Goal: Task Accomplishment & Management: Manage account settings

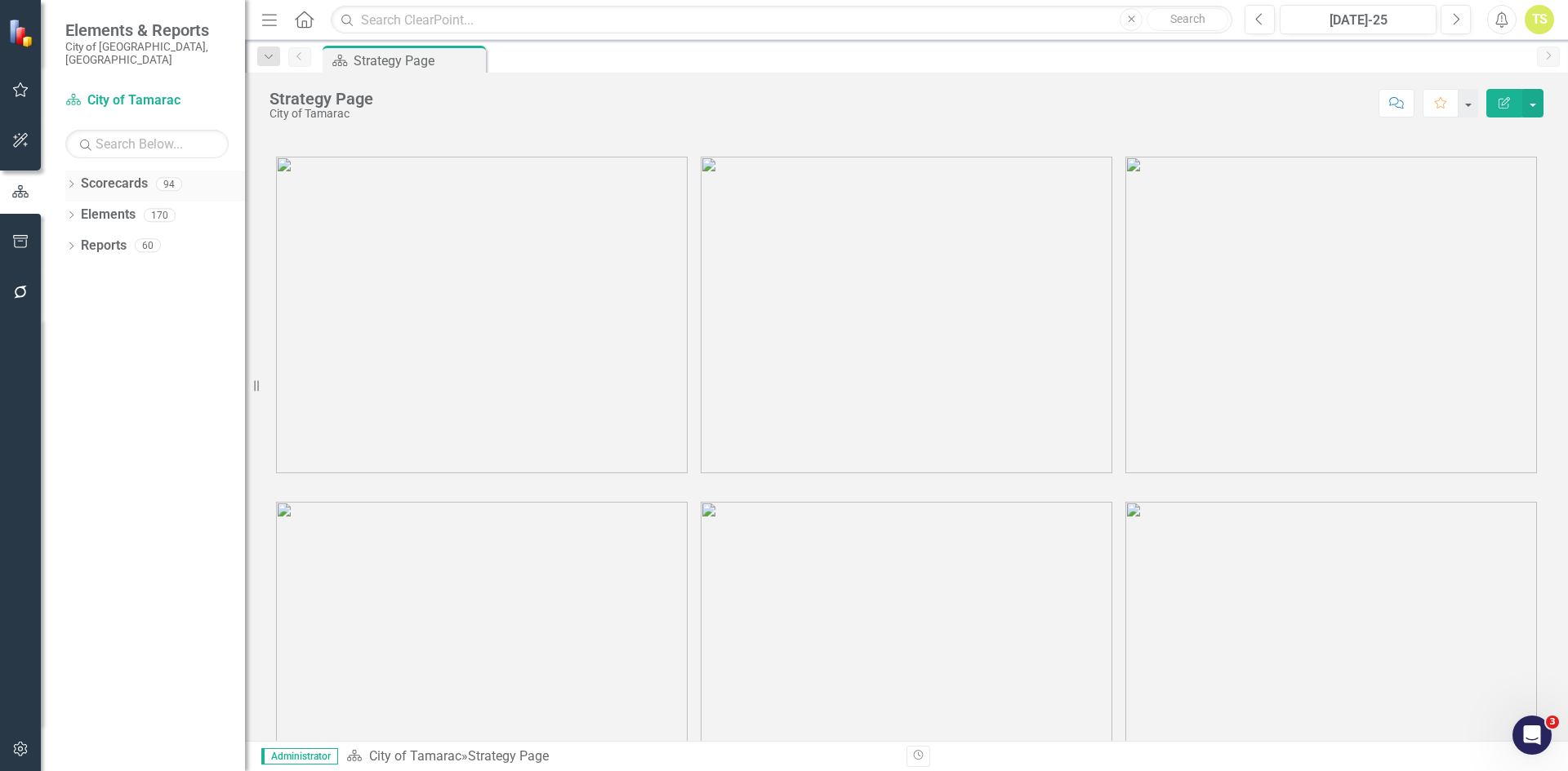
click at [72, 180] on icon at bounding box center [71, 184] width 5 height 7
click at [83, 210] on icon "Dropdown" at bounding box center [80, 214] width 13 height 10
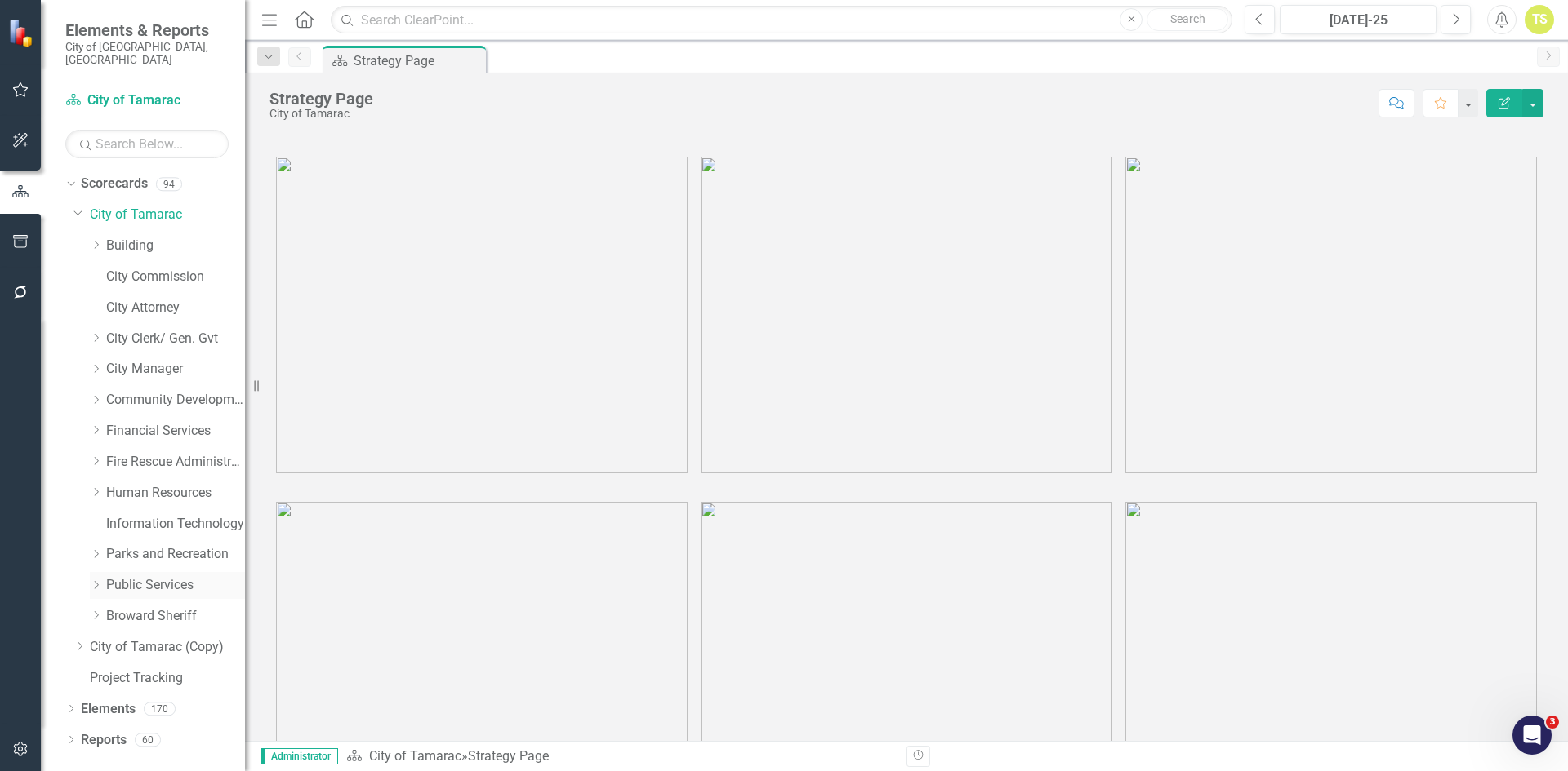
click at [101, 580] on icon "Dropdown" at bounding box center [96, 585] width 13 height 10
click at [132, 669] on link "Fleet" at bounding box center [184, 678] width 123 height 19
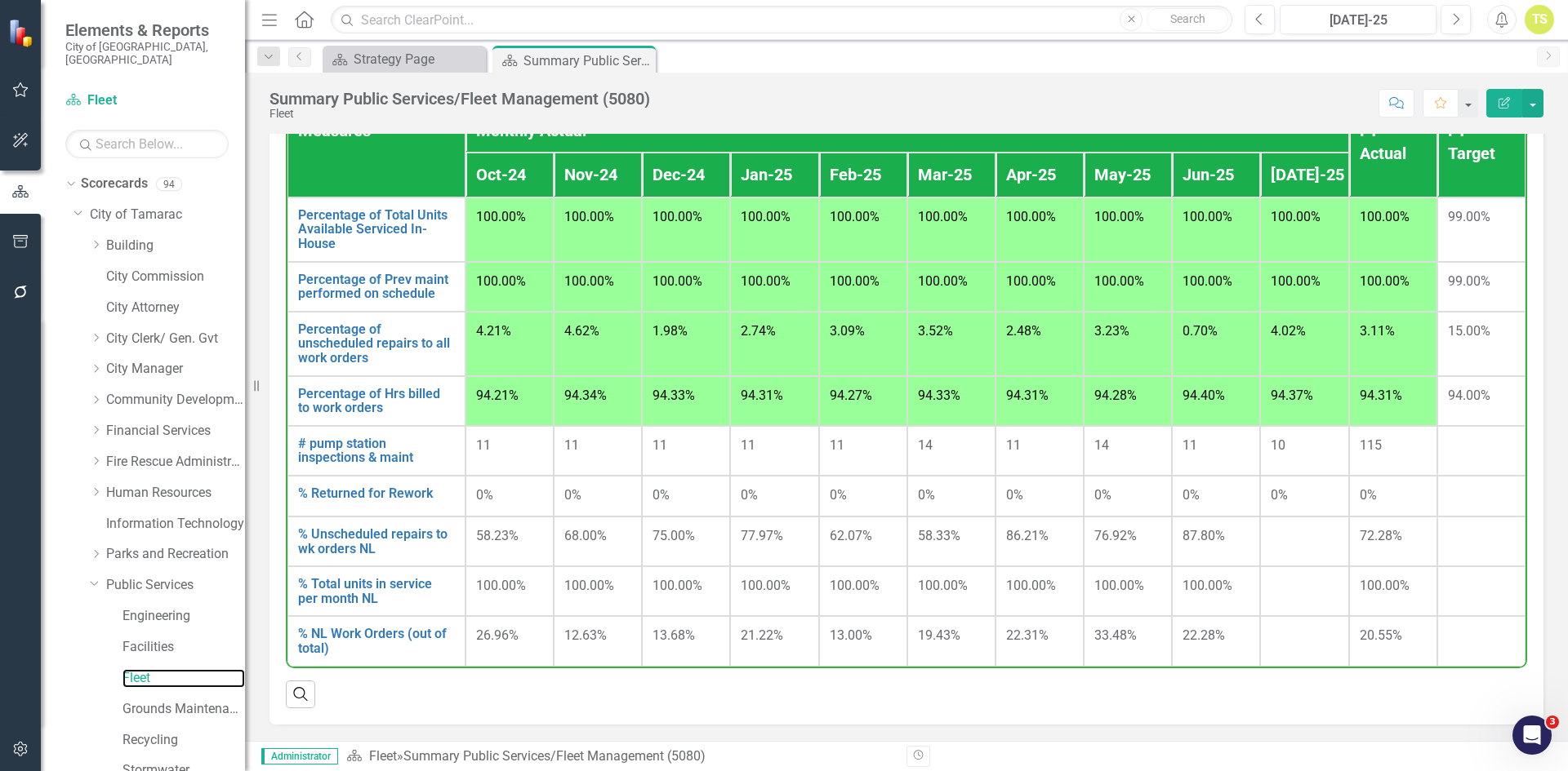
scroll to position [1230, 0]
click at [130, 669] on link "Fleet" at bounding box center [184, 678] width 123 height 19
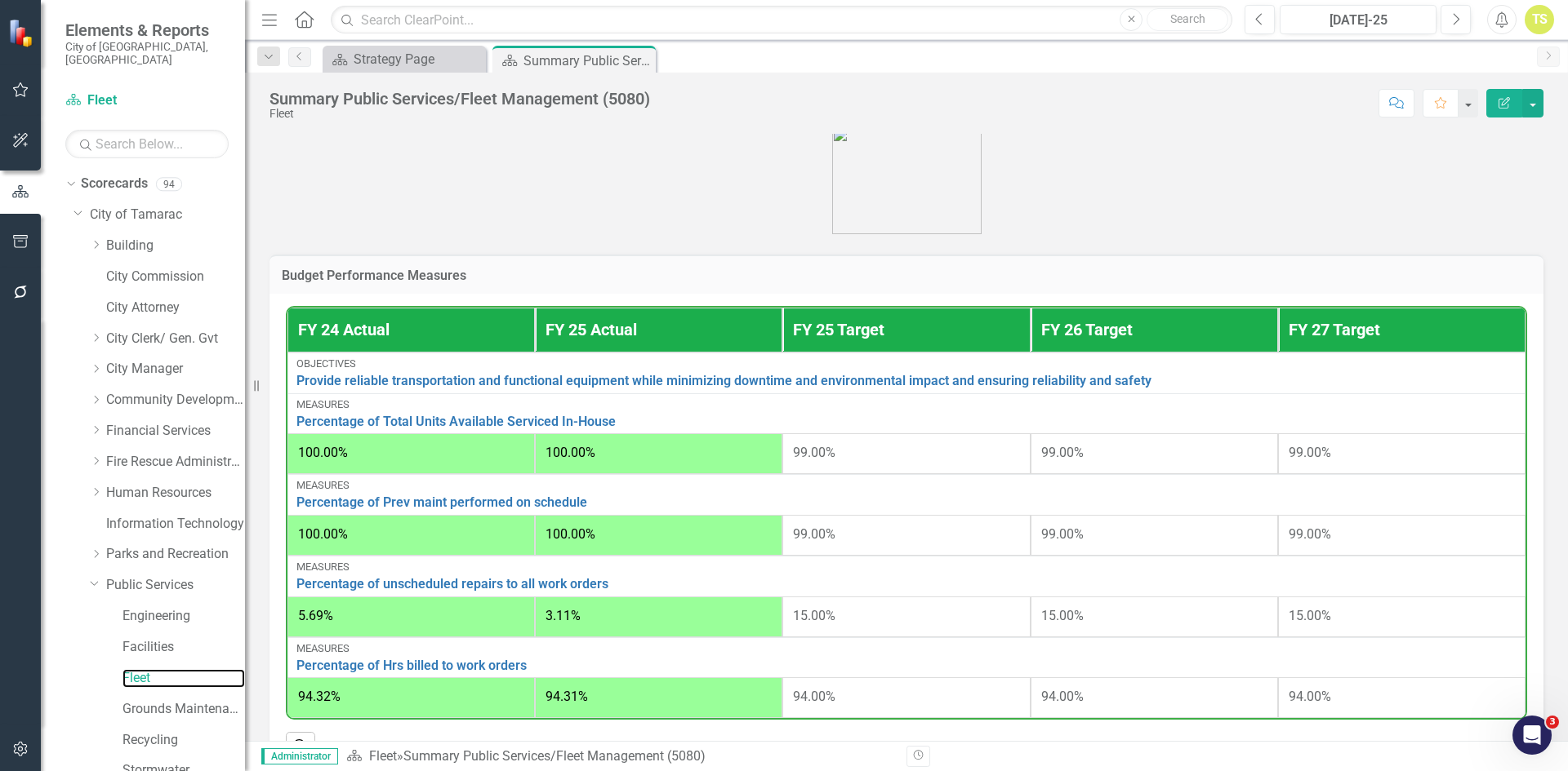
scroll to position [408, 0]
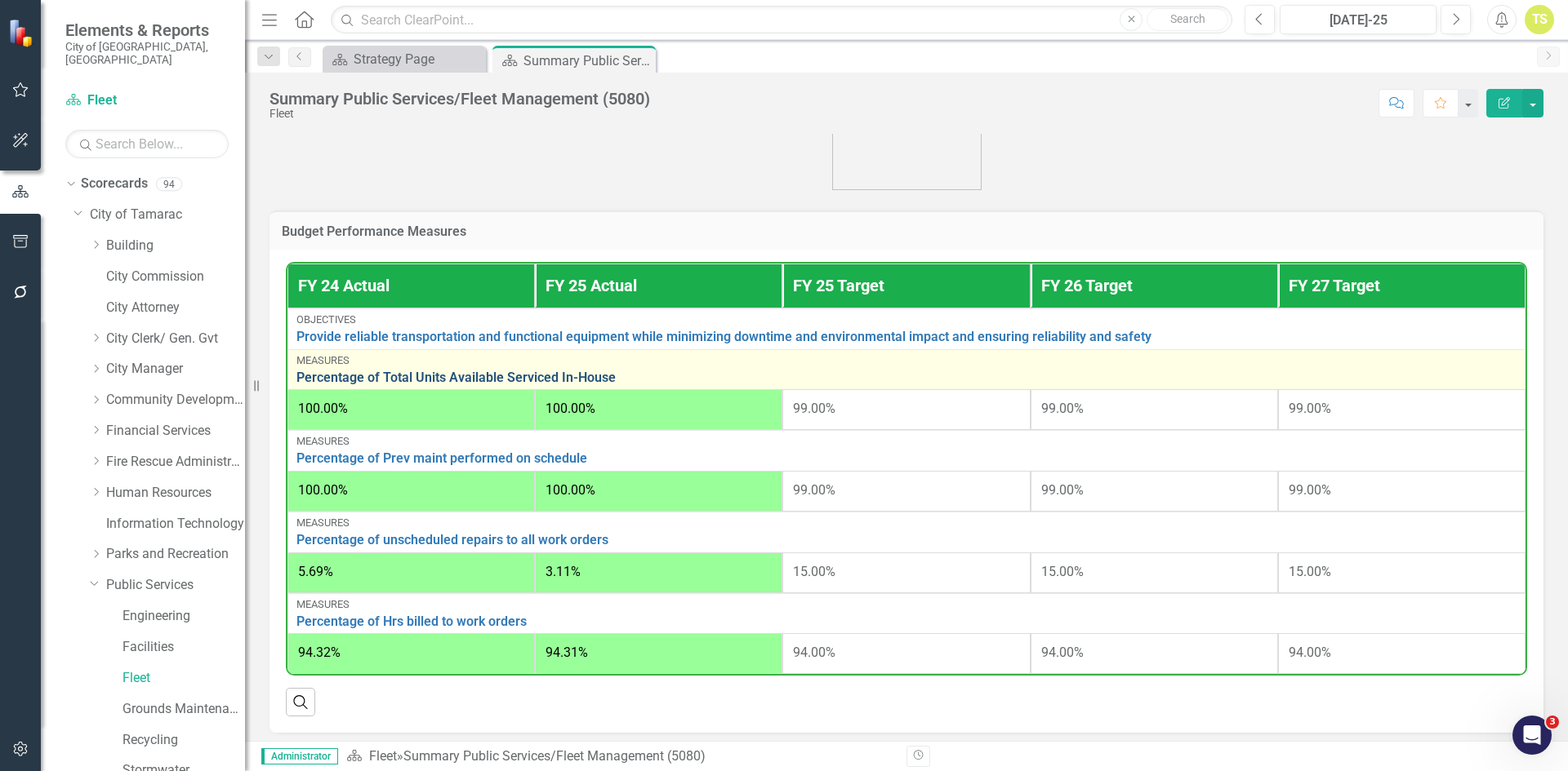
click at [543, 378] on link "Percentage of Total Units Available Serviced In-House" at bounding box center [907, 377] width 1220 height 14
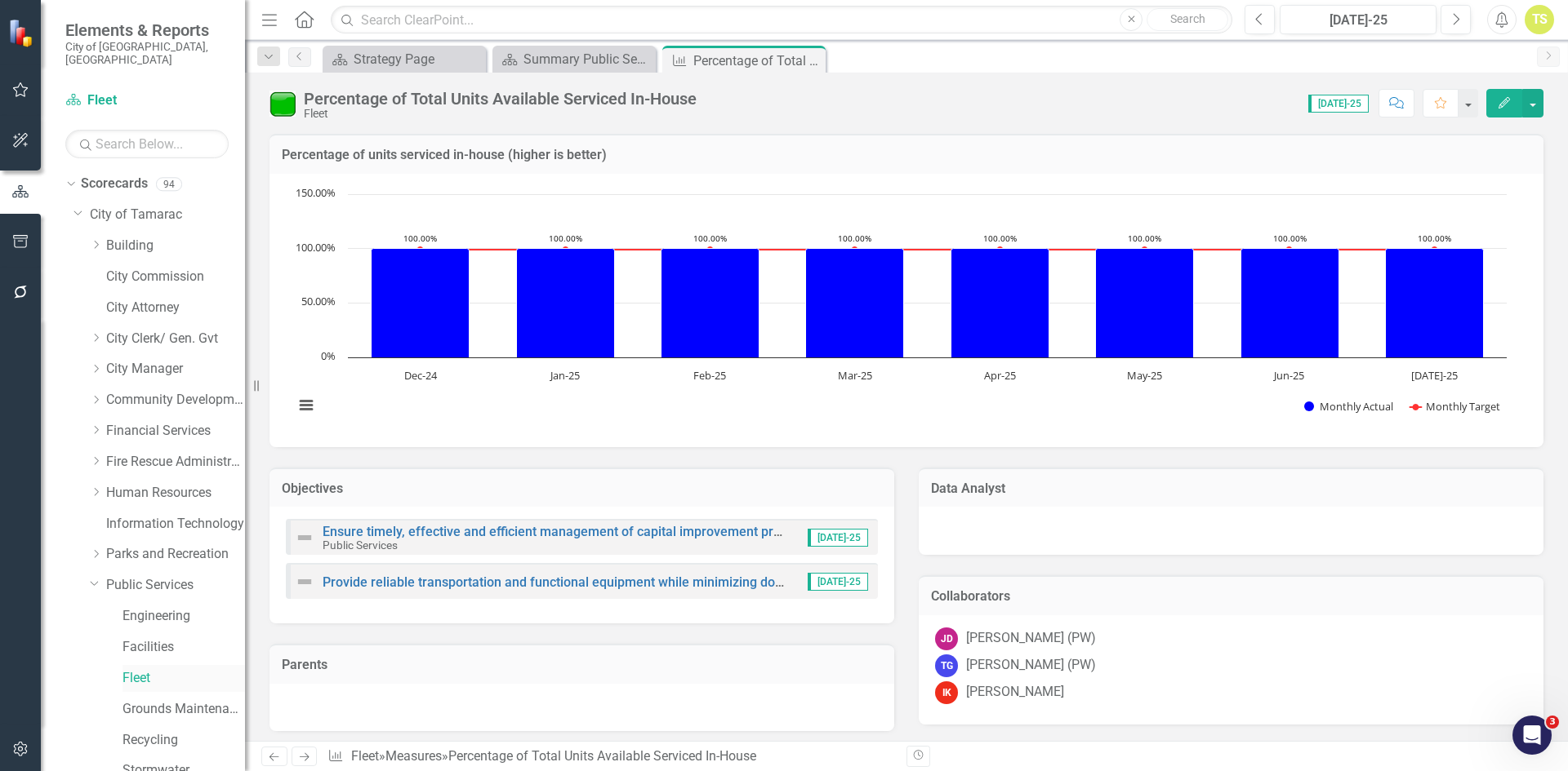
click at [134, 669] on link "Fleet" at bounding box center [184, 678] width 123 height 19
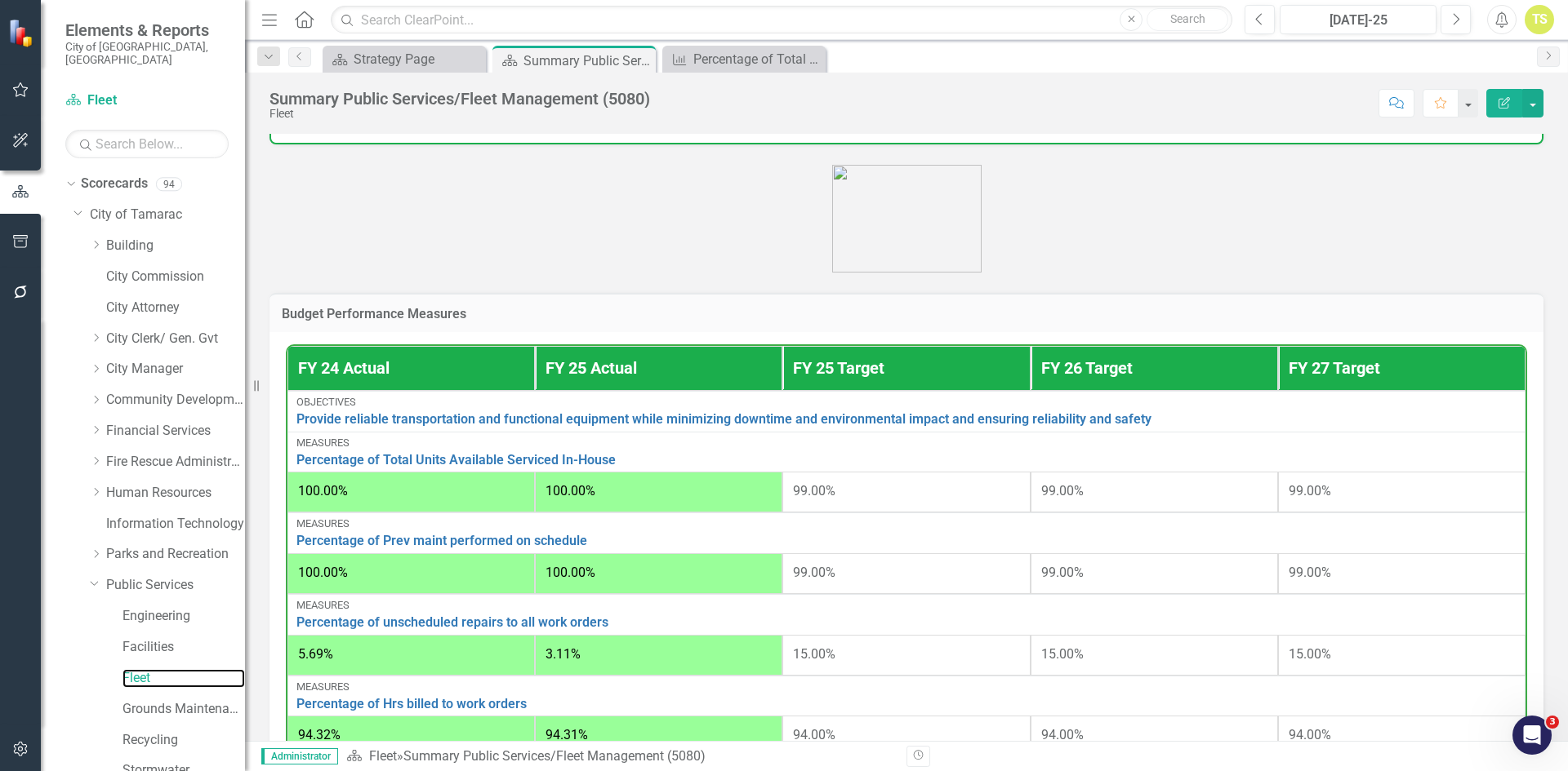
scroll to position [326, 0]
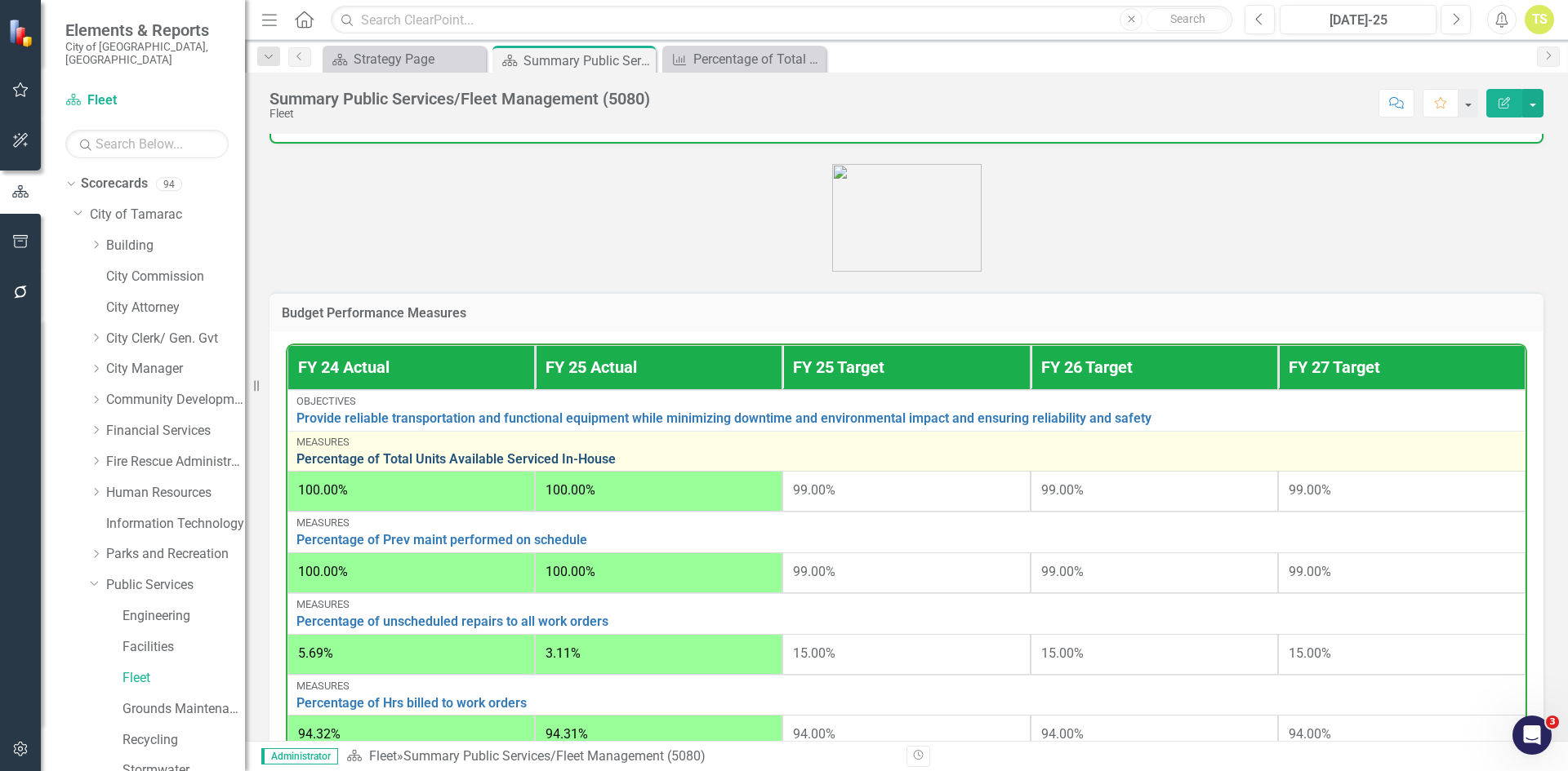
click at [399, 465] on link "Percentage of Total Units Available Serviced In-House" at bounding box center [907, 459] width 1220 height 14
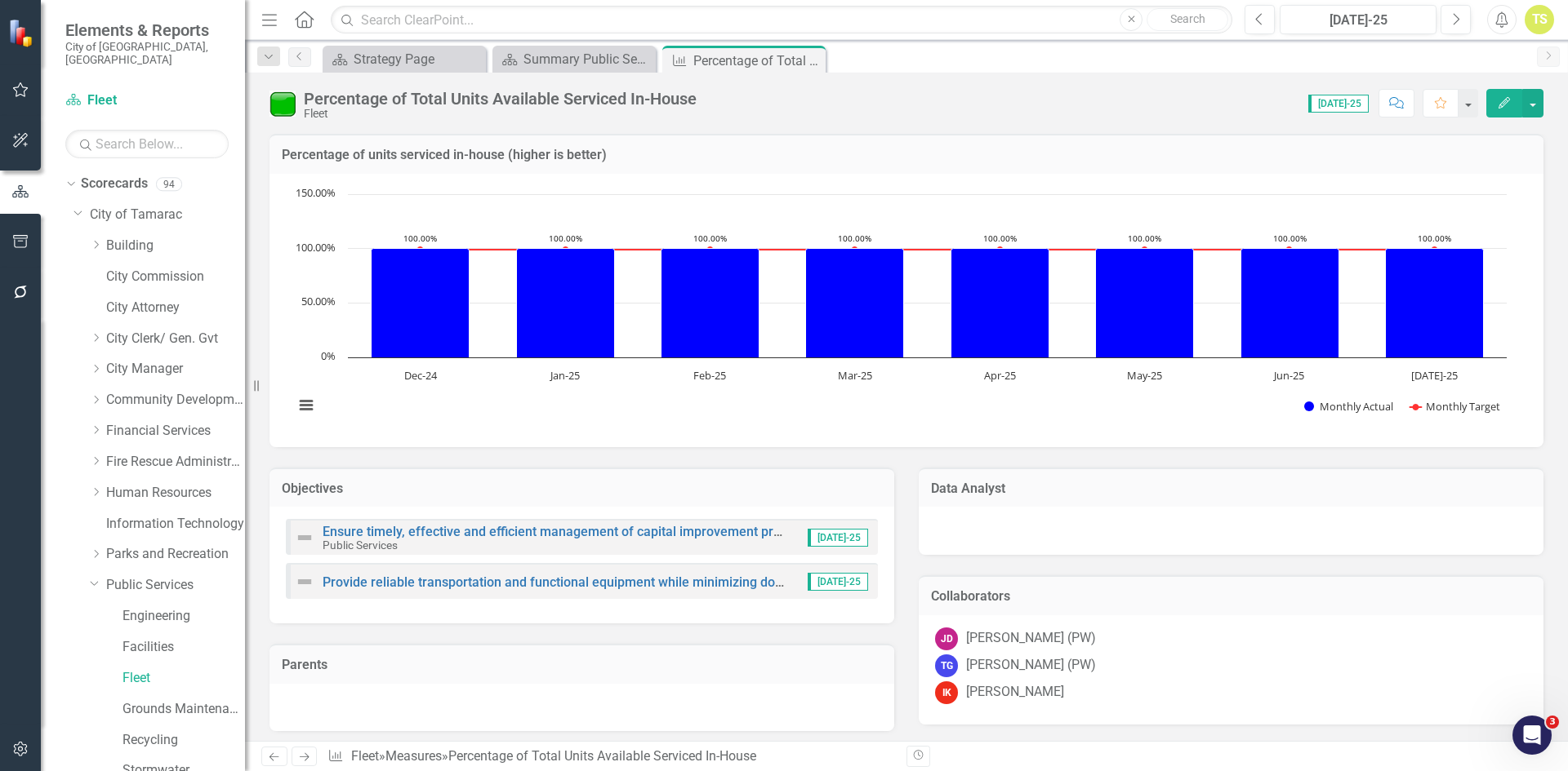
click at [301, 759] on icon "Next" at bounding box center [304, 757] width 14 height 11
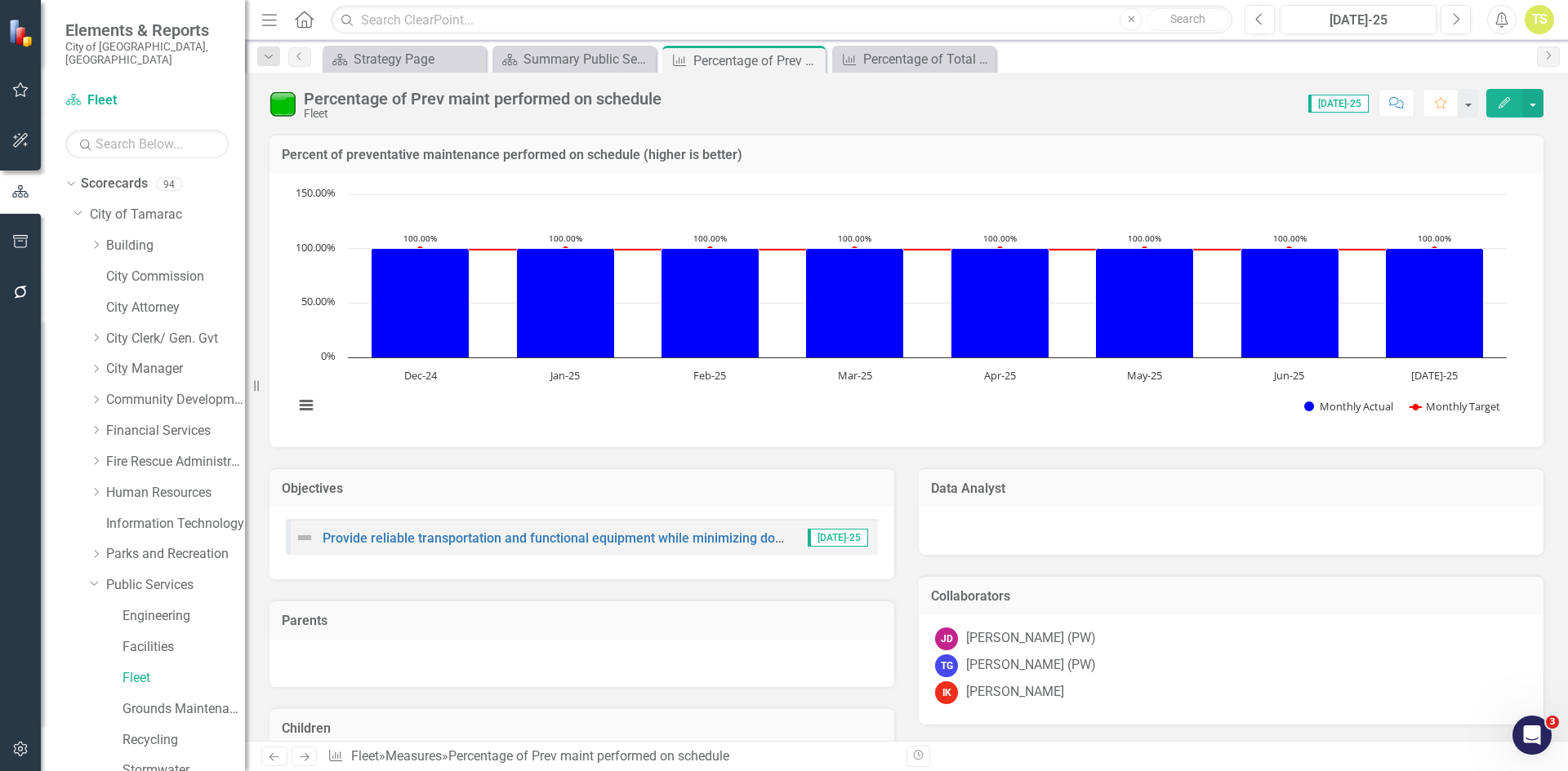
click at [301, 759] on icon "Next" at bounding box center [304, 757] width 14 height 11
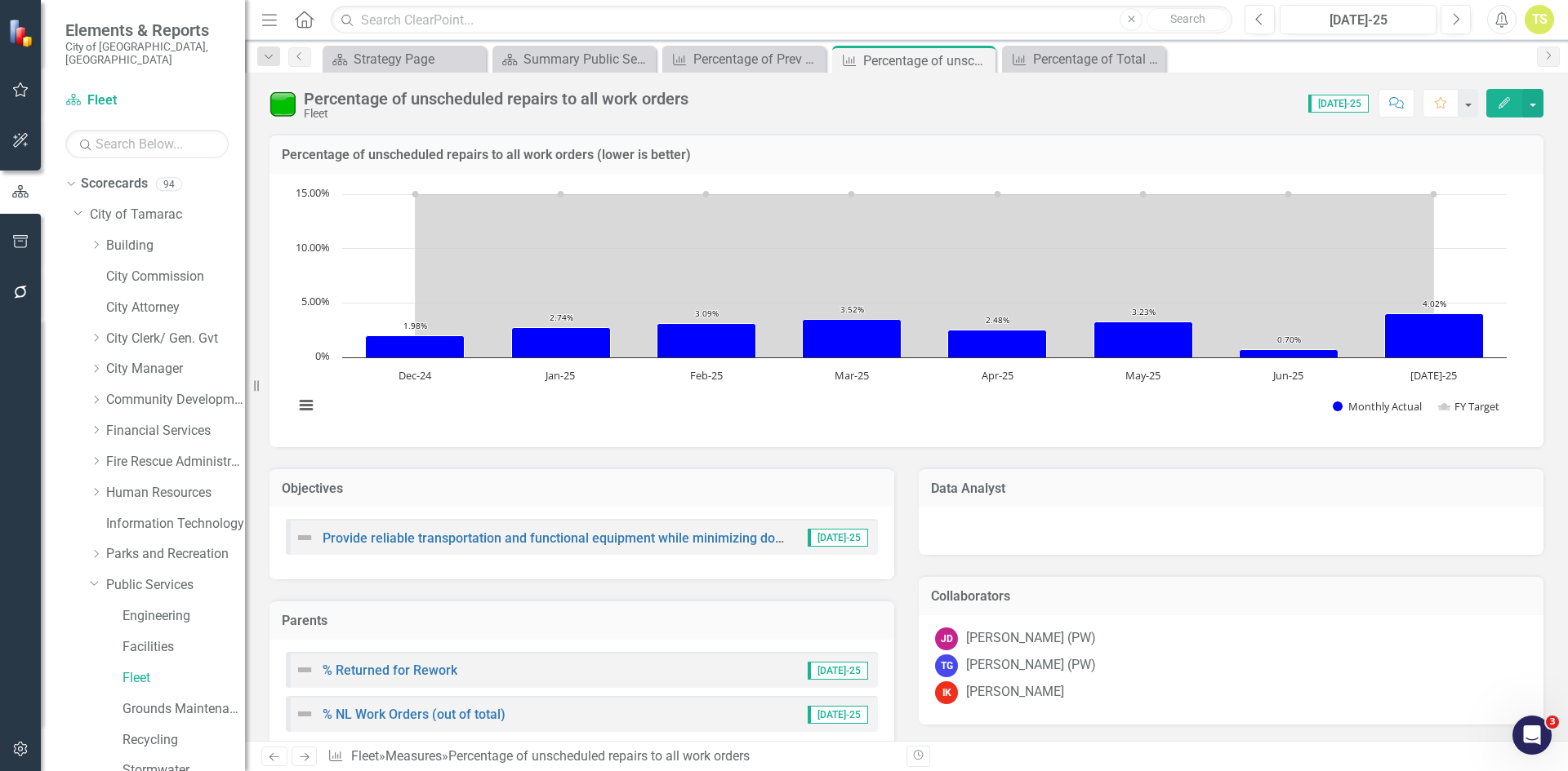
click at [301, 759] on icon "Next" at bounding box center [304, 757] width 14 height 11
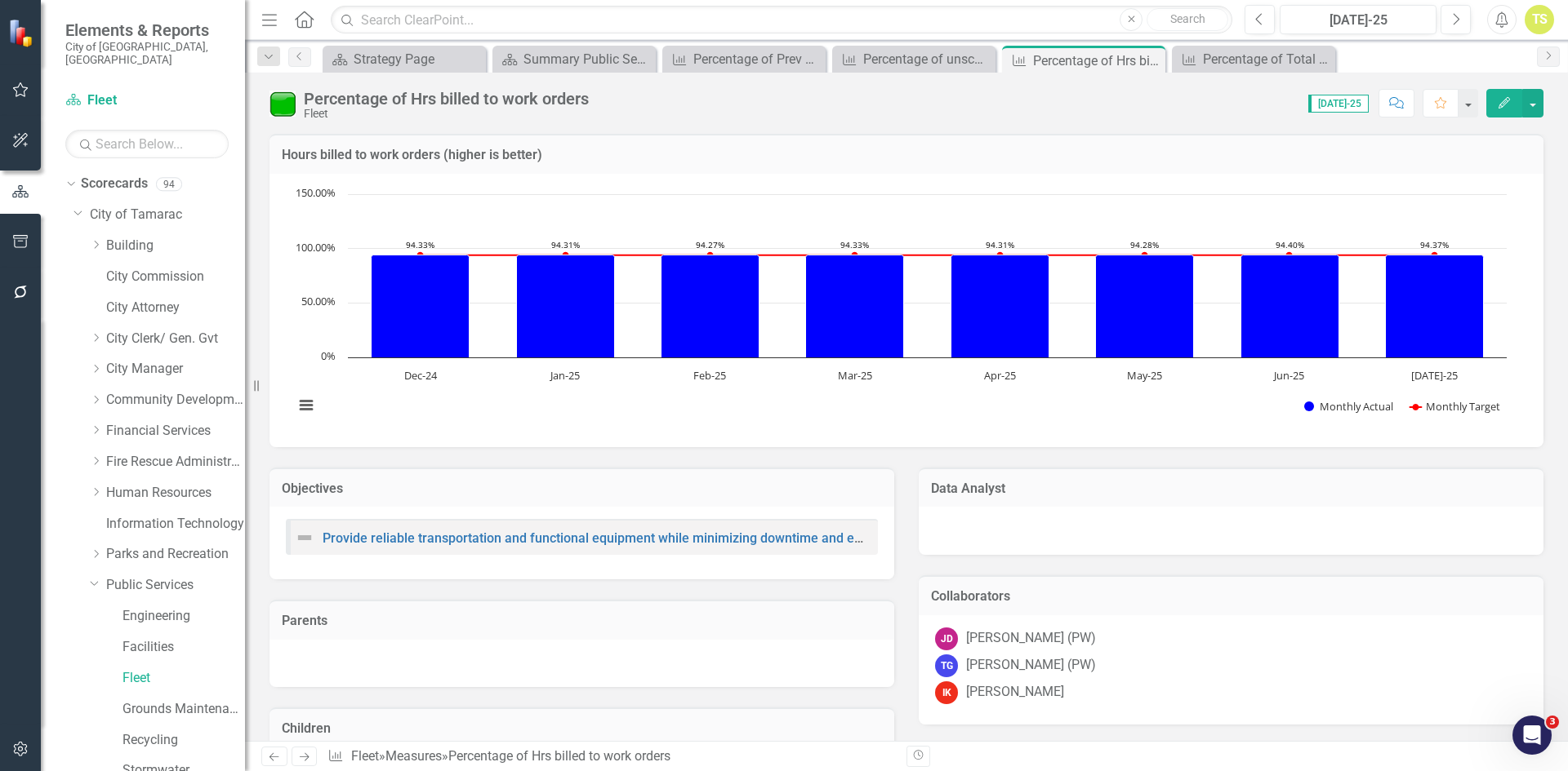
click at [301, 759] on icon "Next" at bounding box center [304, 757] width 14 height 11
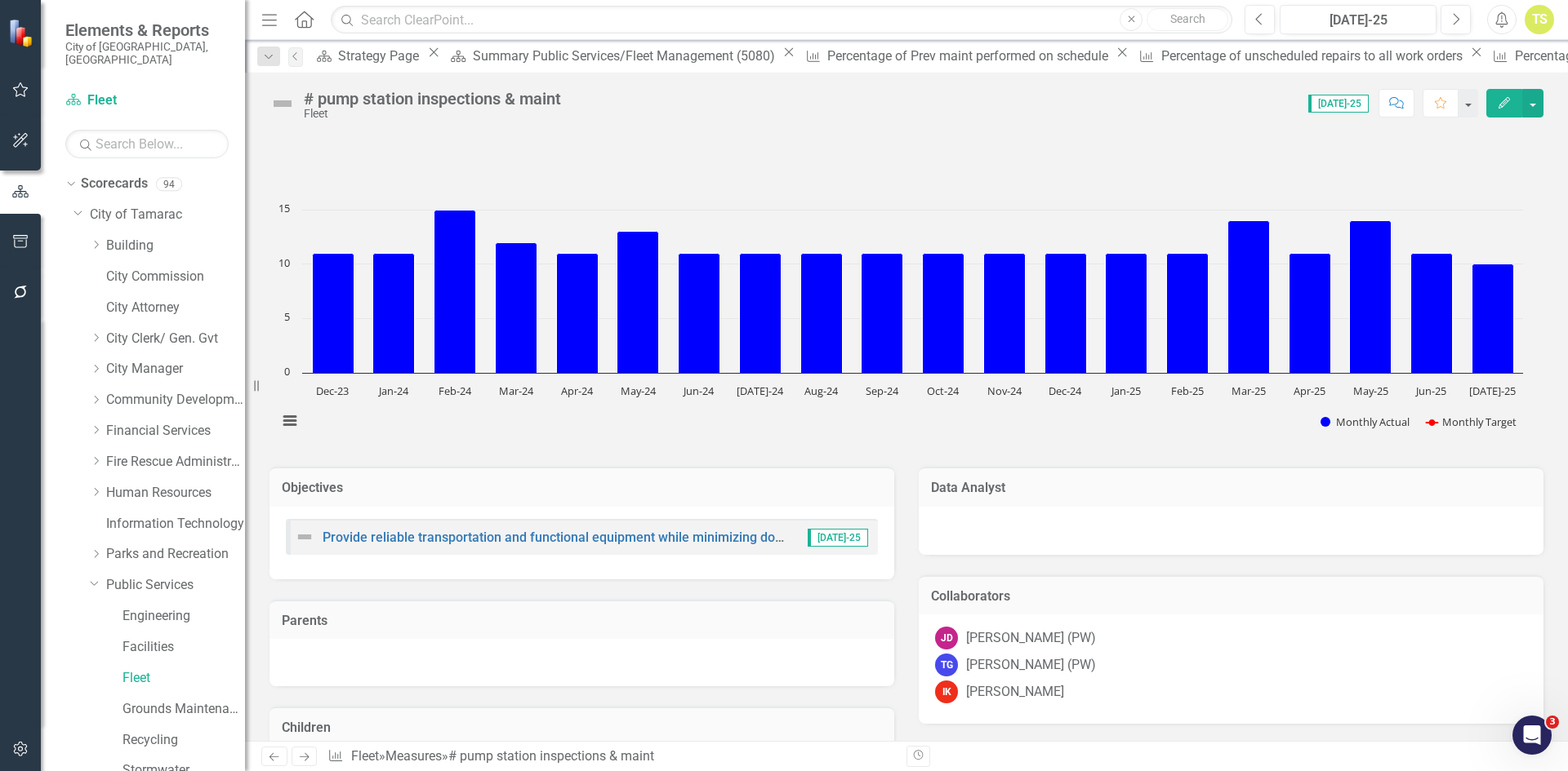
click at [301, 759] on icon "Next" at bounding box center [304, 757] width 14 height 11
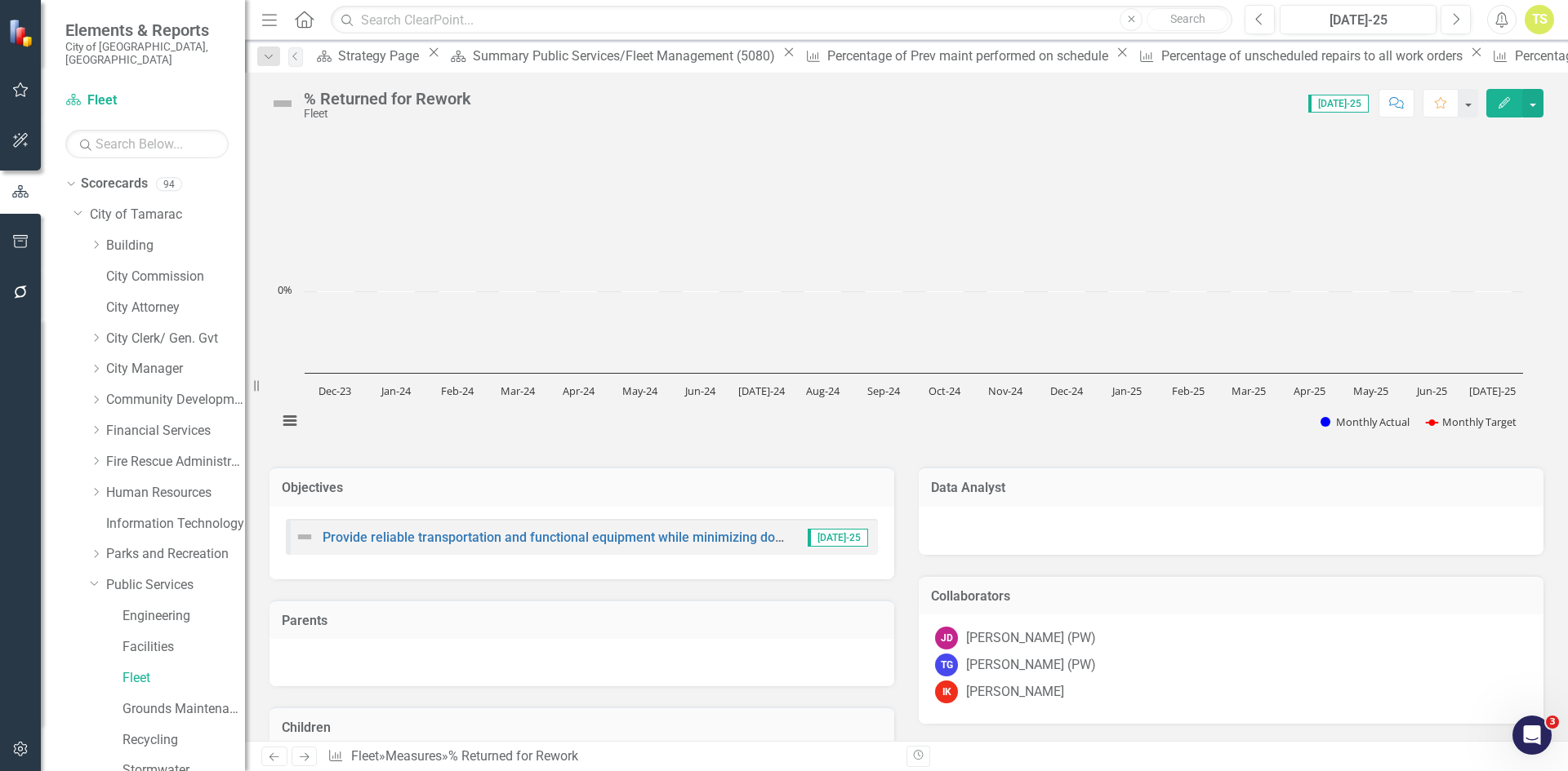
click at [301, 759] on icon "Next" at bounding box center [304, 757] width 14 height 11
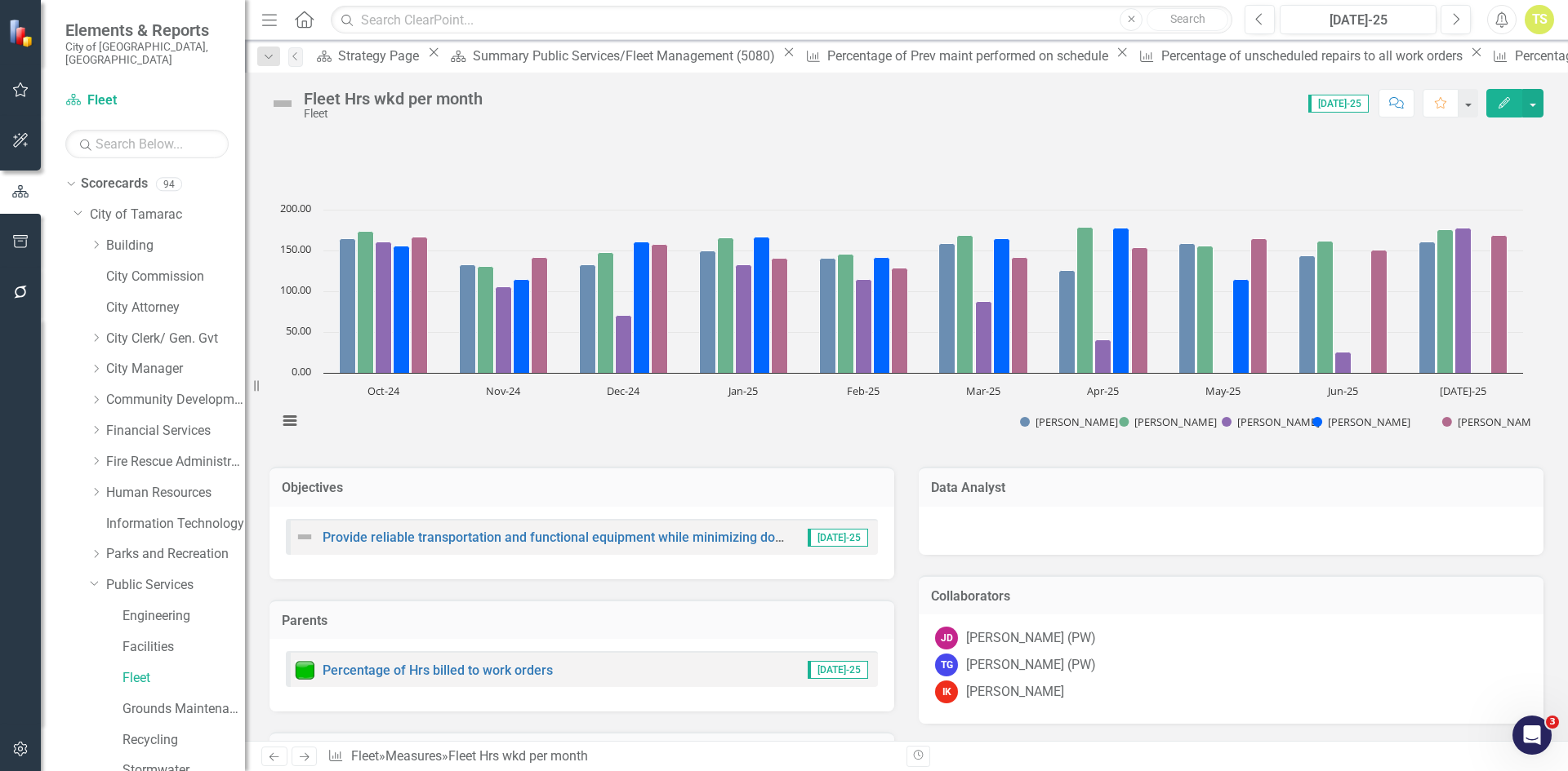
click at [301, 759] on icon "Next" at bounding box center [304, 757] width 14 height 11
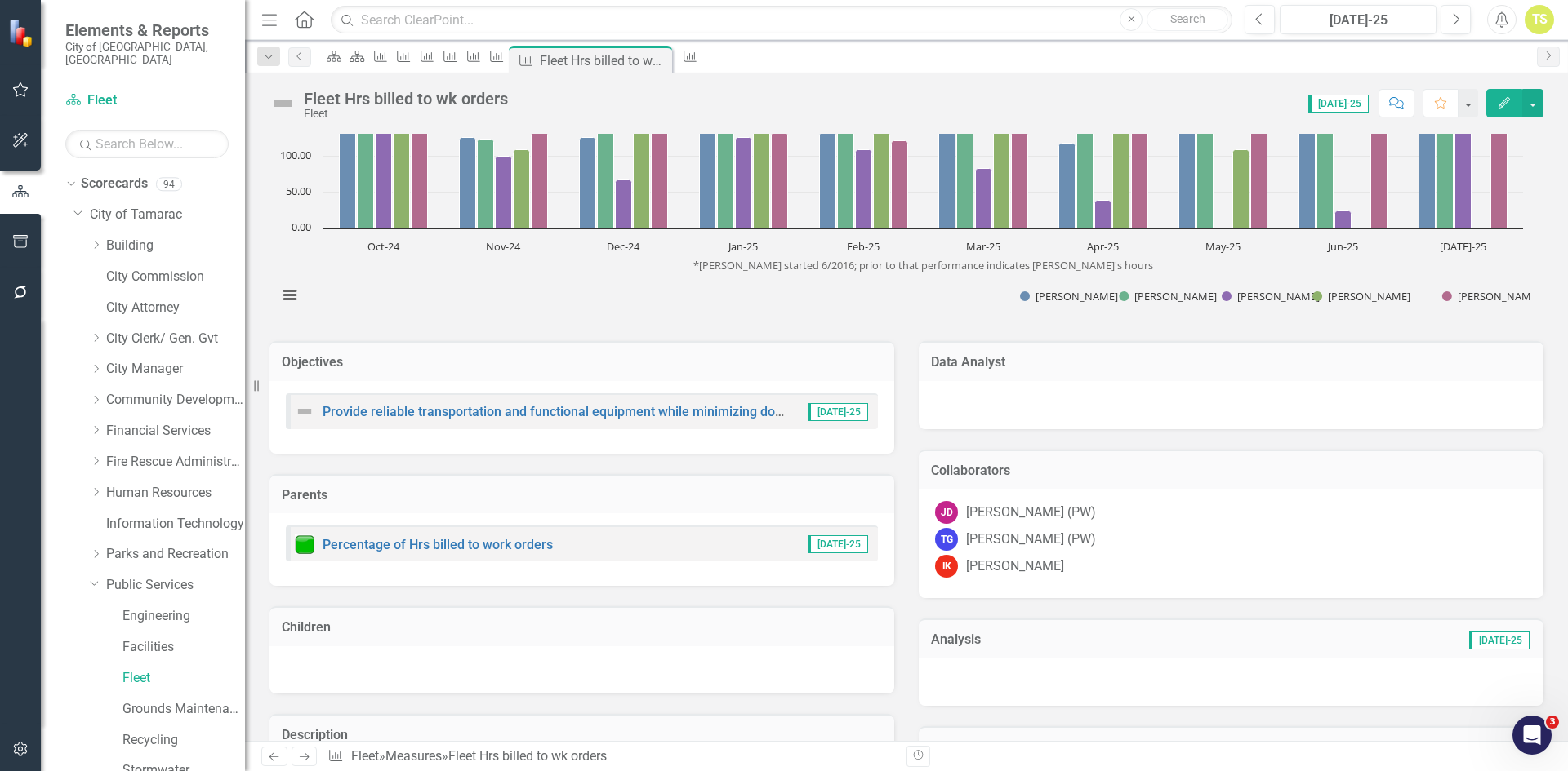
scroll to position [163, 0]
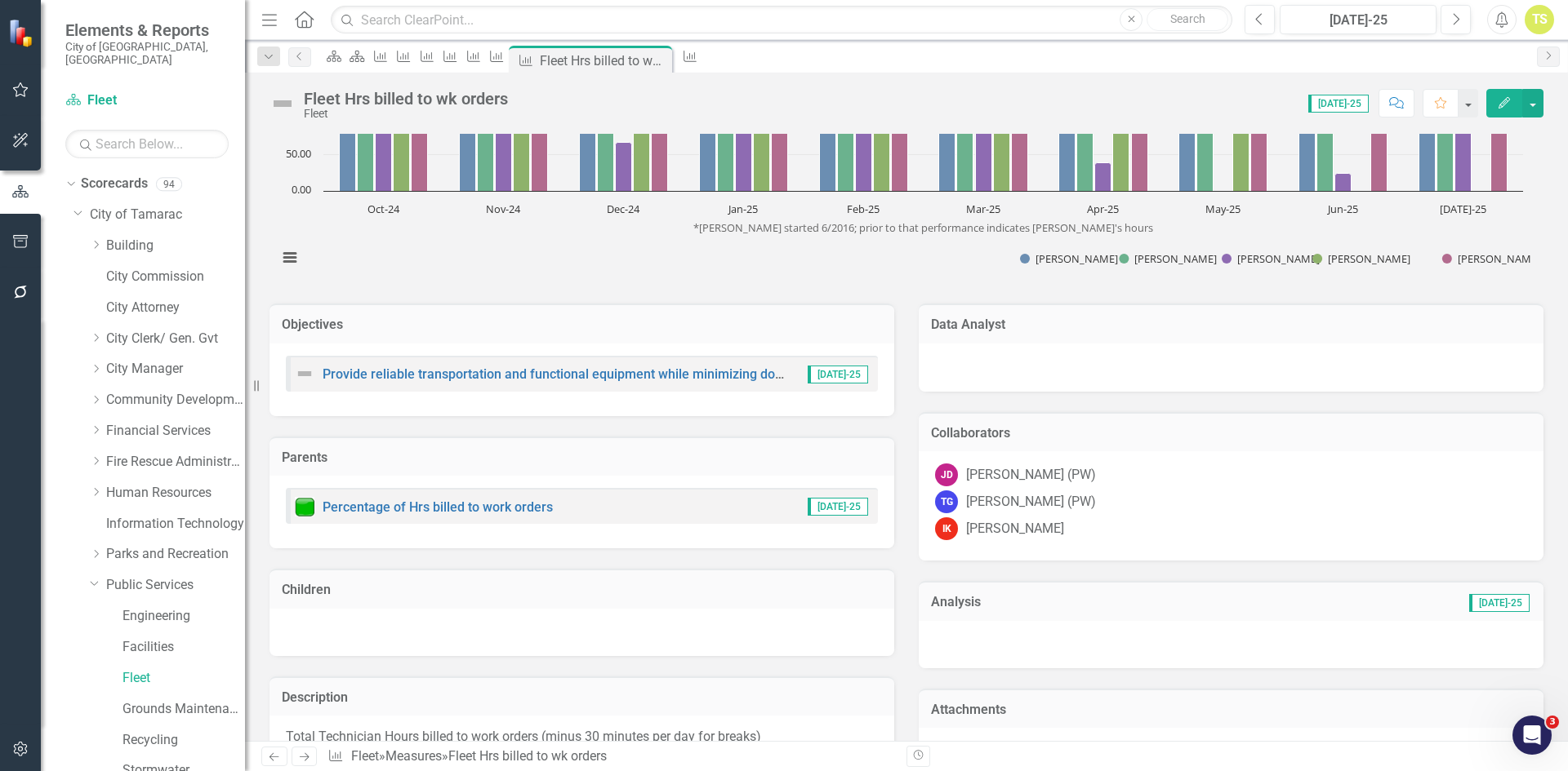
click at [275, 760] on icon "Previous" at bounding box center [273, 757] width 14 height 11
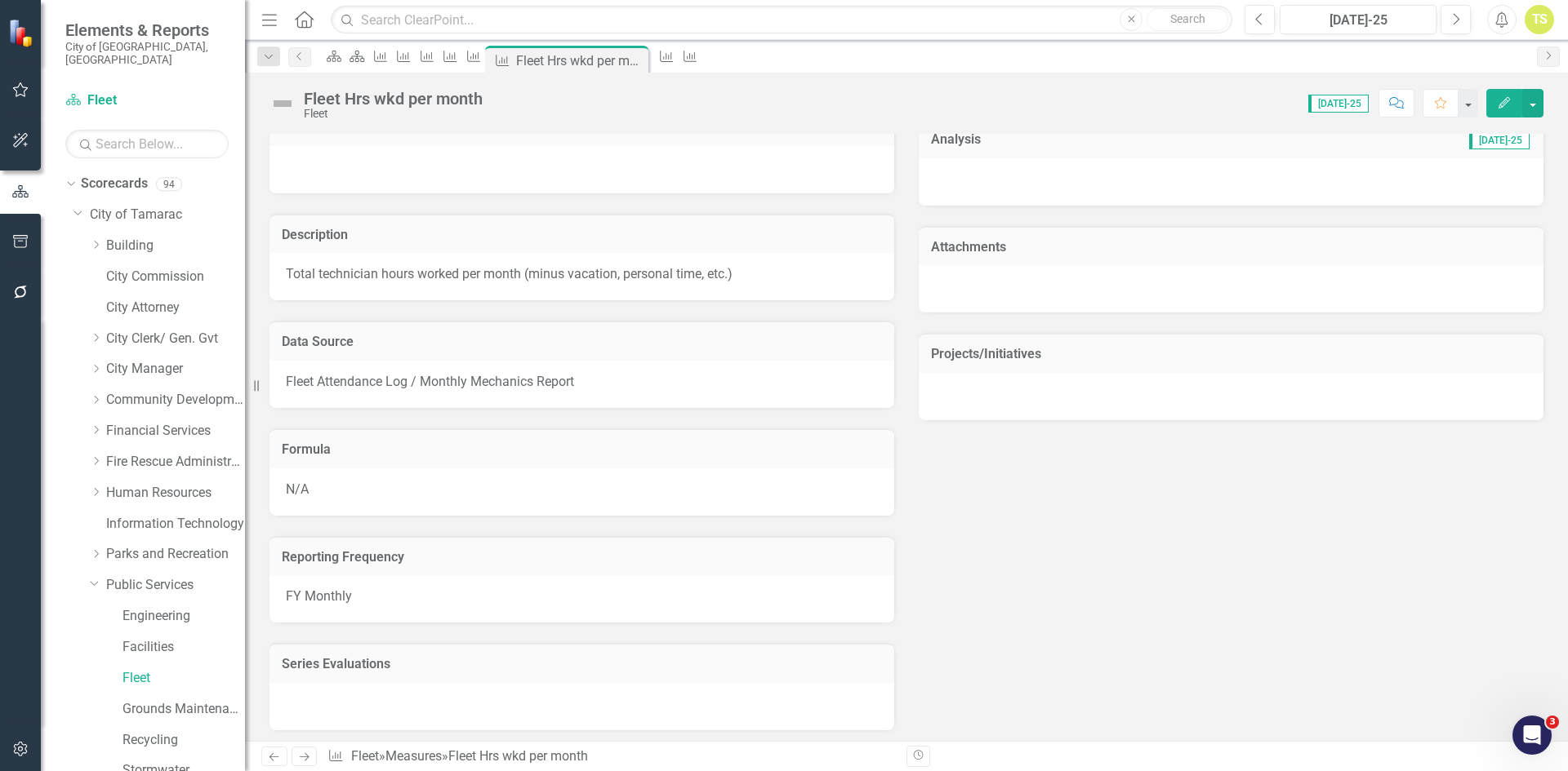
scroll to position [653, 0]
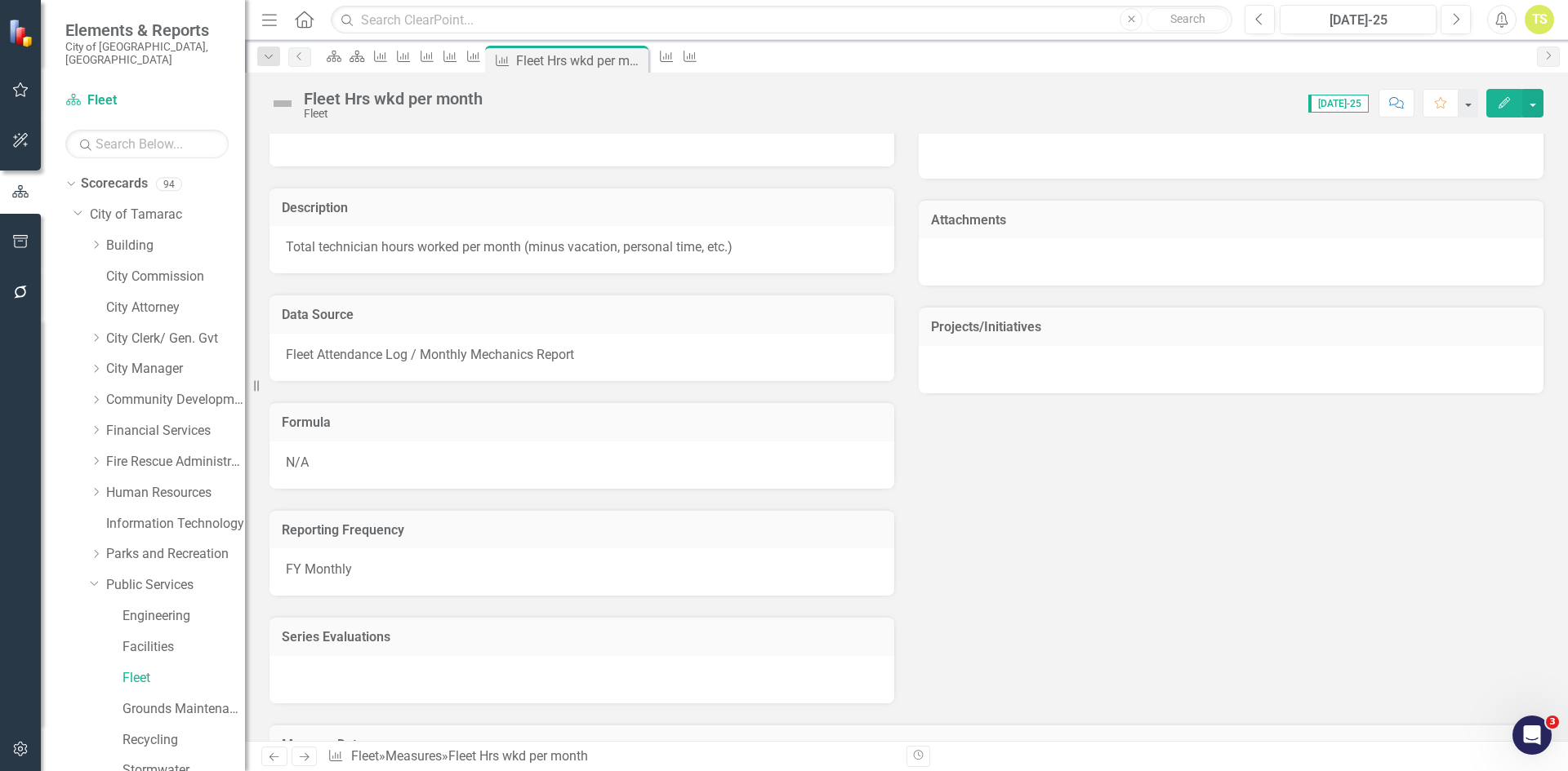
click at [276, 757] on icon at bounding box center [274, 757] width 10 height 8
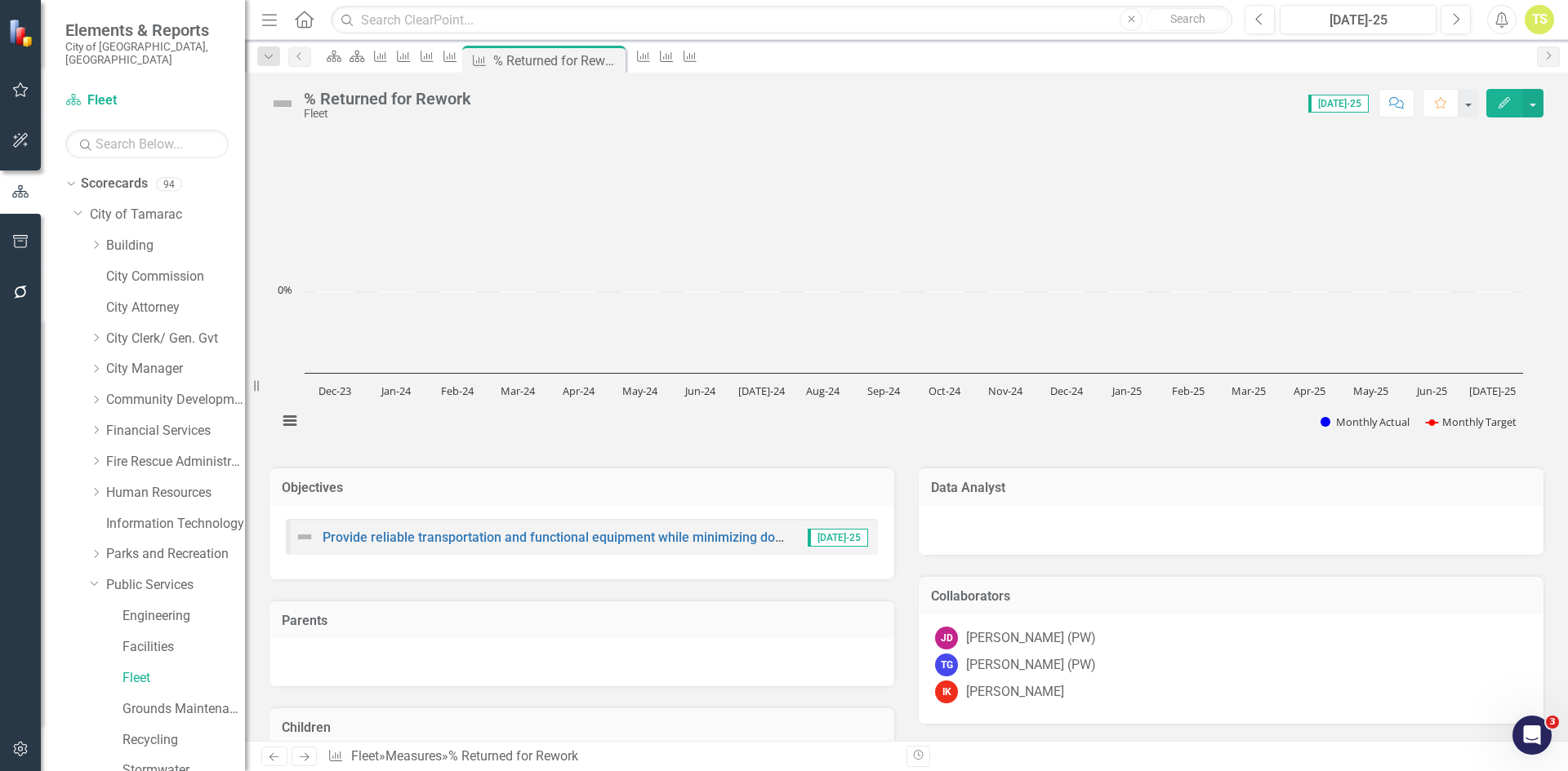
click at [300, 755] on icon "Next" at bounding box center [304, 757] width 14 height 11
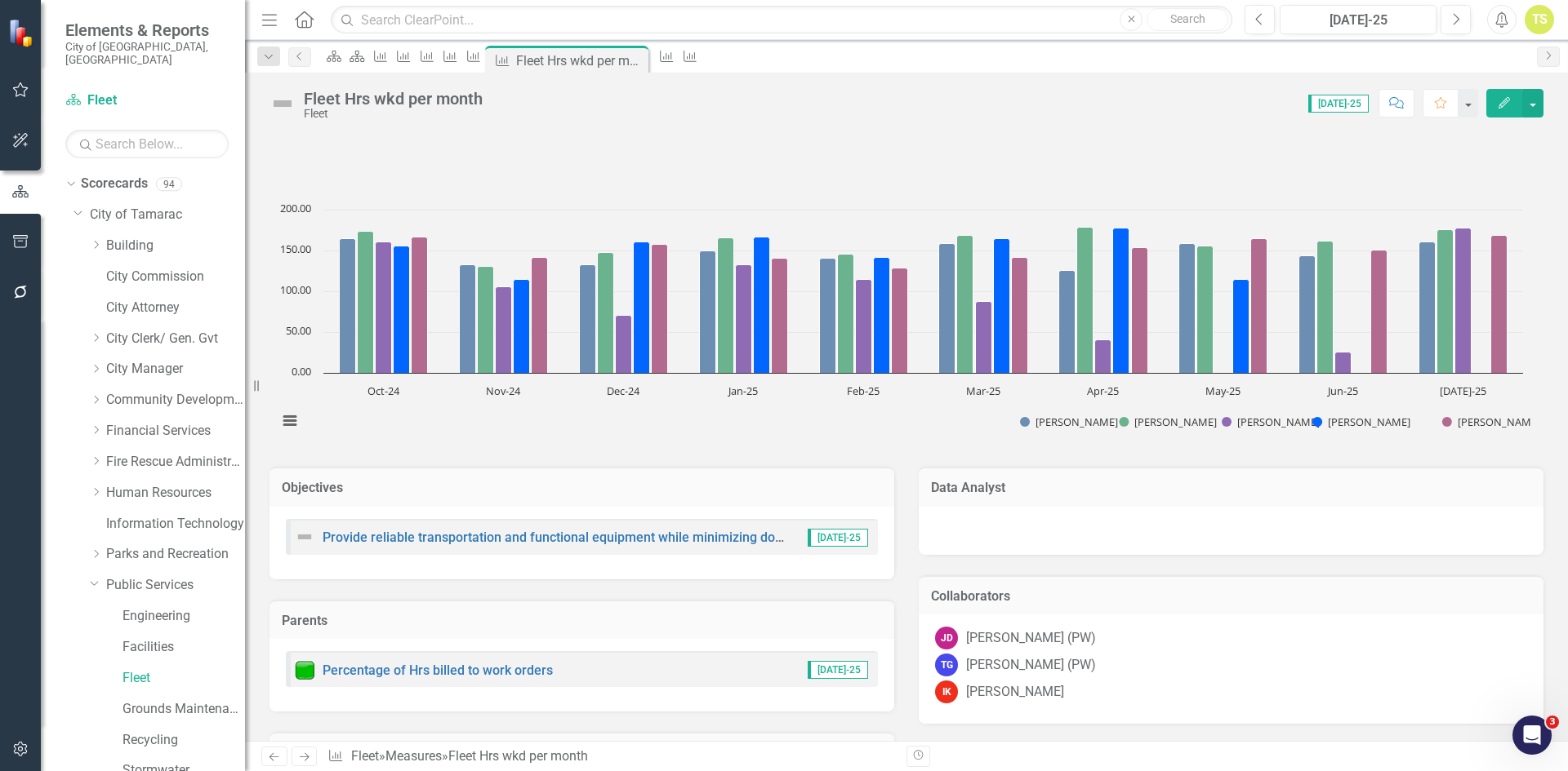
click at [300, 757] on icon "Next" at bounding box center [304, 757] width 14 height 11
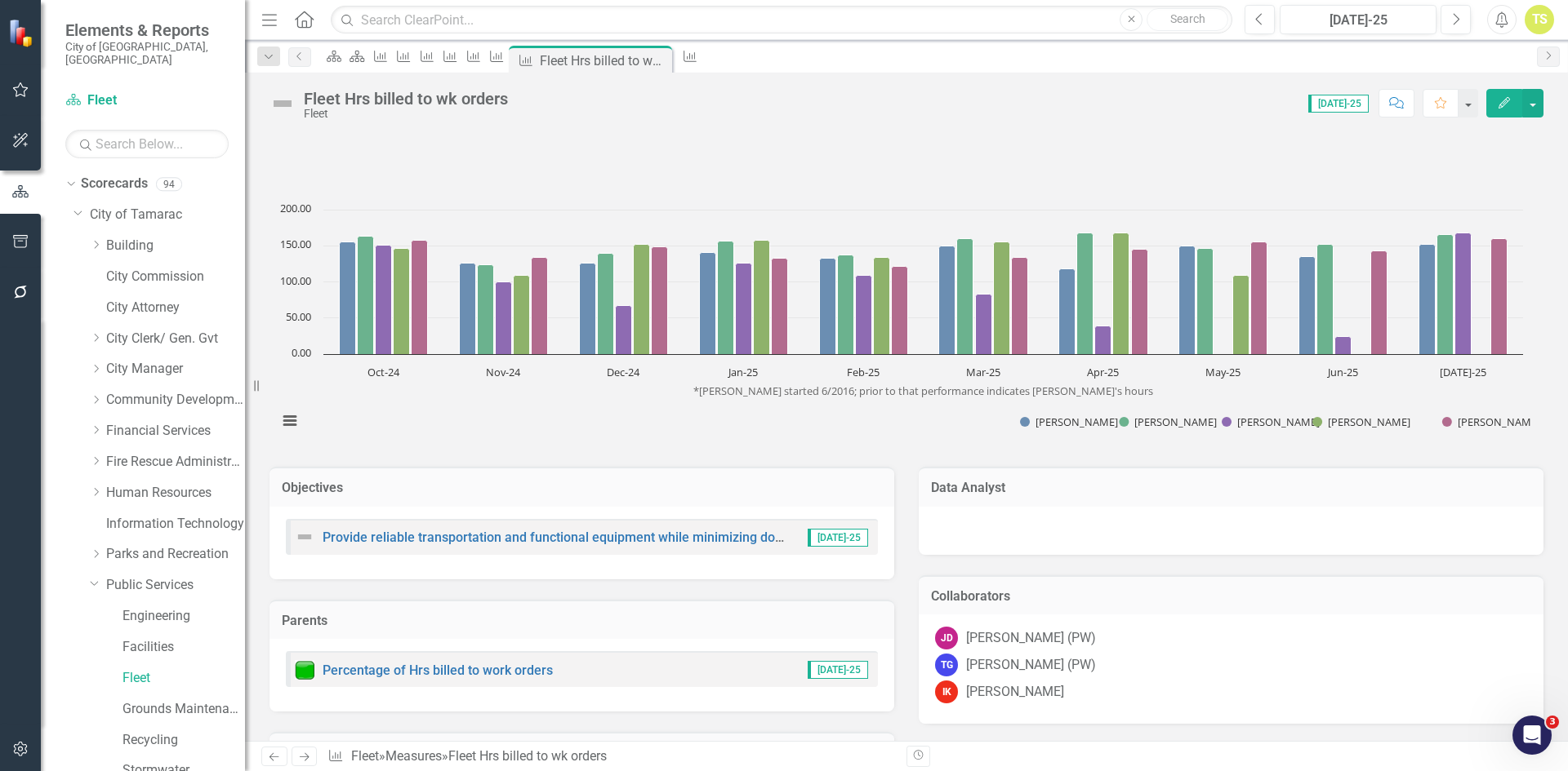
click at [302, 756] on icon "Next" at bounding box center [304, 757] width 14 height 11
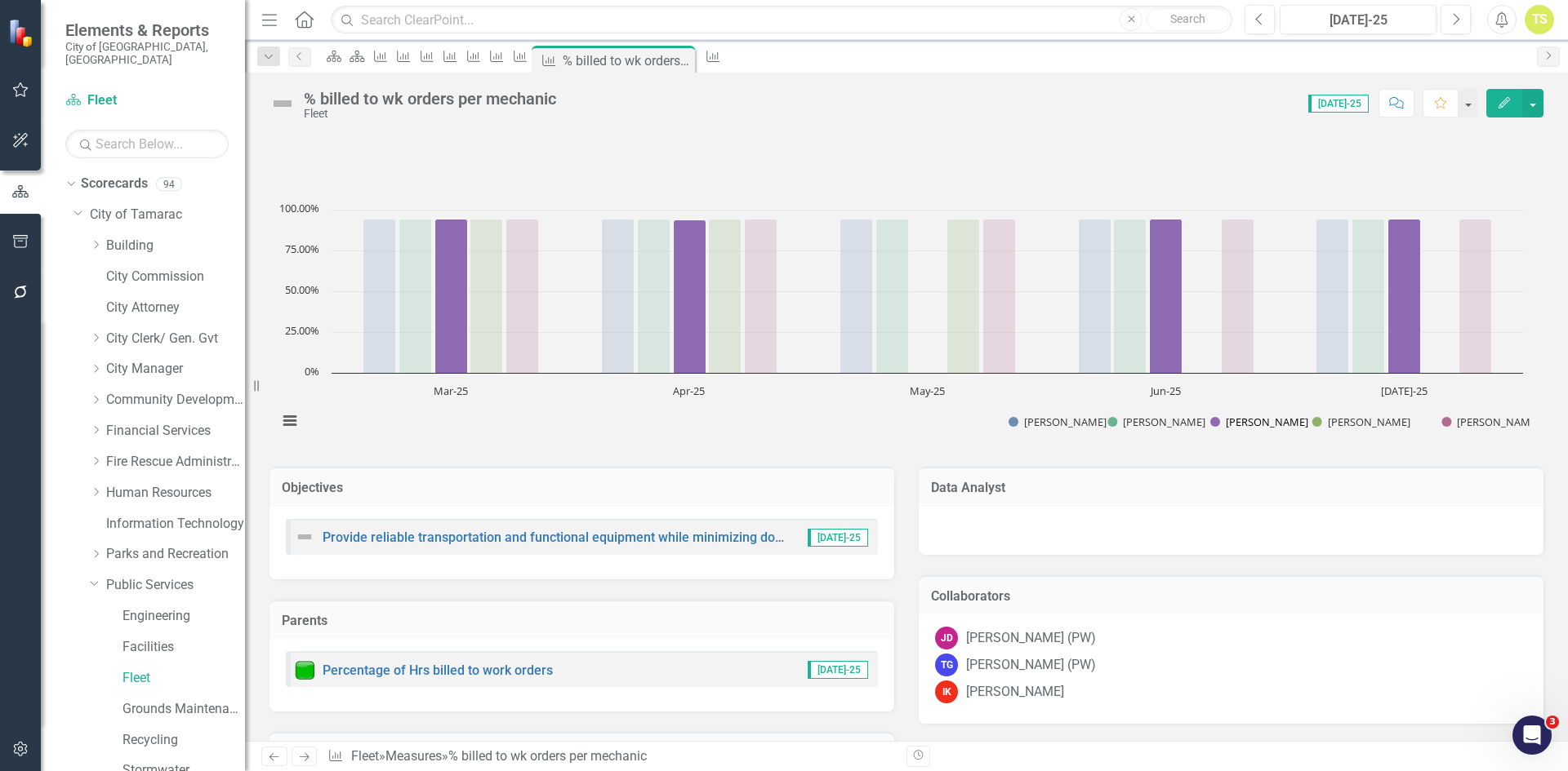
click at [1241, 424] on button "Show Chris Klimoski" at bounding box center [1252, 422] width 84 height 14
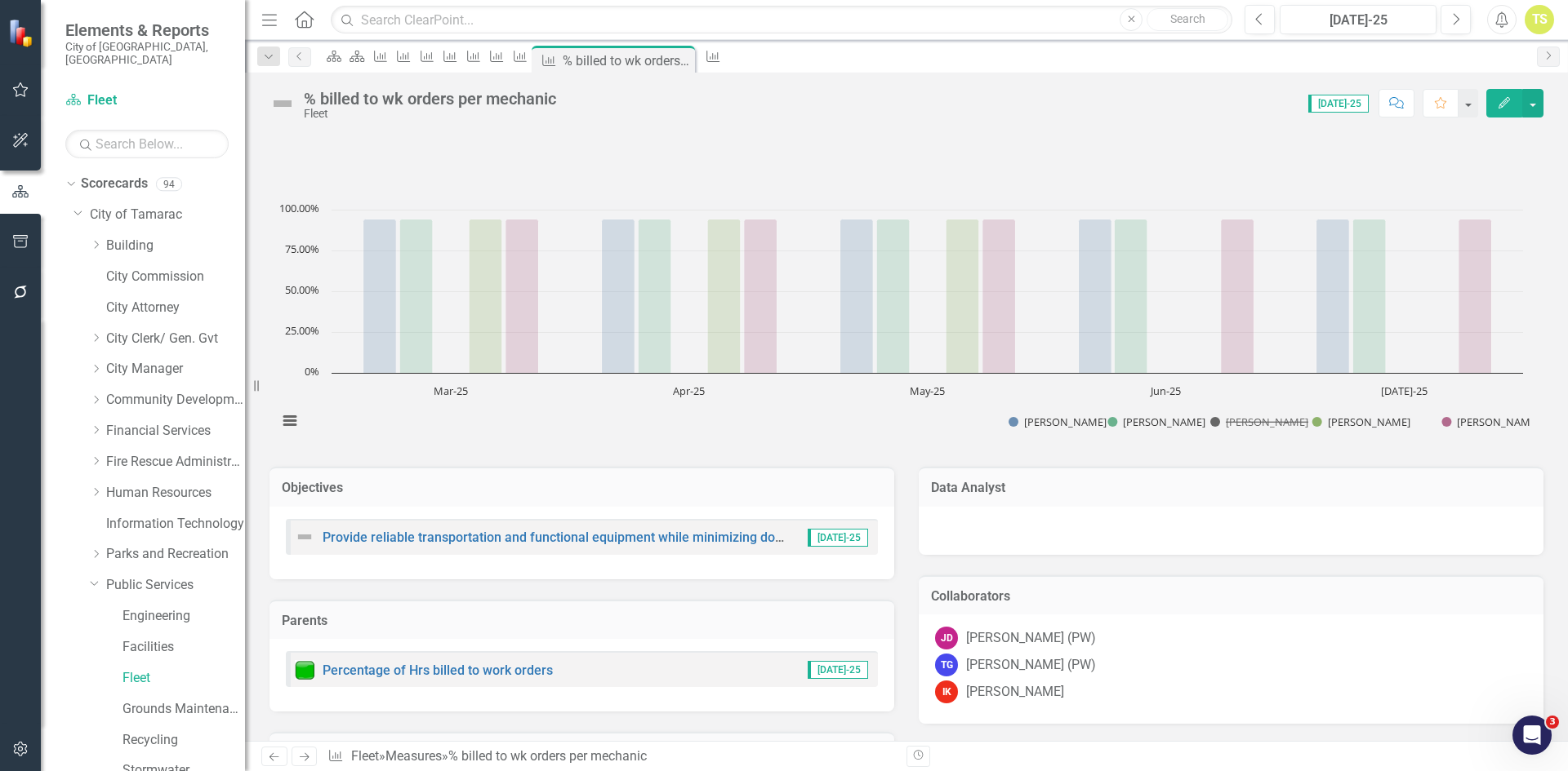
click at [1241, 424] on button "Show Chris Klimoski" at bounding box center [1252, 422] width 84 height 14
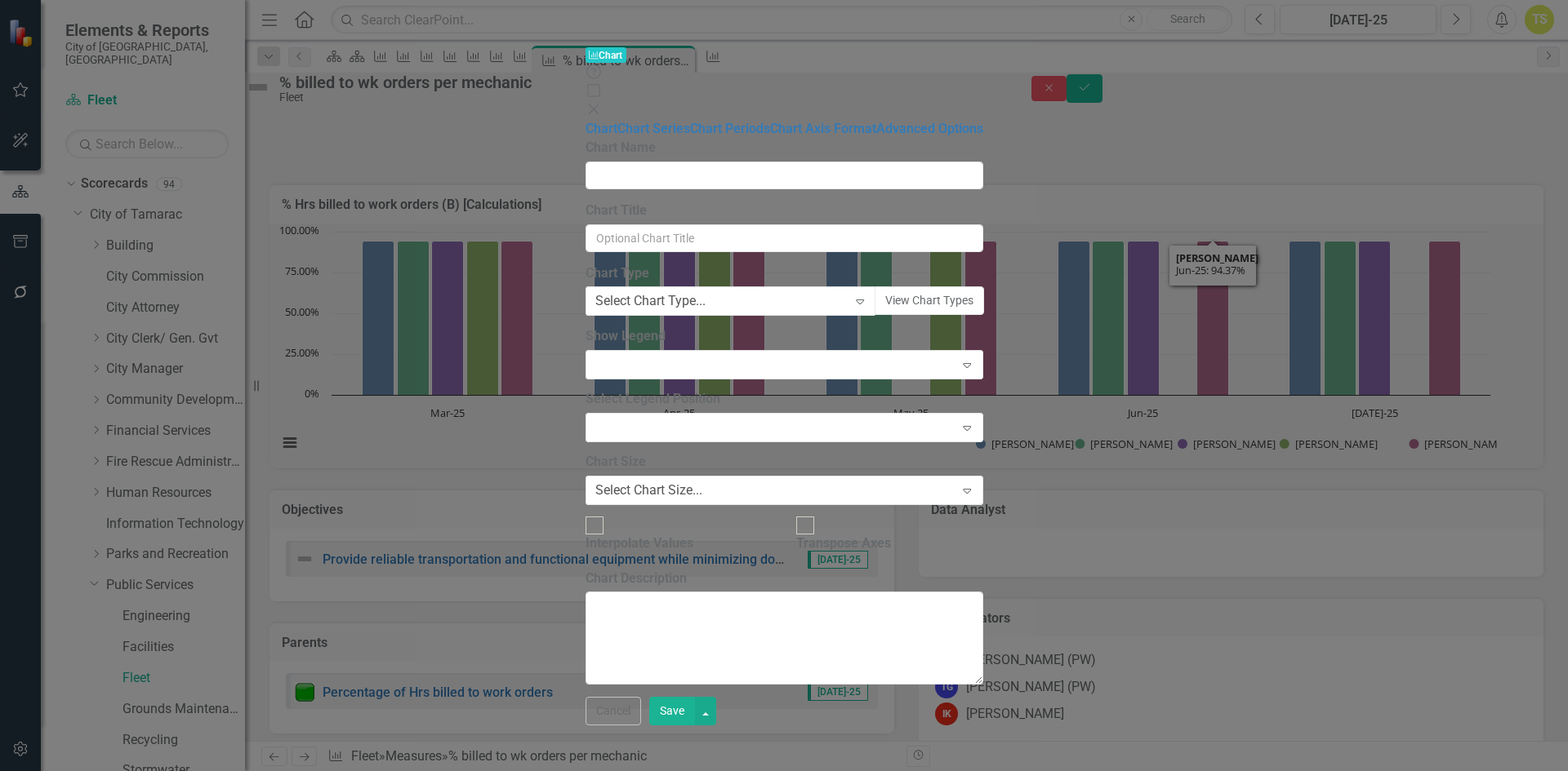
type input "% Hrs billed to work orders (B) [Calculations]"
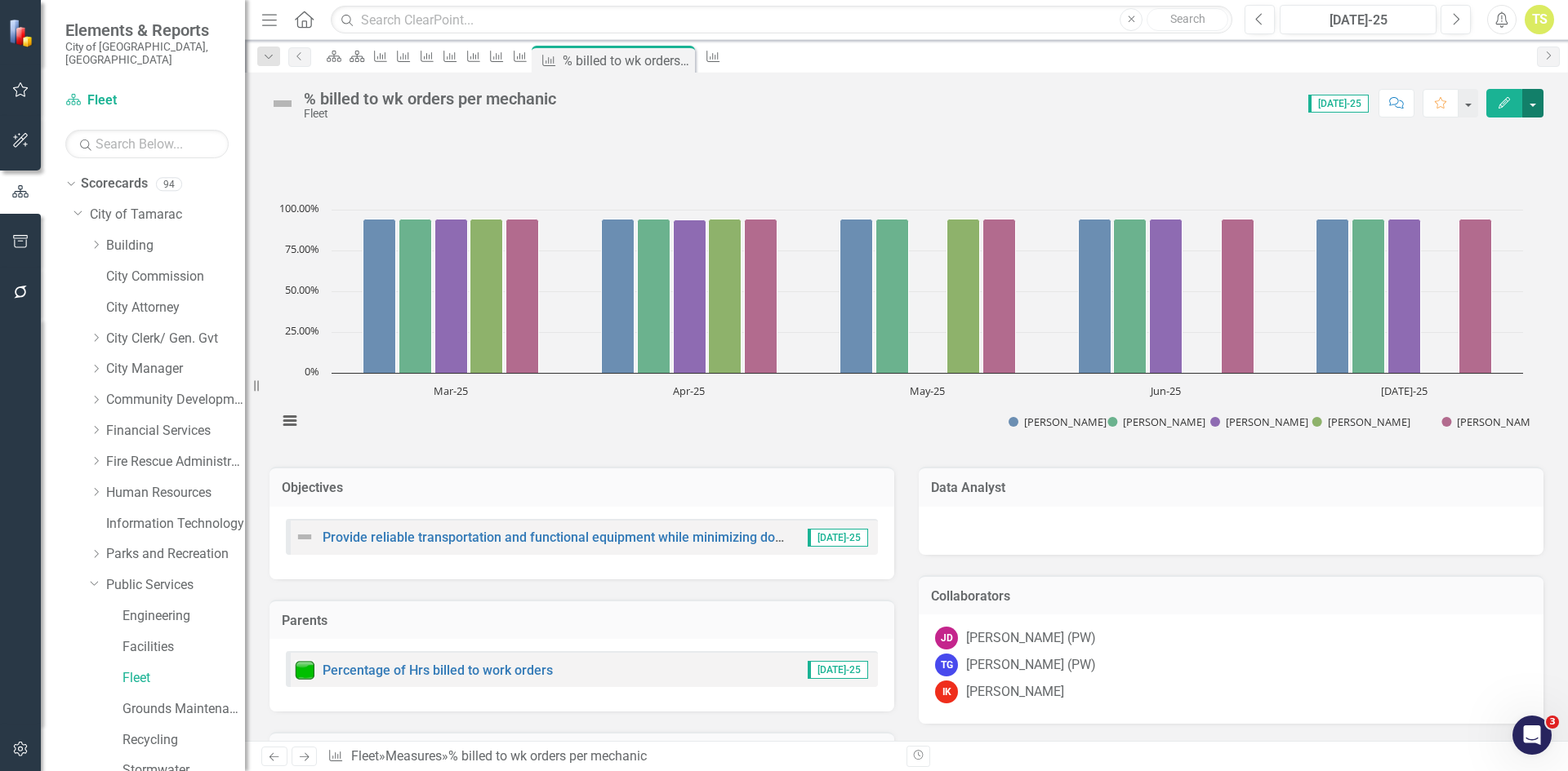
click at [1531, 104] on button "button" at bounding box center [1533, 104] width 22 height 29
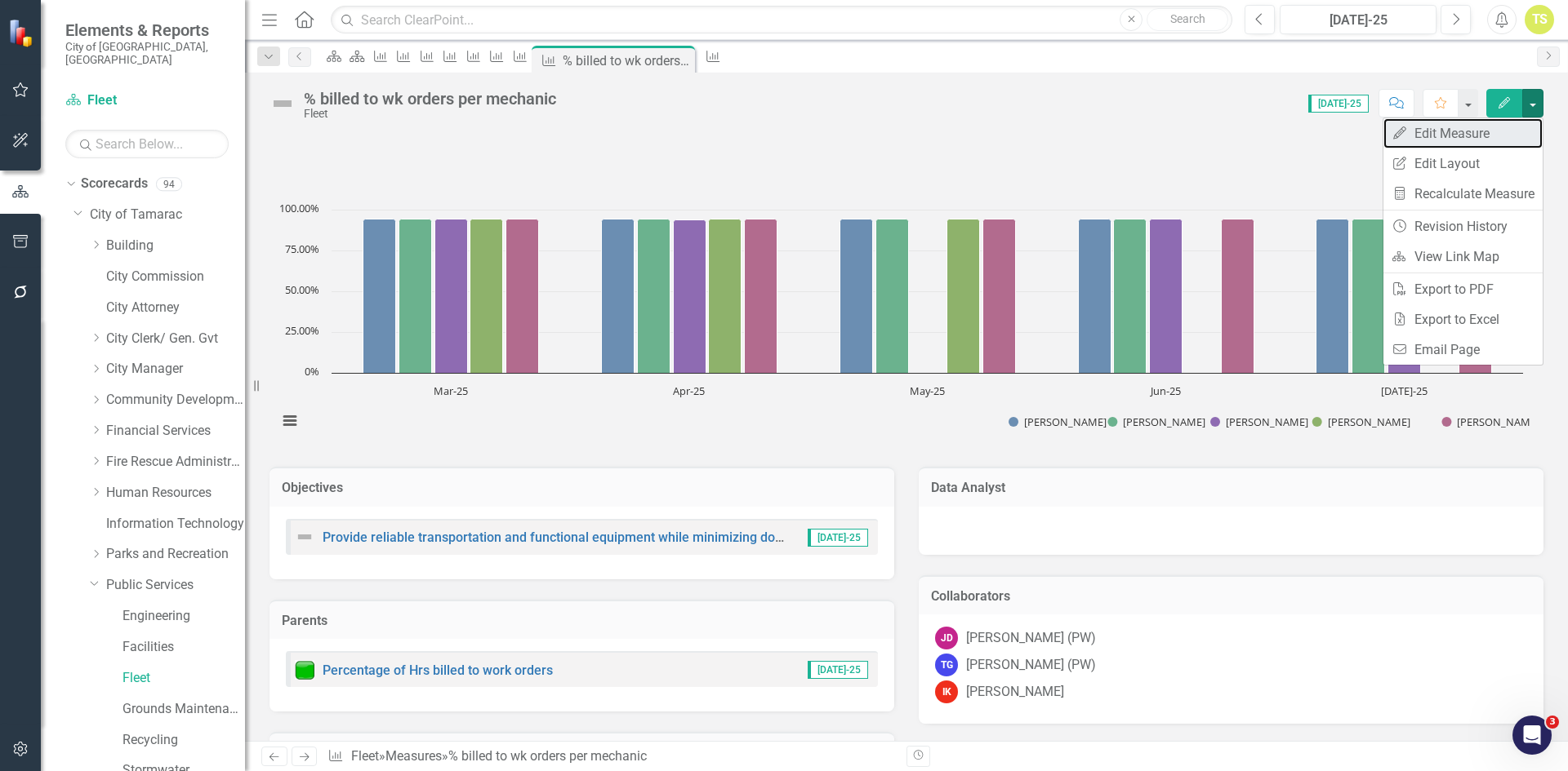
click at [1480, 134] on link "Edit Edit Measure" at bounding box center [1463, 133] width 160 height 31
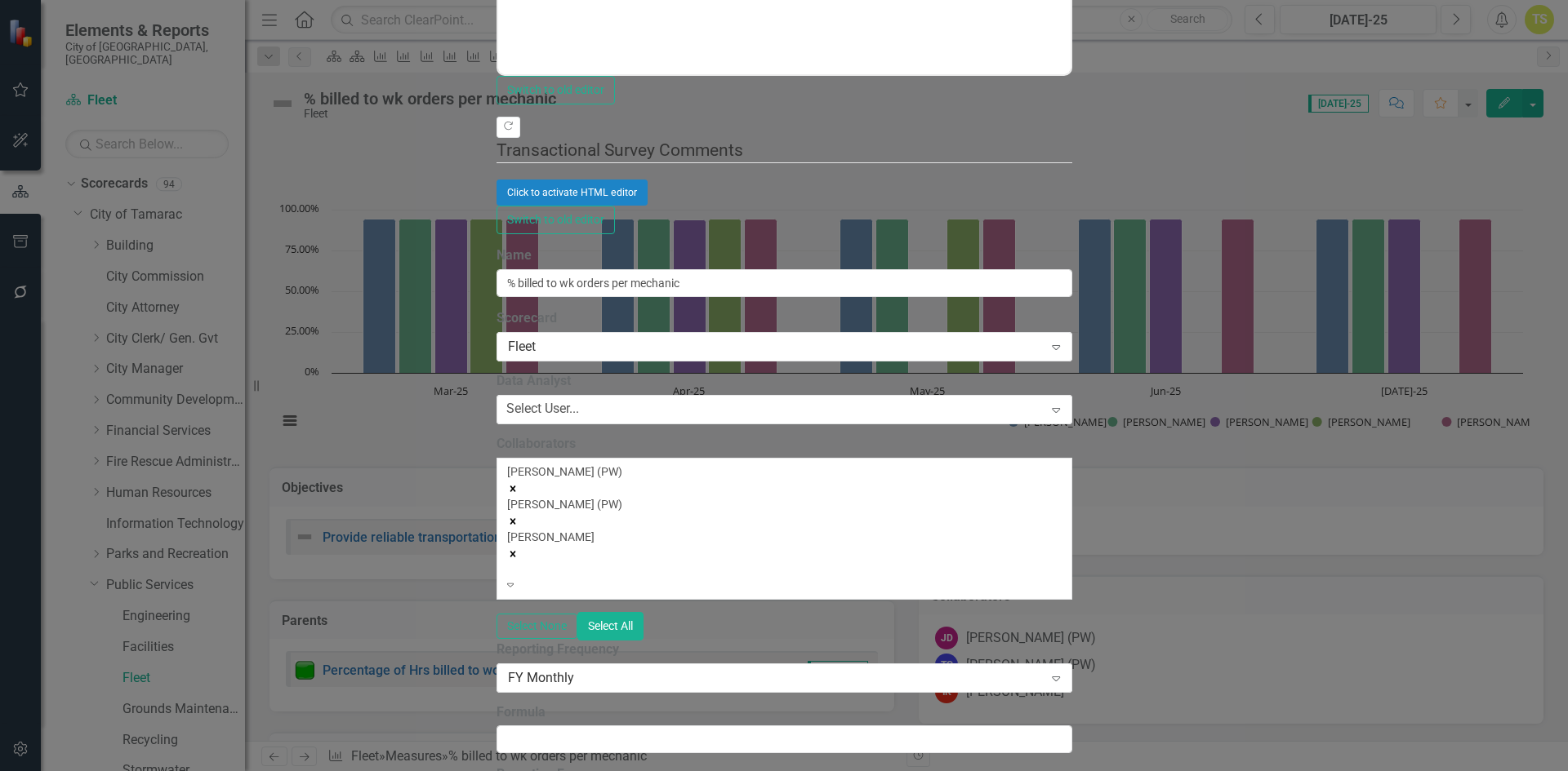
scroll to position [82, 0]
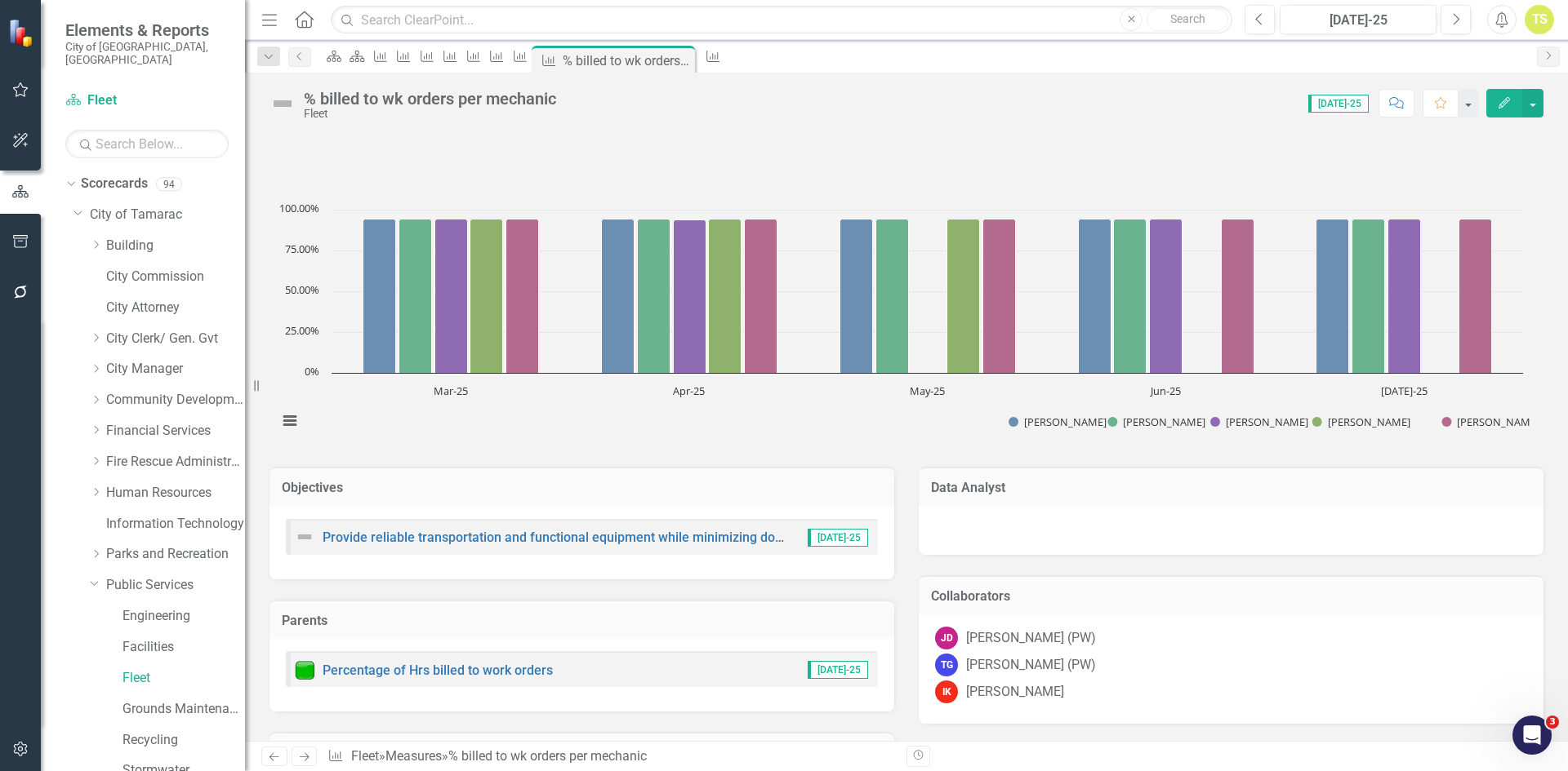
click at [1117, 608] on td "Collaborators" at bounding box center [1231, 598] width 600 height 22
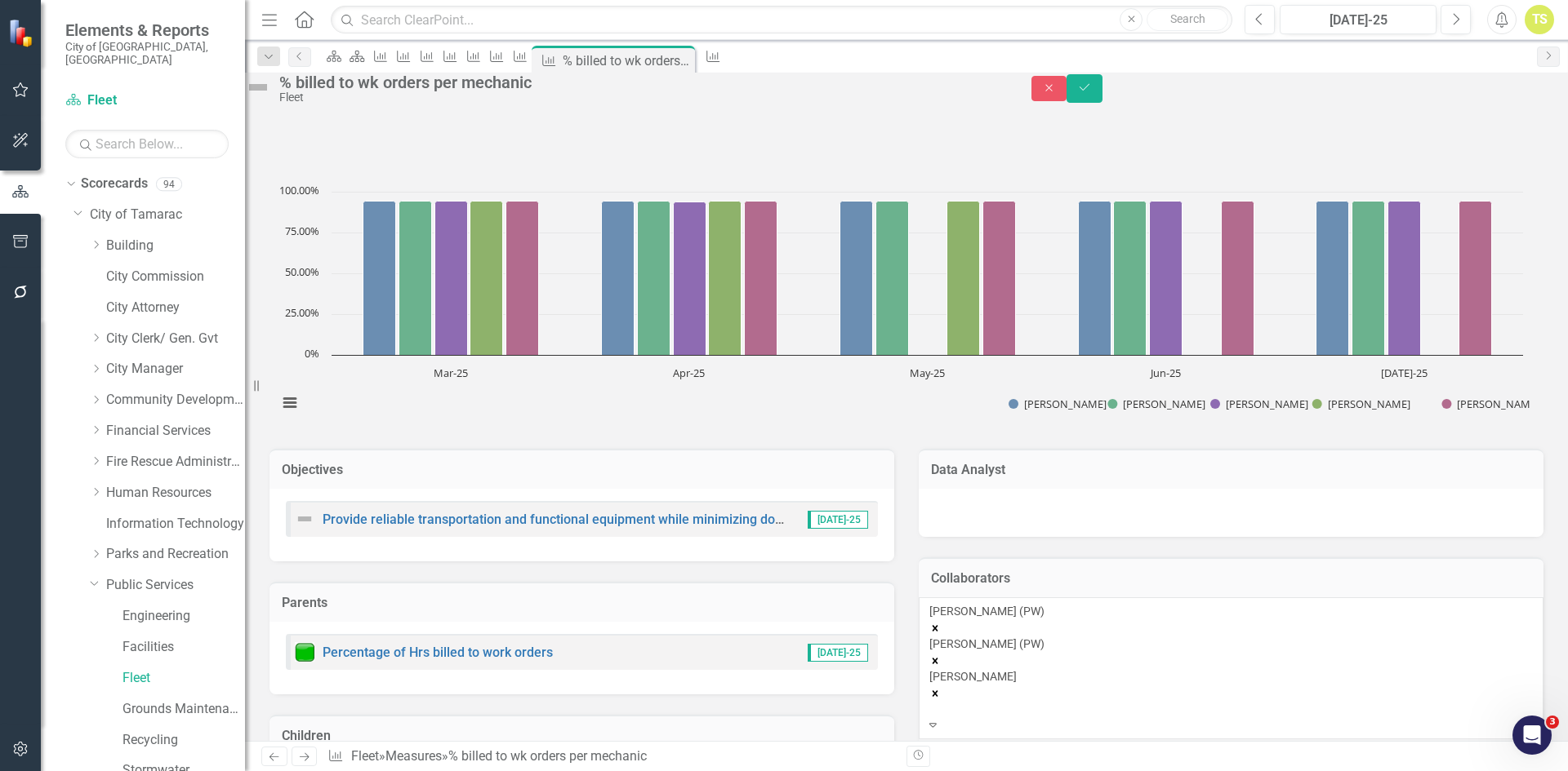
click at [938, 630] on icon "Remove John Doherty (PW)" at bounding box center [935, 628] width 5 height 5
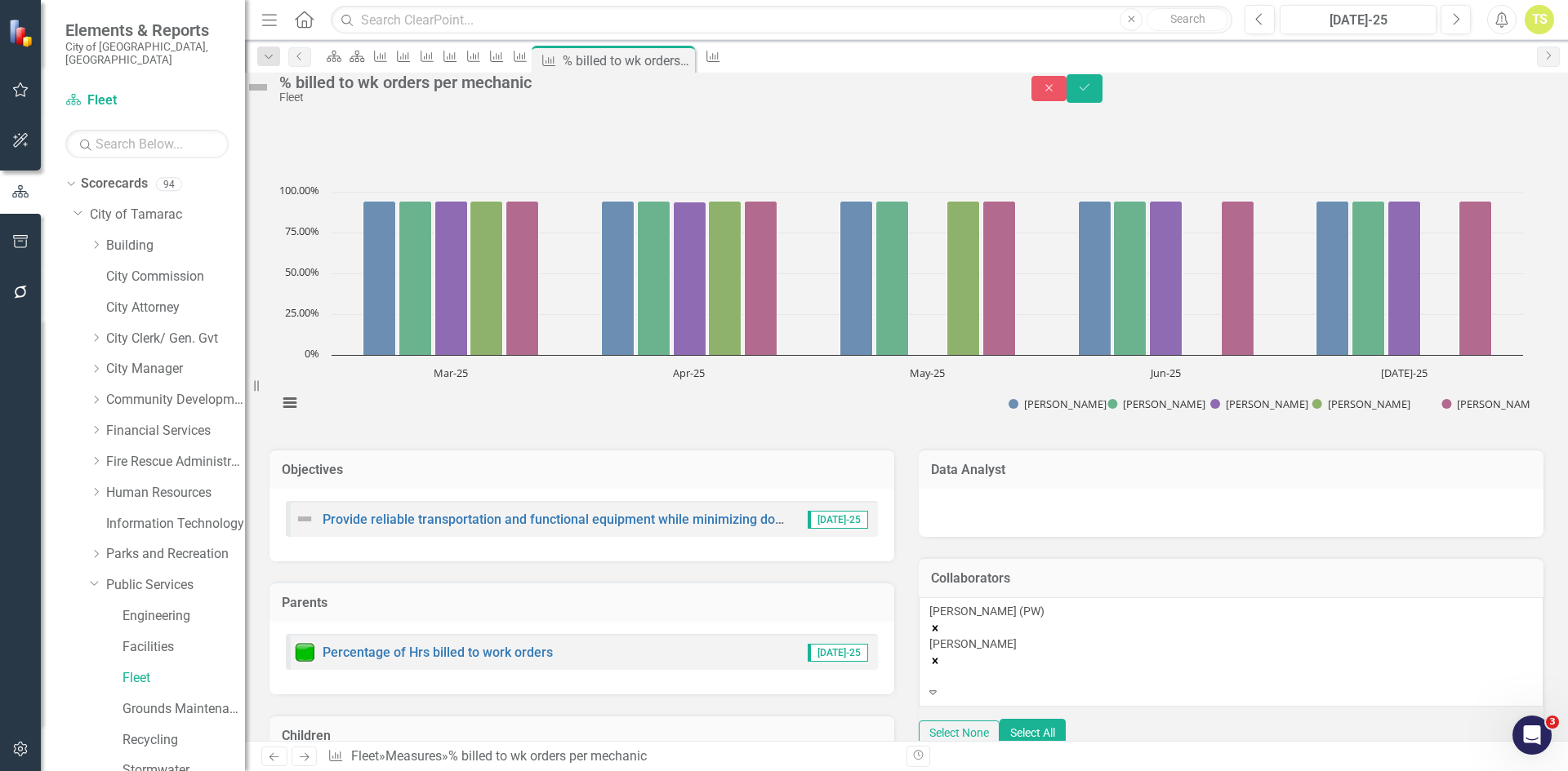
click at [938, 630] on icon "Remove Troy Gies (PW)" at bounding box center [935, 628] width 5 height 5
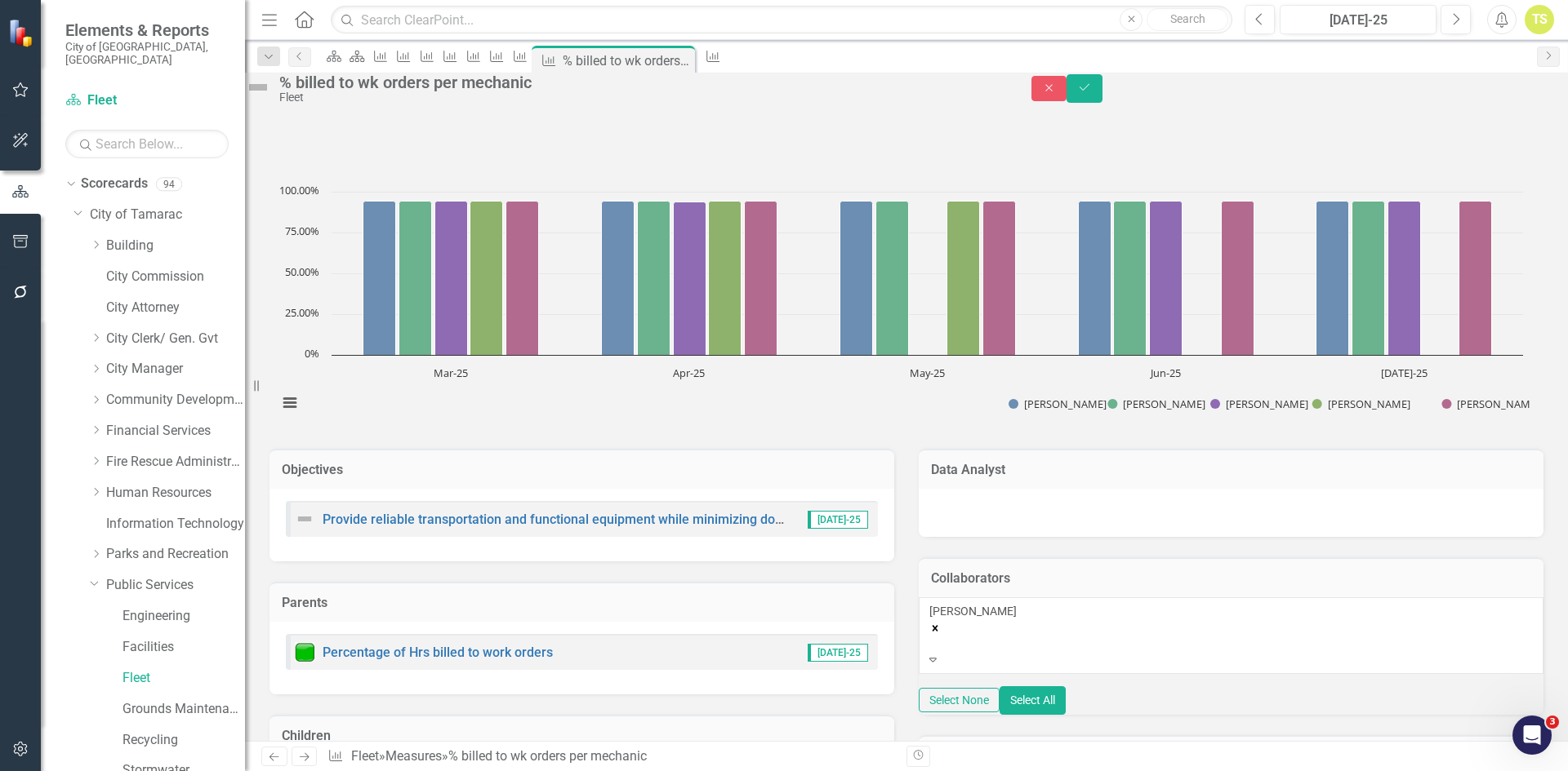
click at [936, 665] on icon "Expand" at bounding box center [933, 659] width 7 height 12
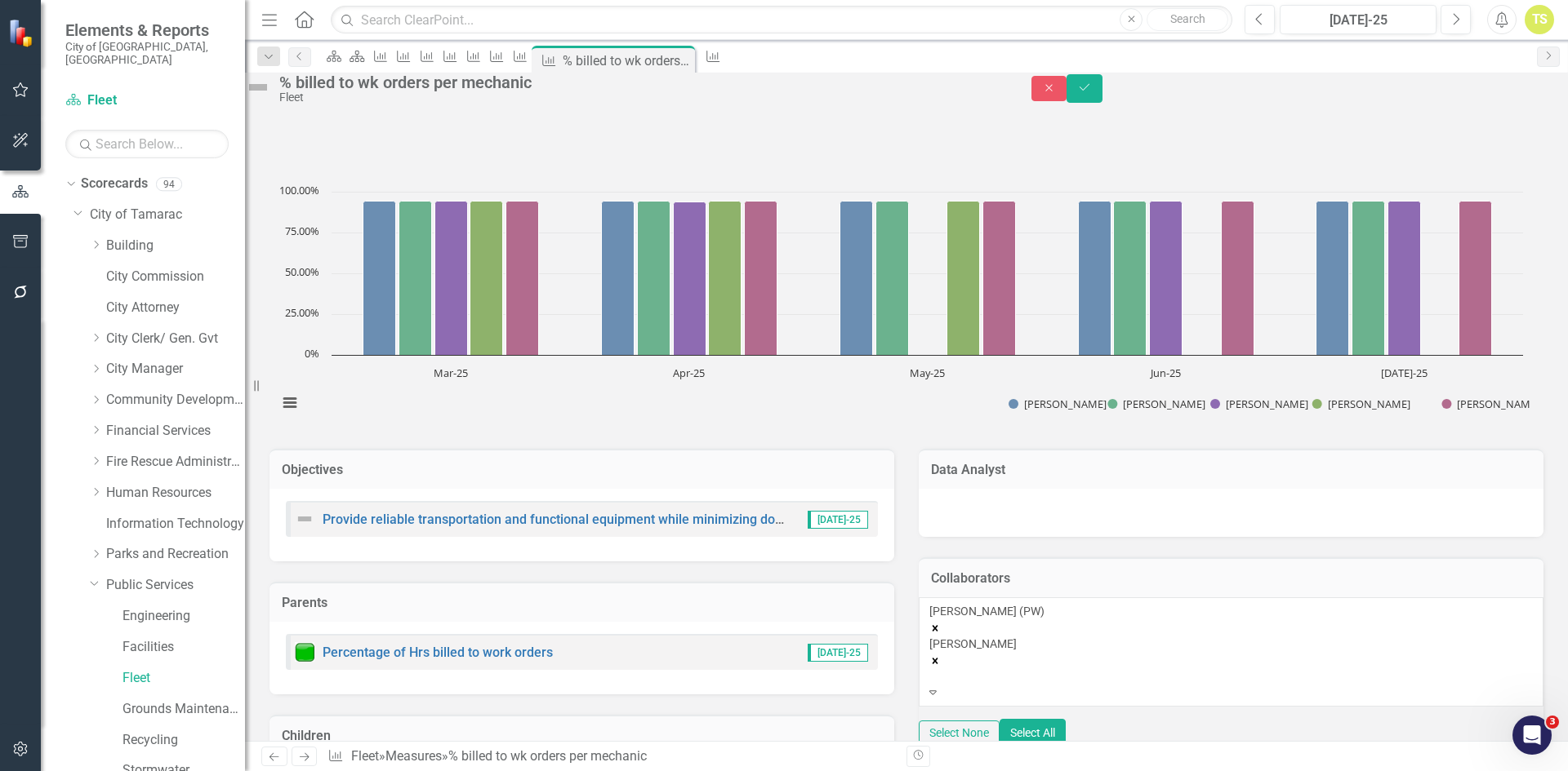
click at [936, 691] on icon at bounding box center [933, 693] width 7 height 5
type input "[PERSON_NAME]"
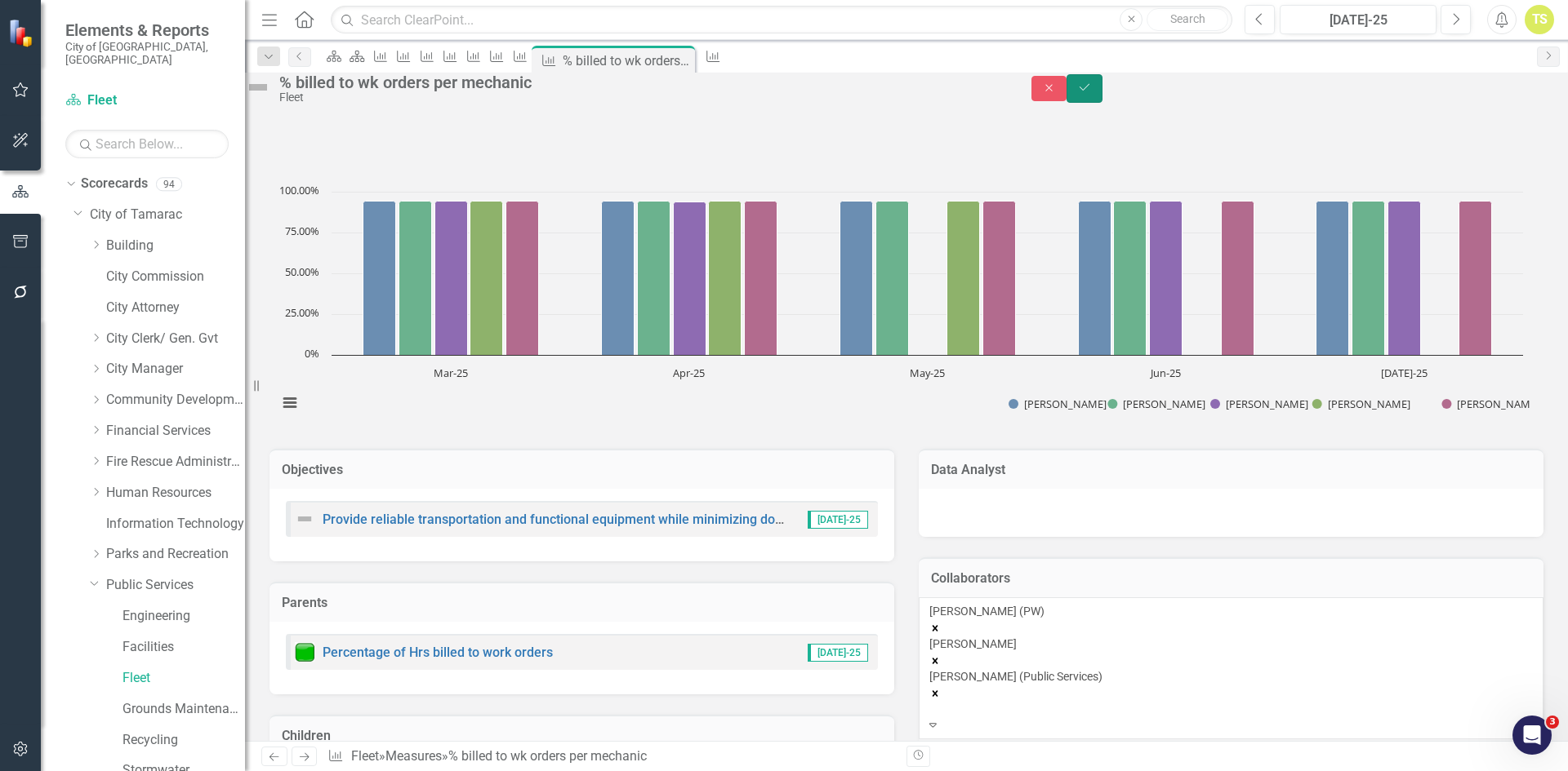
click at [1102, 97] on button "Save" at bounding box center [1084, 88] width 36 height 29
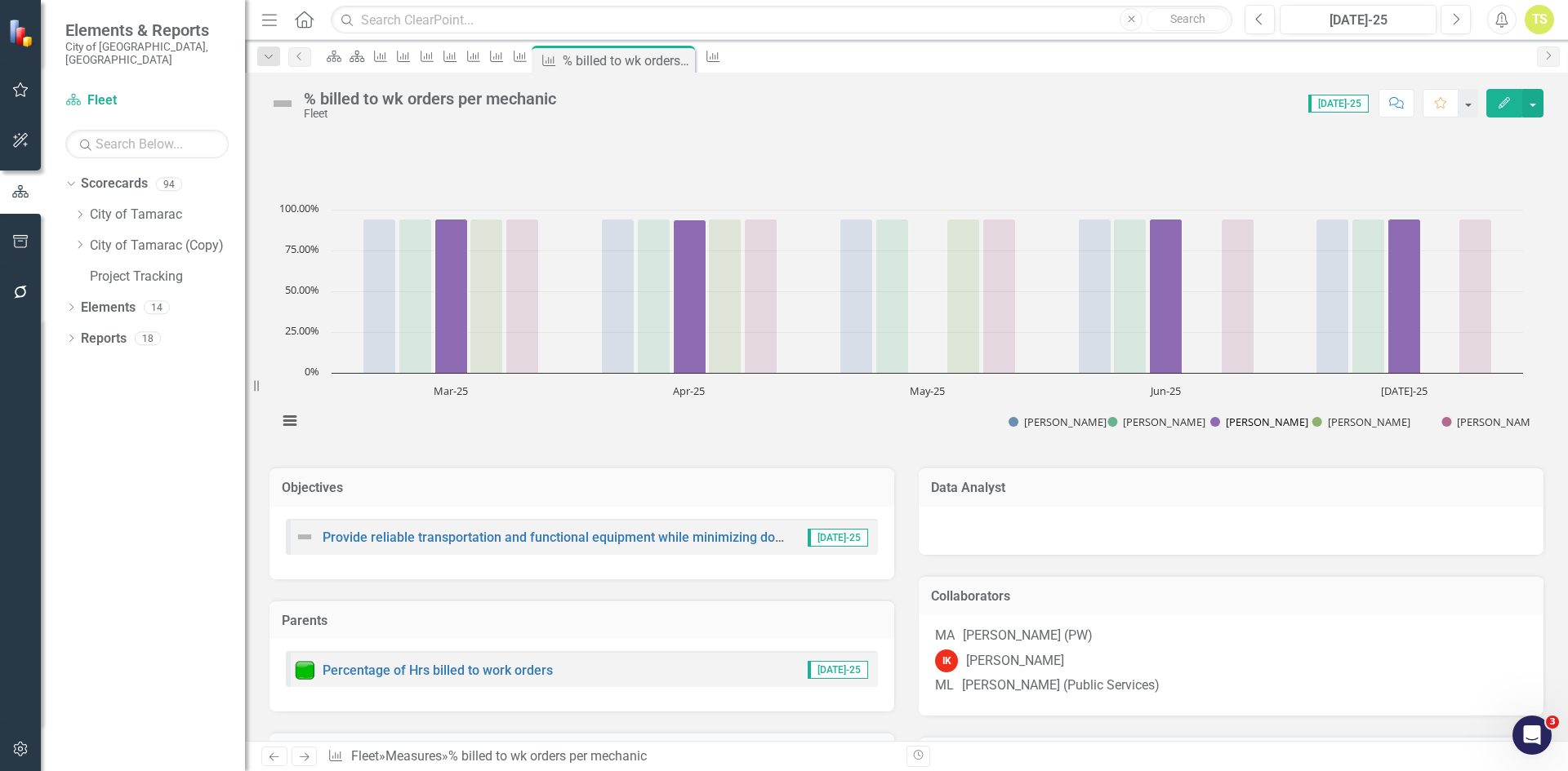
click at [1272, 423] on button "Show Chris Klimoski" at bounding box center [1252, 422] width 84 height 14
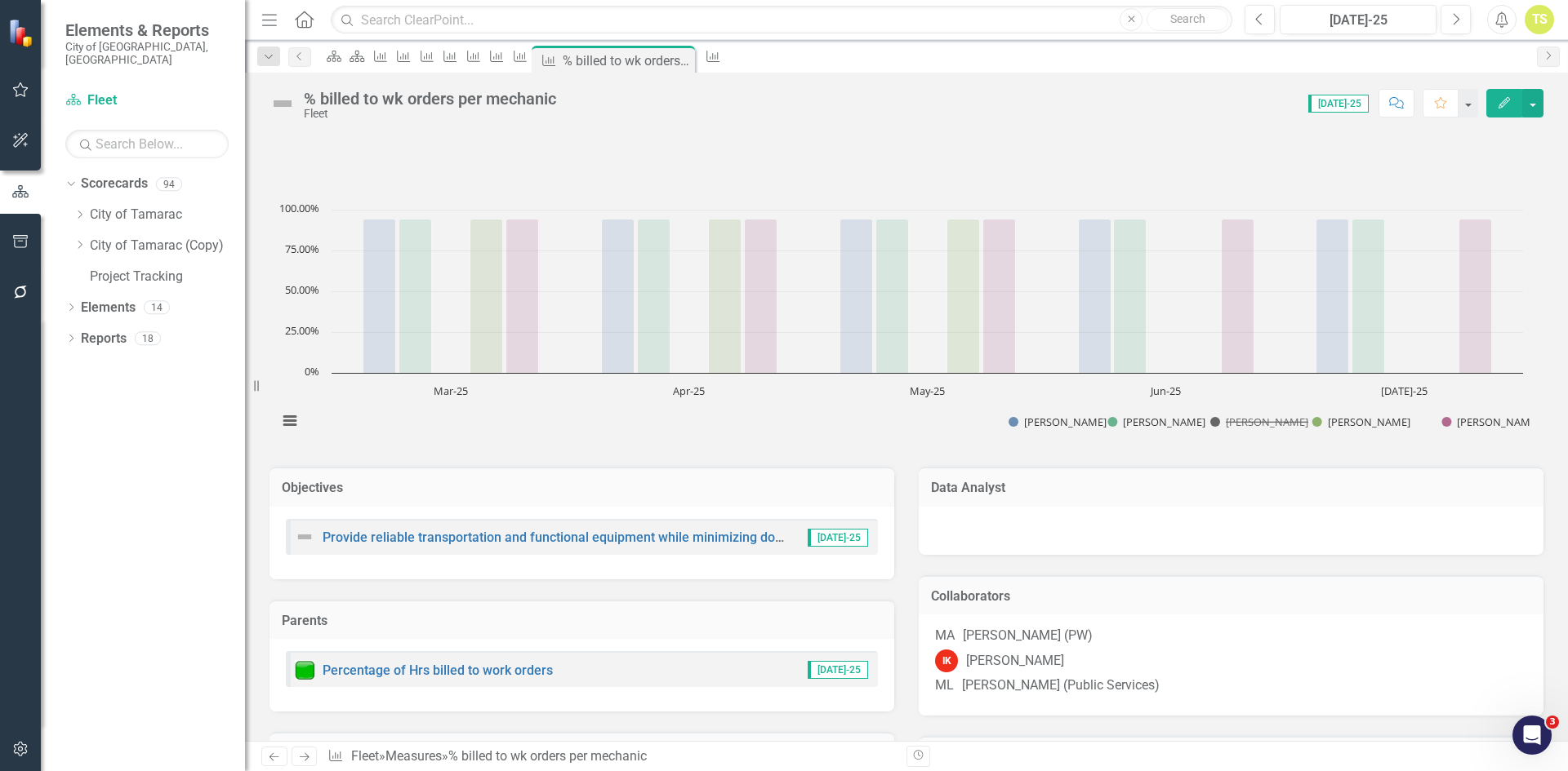
click at [1272, 423] on button "Show Chris Klimoski" at bounding box center [1252, 422] width 84 height 14
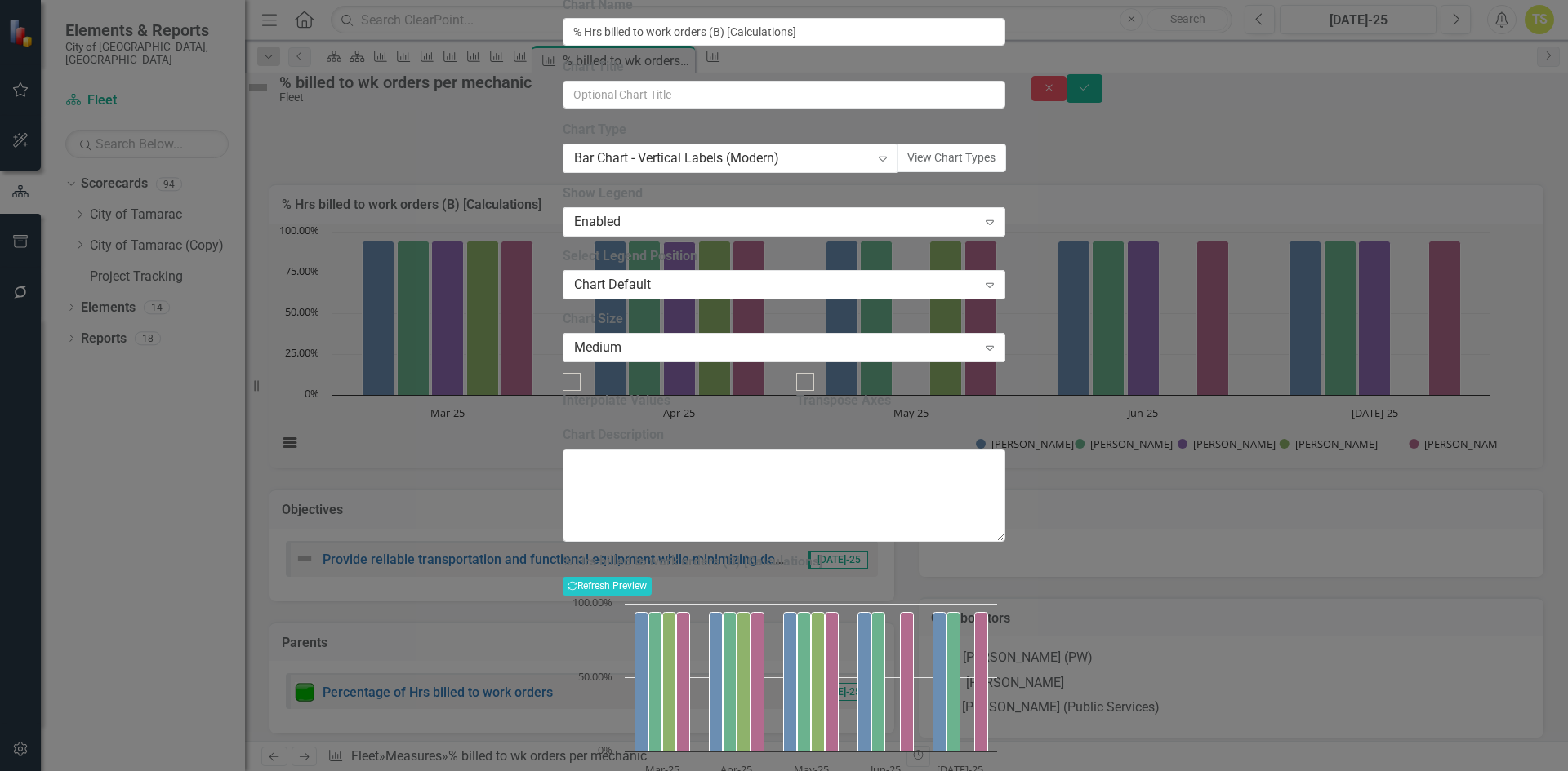
drag, startPoint x: 1450, startPoint y: 317, endPoint x: 1518, endPoint y: 421, distance: 124.3
click at [1005, 554] on div "% Hrs billed to work orders (B) [Calculations] Recalculate Refresh Preview Char…" at bounding box center [783, 696] width 442 height 286
click at [891, 165] on icon "Expand" at bounding box center [882, 159] width 16 height 13
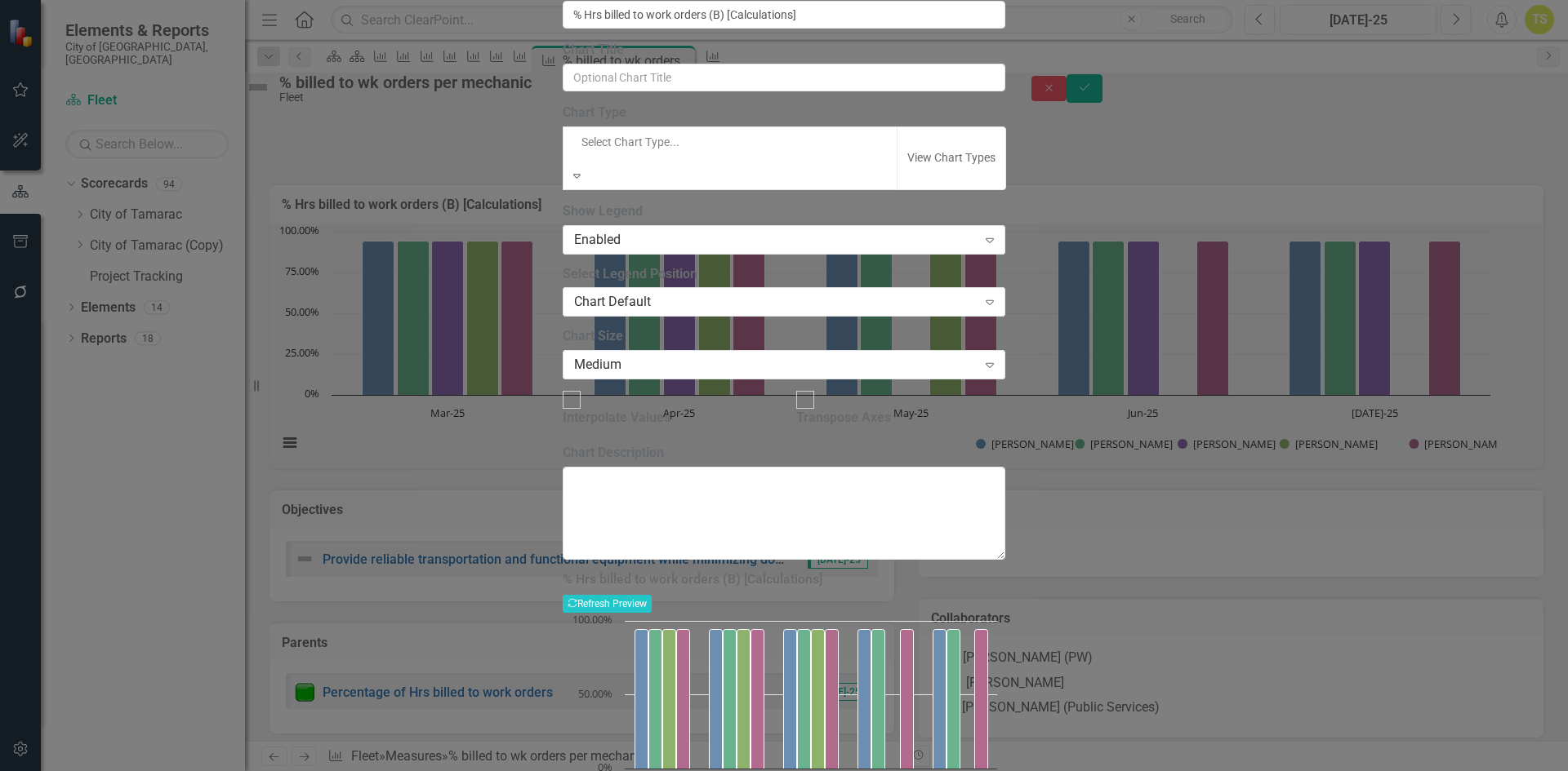
scroll to position [1658, 0]
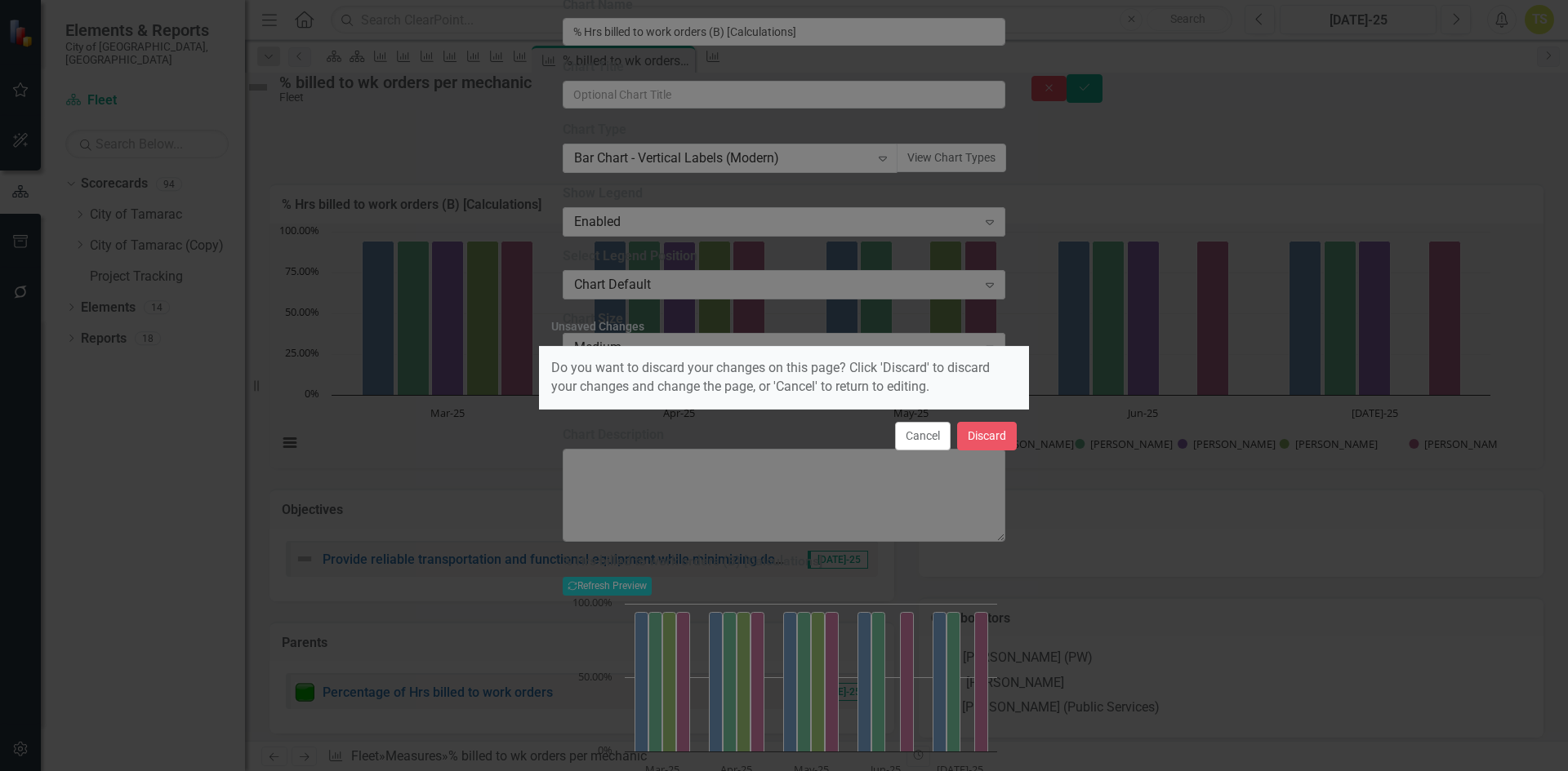
click at [952, 433] on div "Cancel Discard" at bounding box center [784, 436] width 490 height 54
click at [985, 434] on button "Discard" at bounding box center [987, 436] width 59 height 29
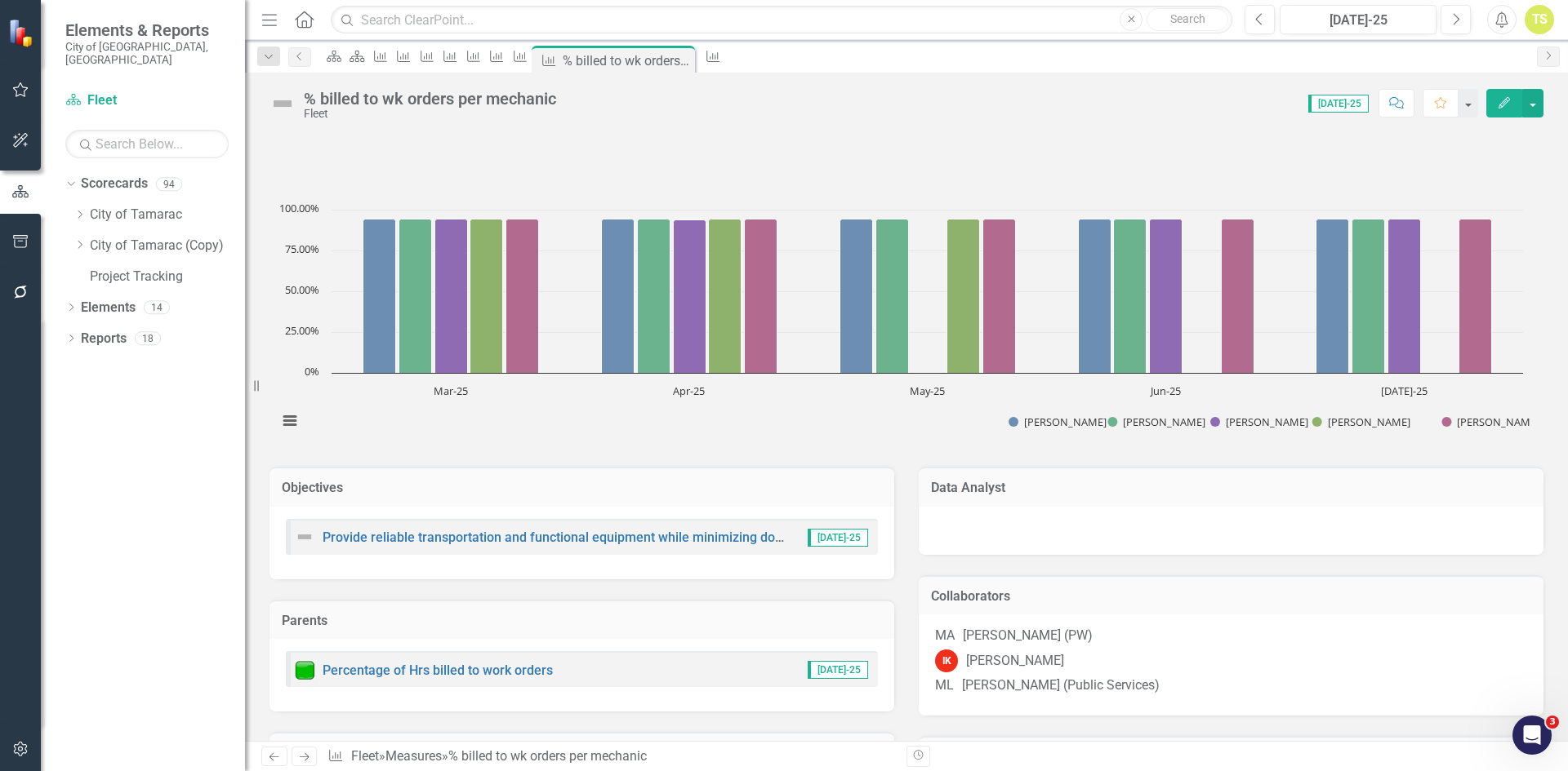
click at [404, 104] on div "% billed to wk orders per mechanic" at bounding box center [430, 99] width 252 height 18
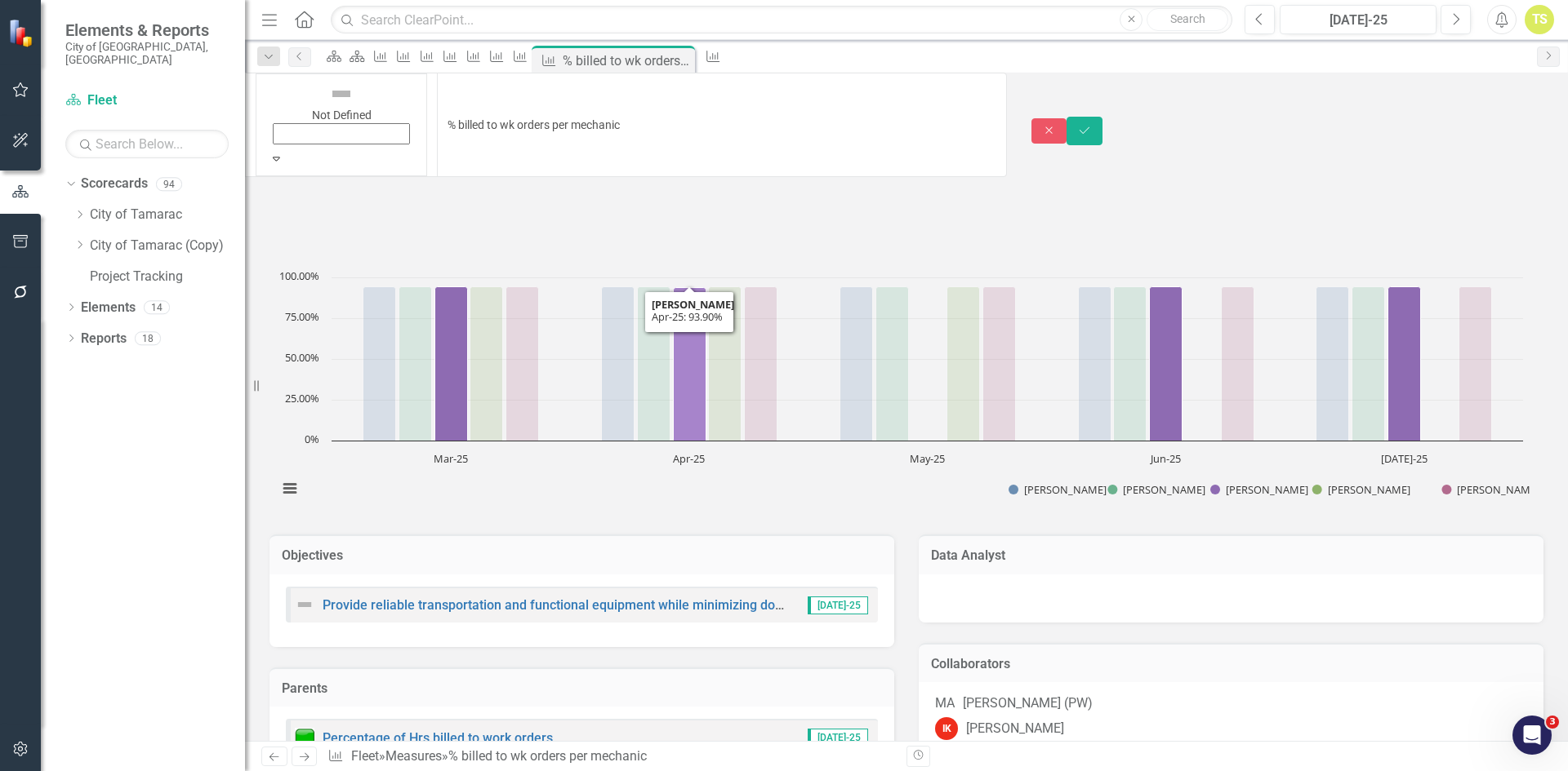
click at [685, 359] on icon "Apr-25, 93.90243902. Chris Klimoski." at bounding box center [689, 365] width 32 height 153
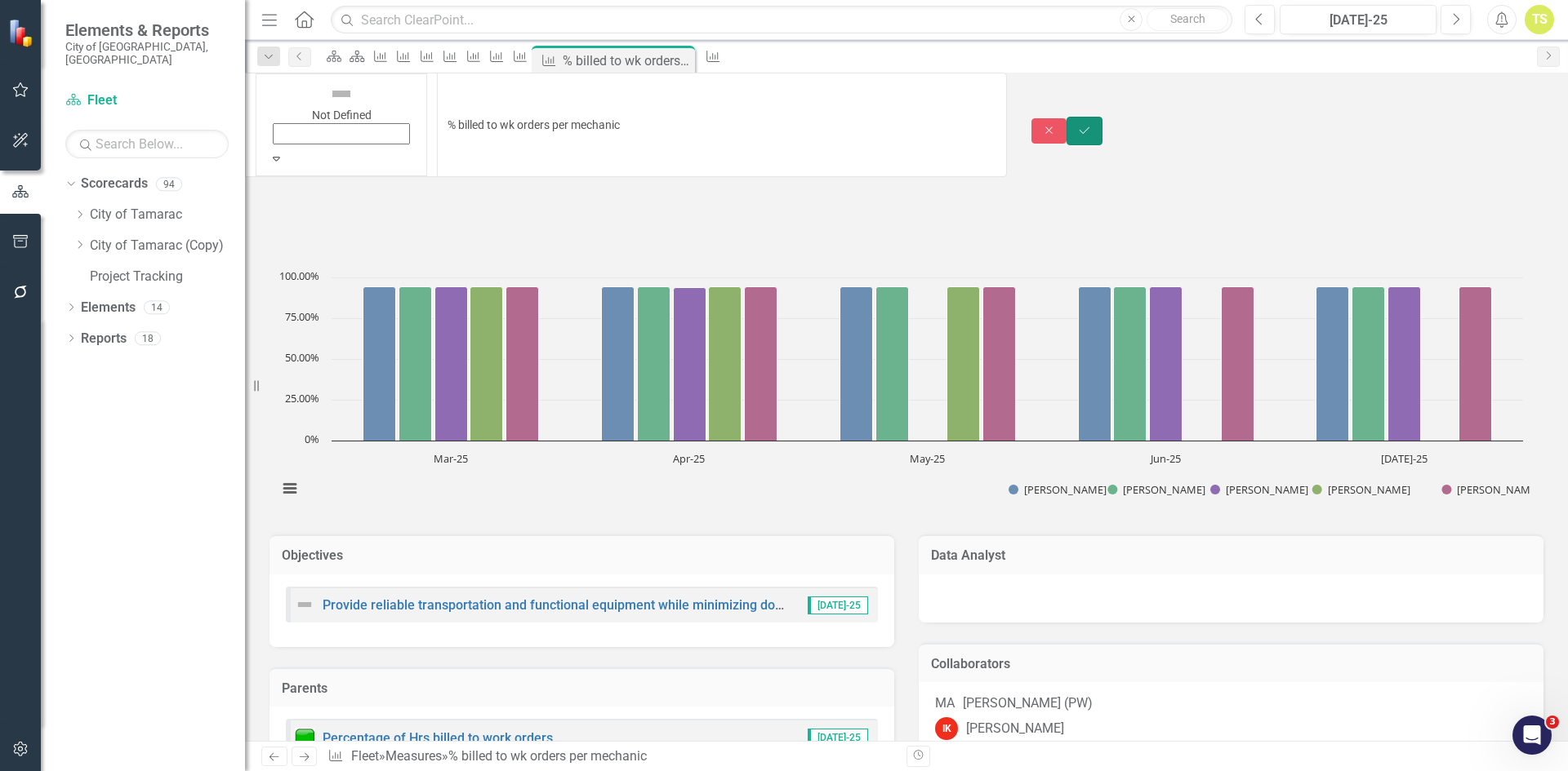
click at [1102, 117] on button "Save" at bounding box center [1084, 132] width 36 height 29
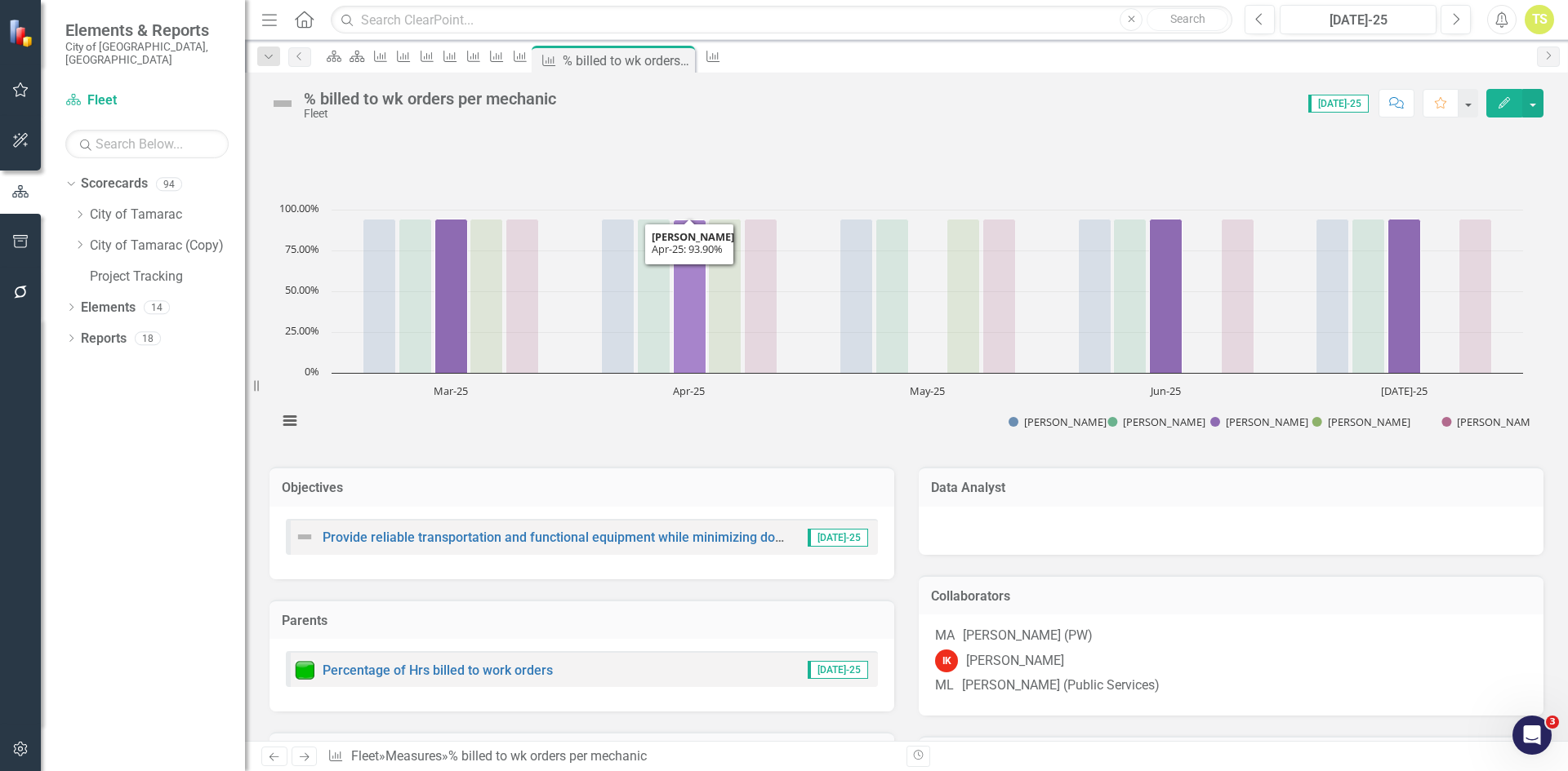
click at [684, 336] on icon "Apr-25, 93.90243902. Chris Klimoski." at bounding box center [689, 297] width 32 height 153
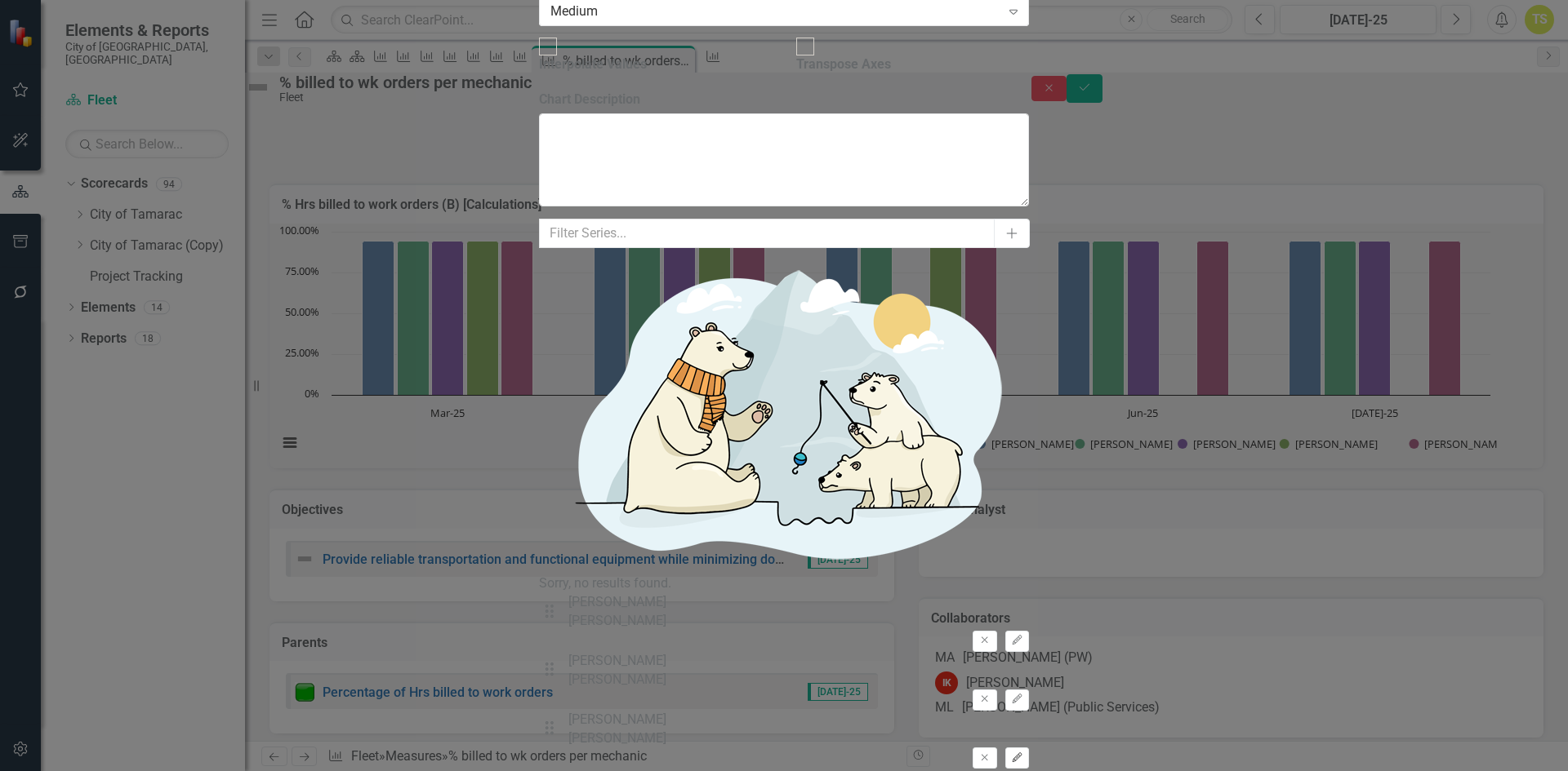
click at [1023, 753] on icon "Edit" at bounding box center [1017, 757] width 13 height 10
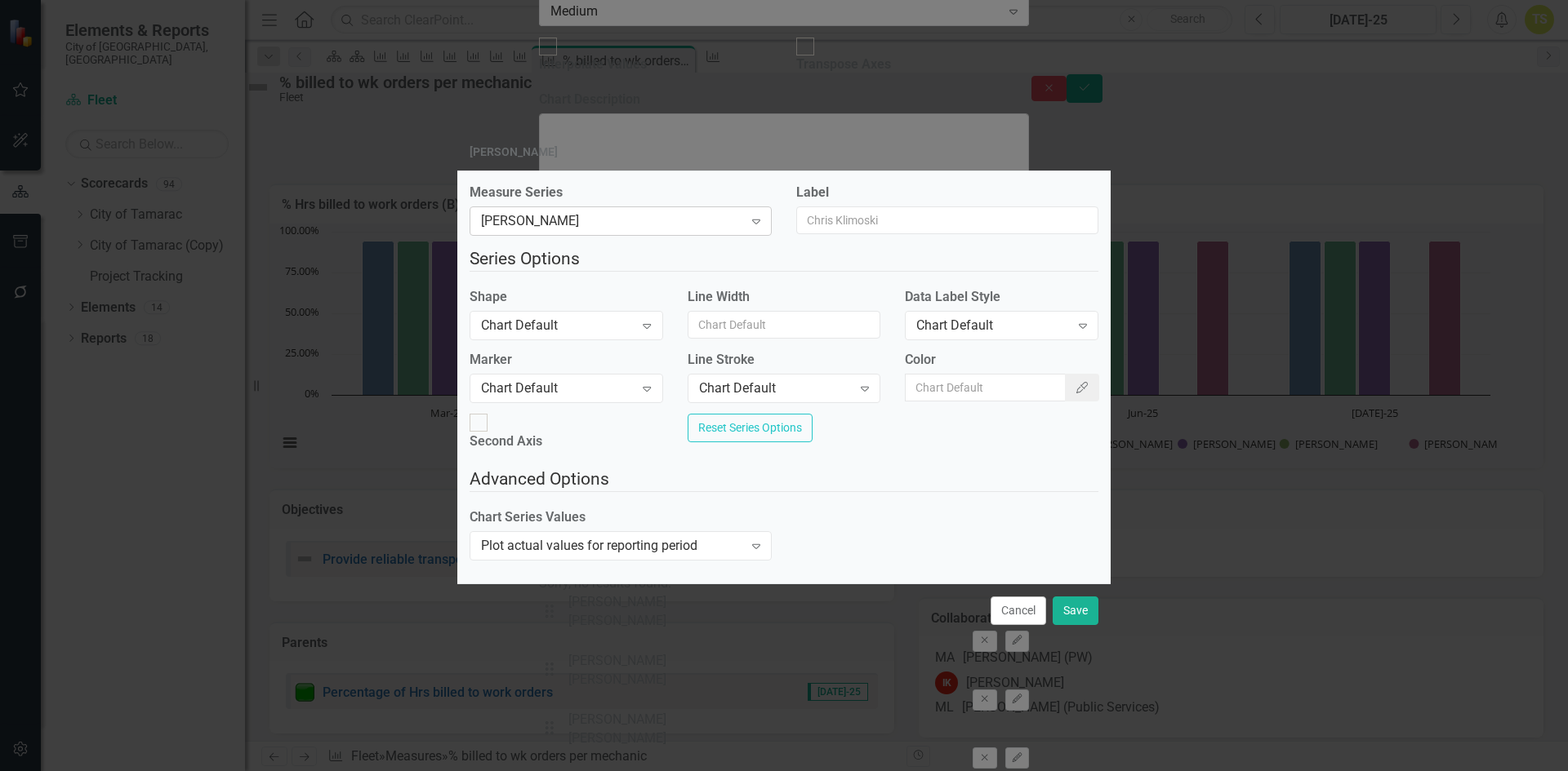
click at [515, 221] on div "[PERSON_NAME]" at bounding box center [612, 222] width 262 height 19
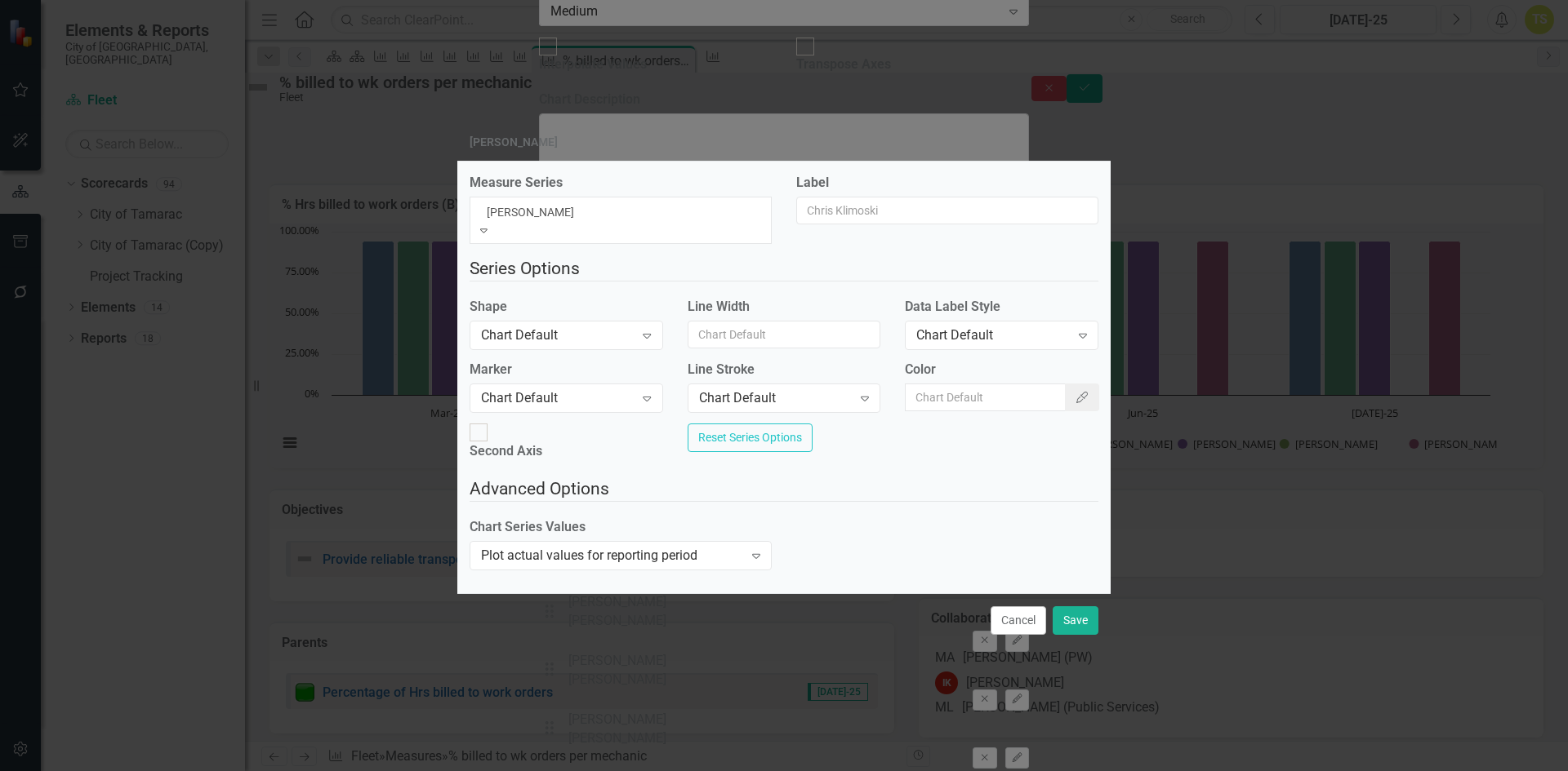
type input "[PERSON_NAME]"
click at [1071, 618] on button "Save" at bounding box center [1075, 621] width 46 height 29
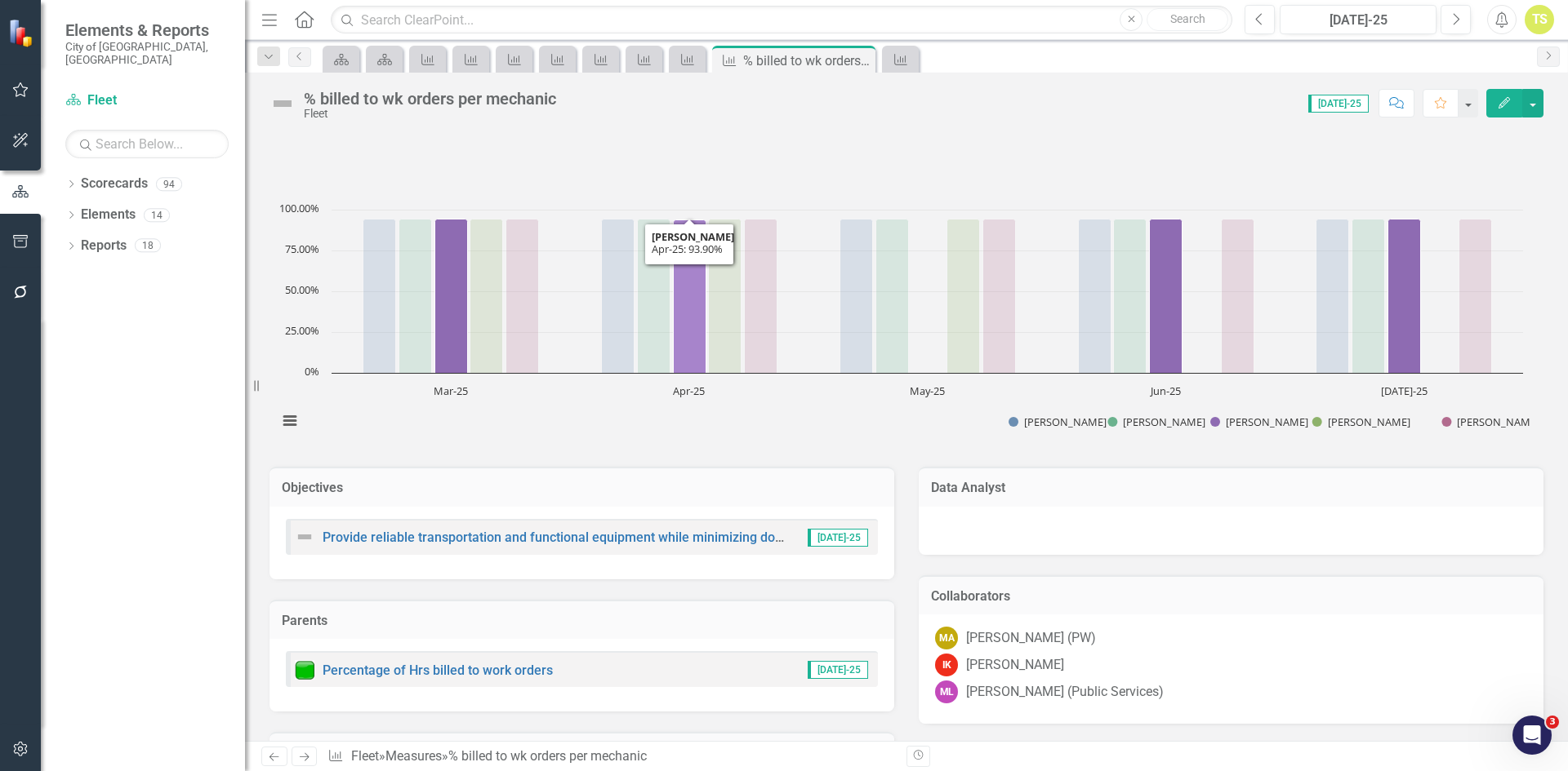
click at [697, 355] on icon "Apr-25, 93.90243902. Chris Klimoski." at bounding box center [689, 297] width 32 height 153
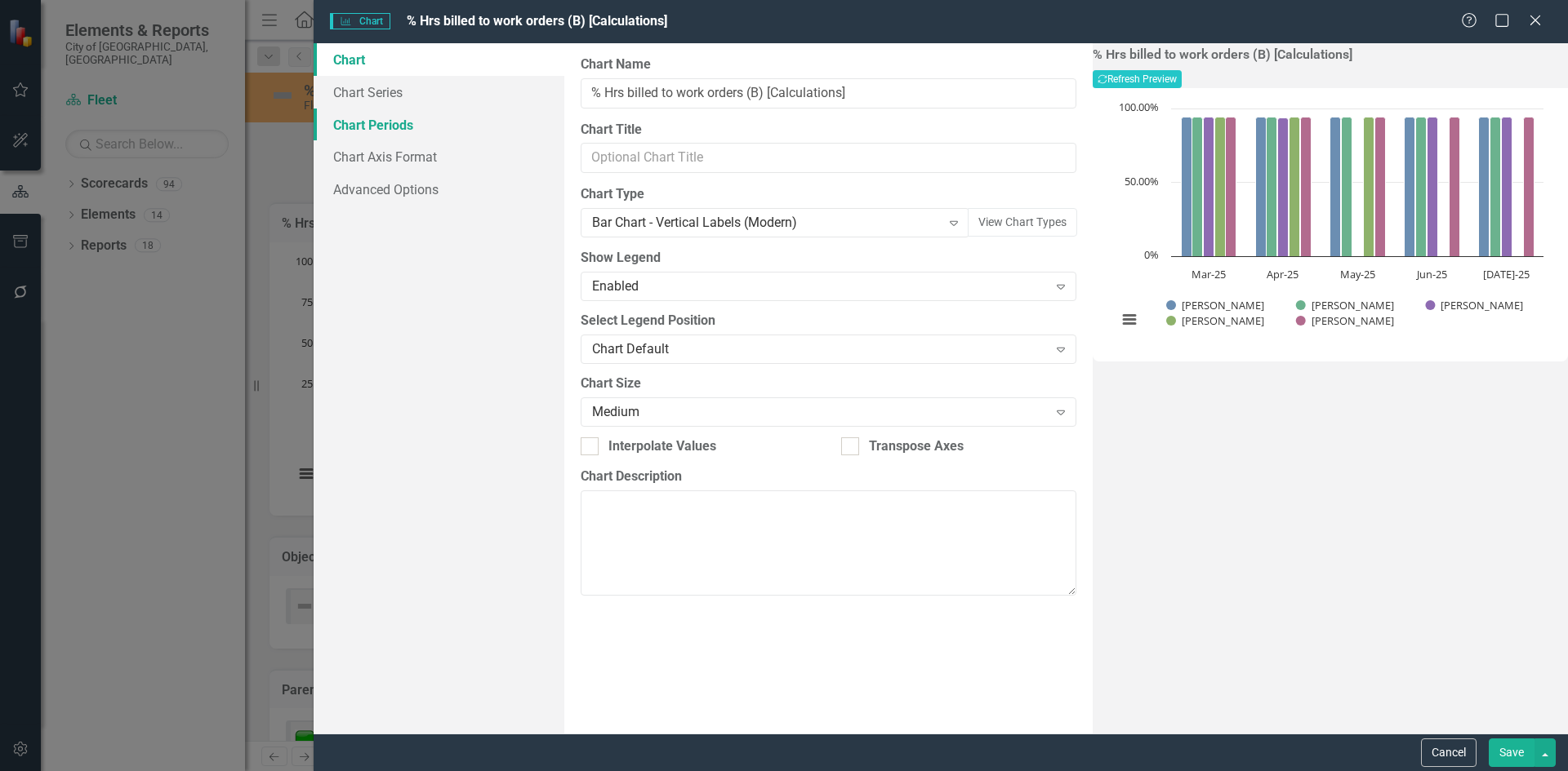
click at [351, 127] on link "Chart Periods" at bounding box center [439, 125] width 251 height 32
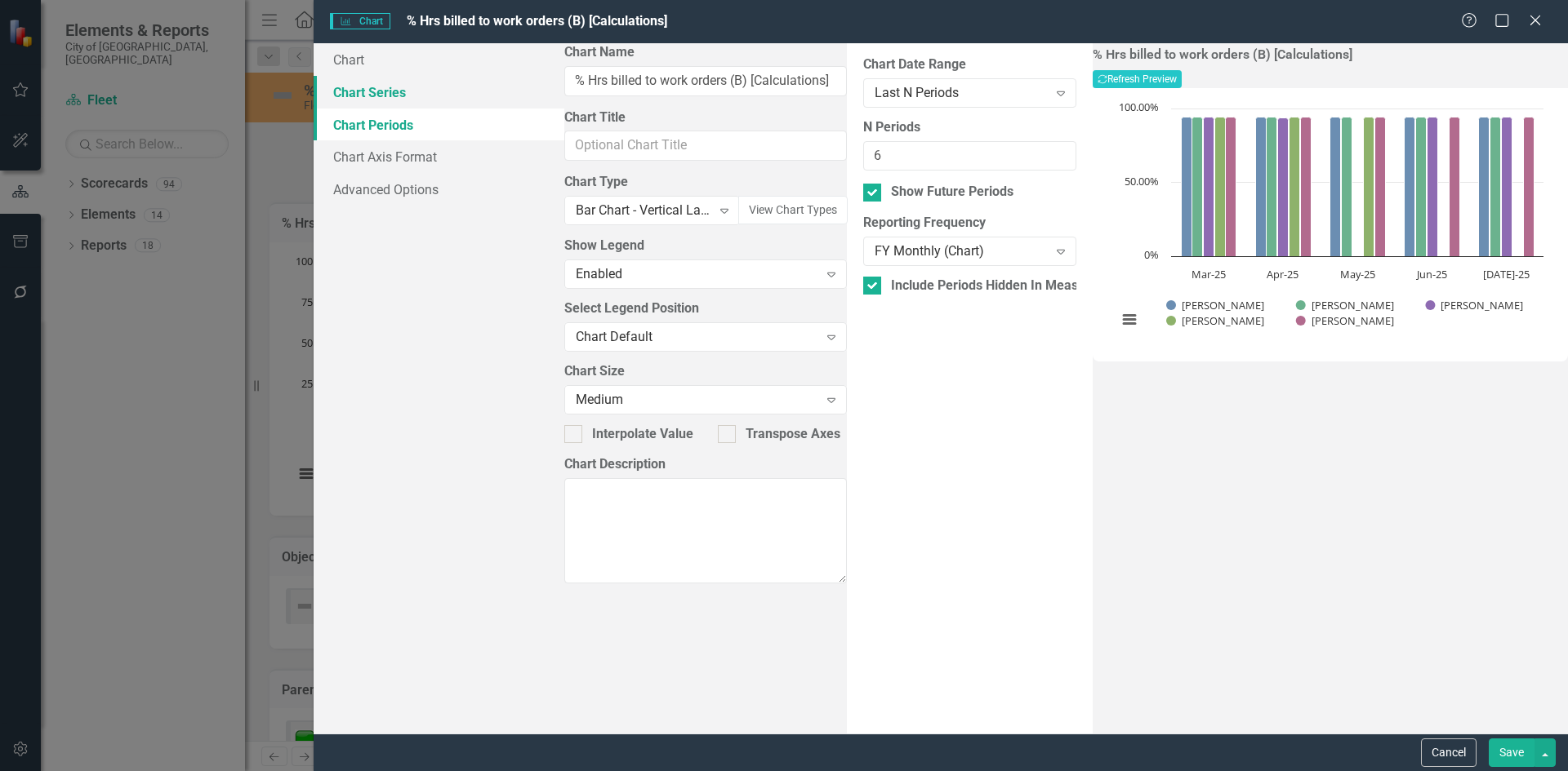
click at [370, 96] on link "Chart Series" at bounding box center [439, 92] width 251 height 32
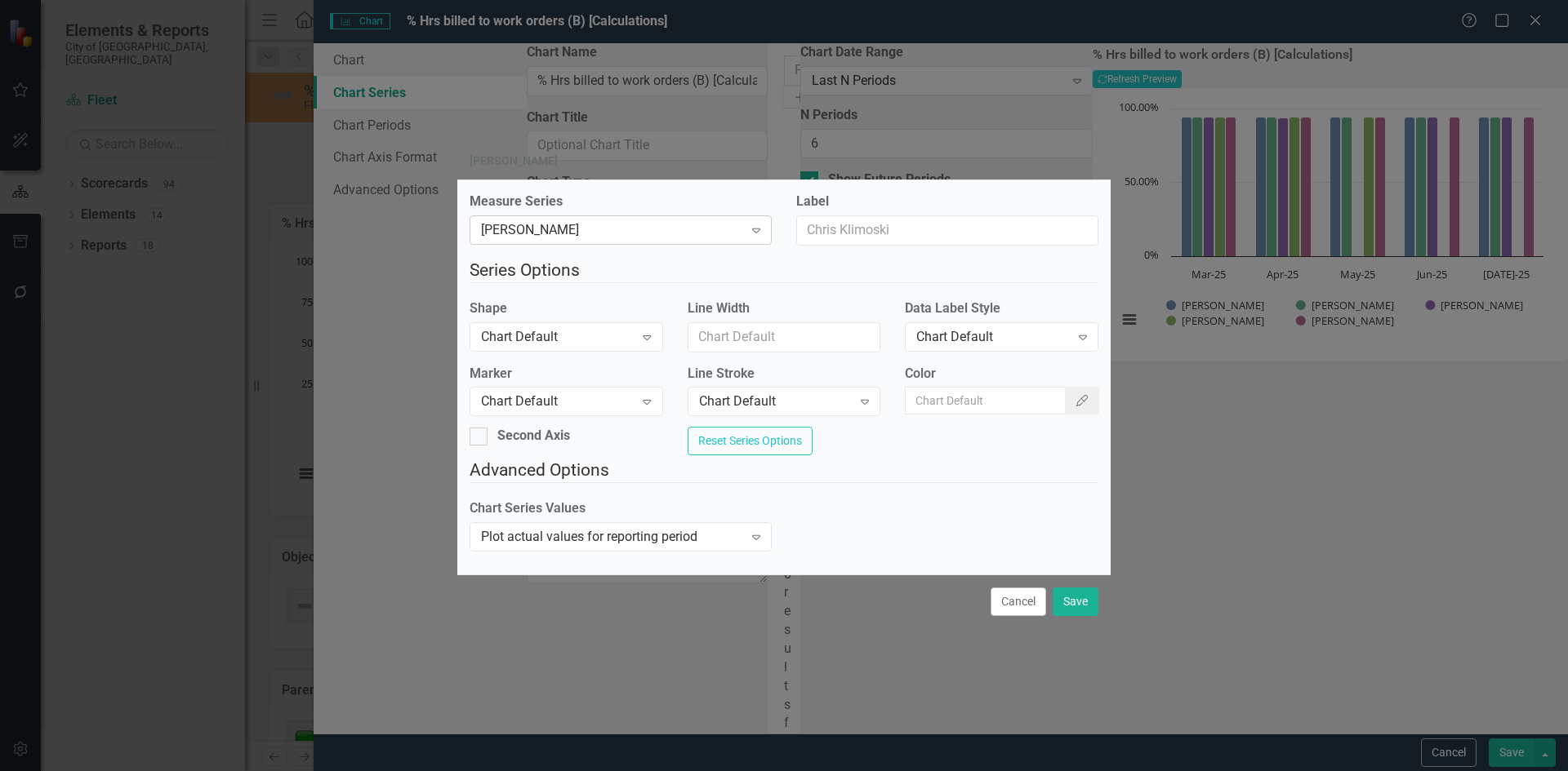
click at [756, 229] on icon "Expand" at bounding box center [756, 230] width 16 height 13
type input "o"
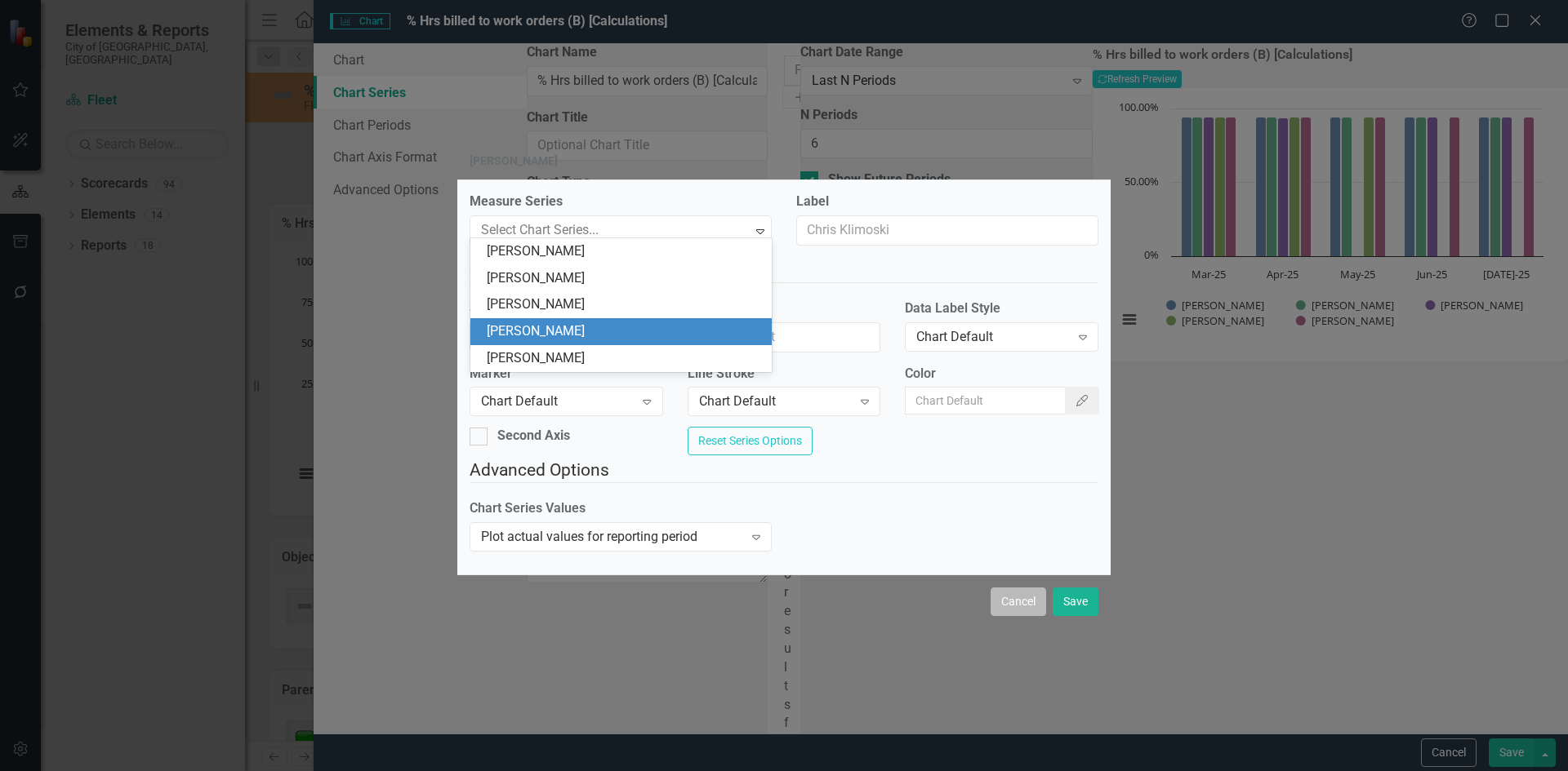
click at [1024, 612] on button "Cancel" at bounding box center [1018, 602] width 56 height 29
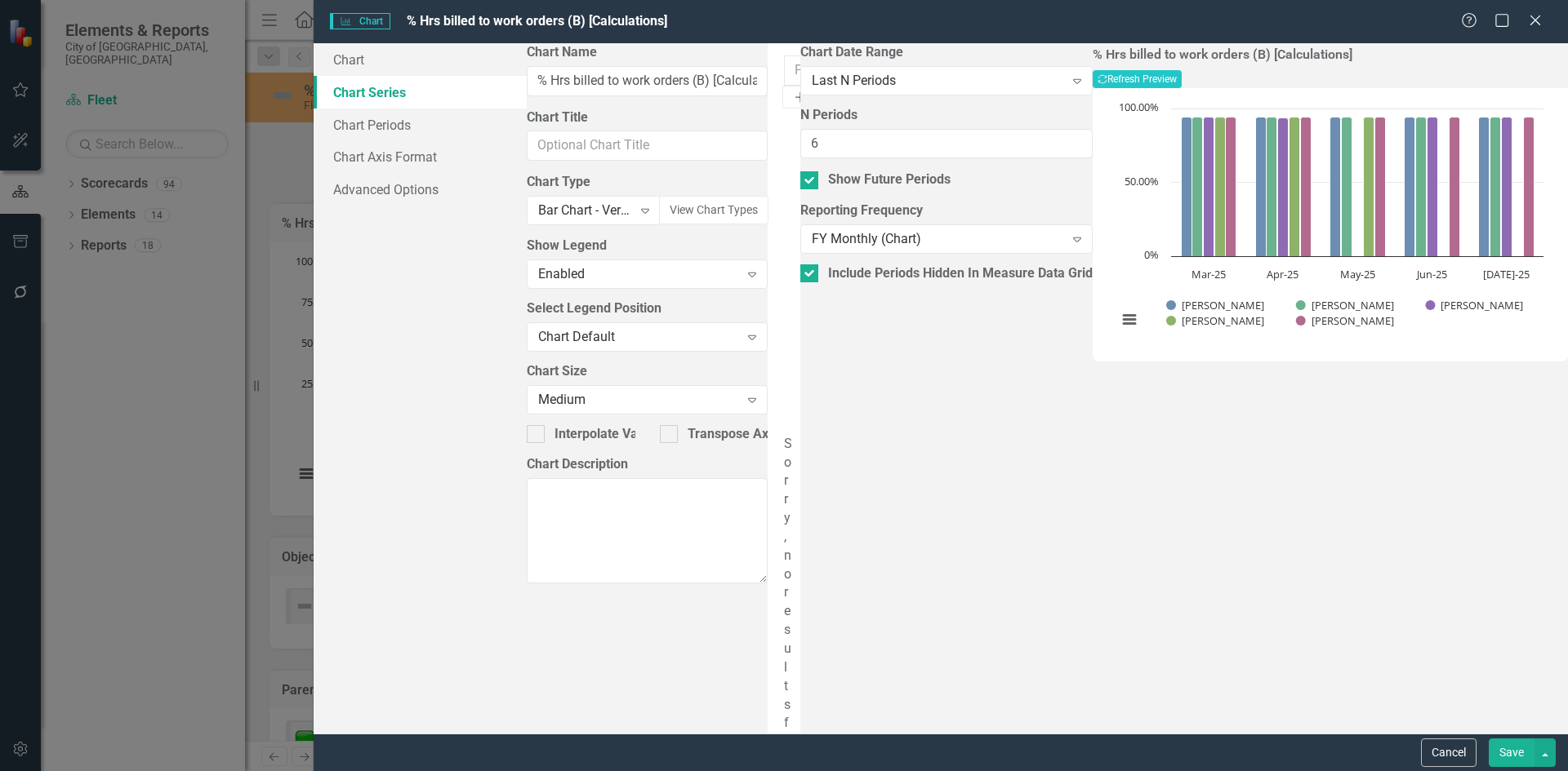
click at [807, 91] on icon "Add" at bounding box center [800, 96] width 14 height 12
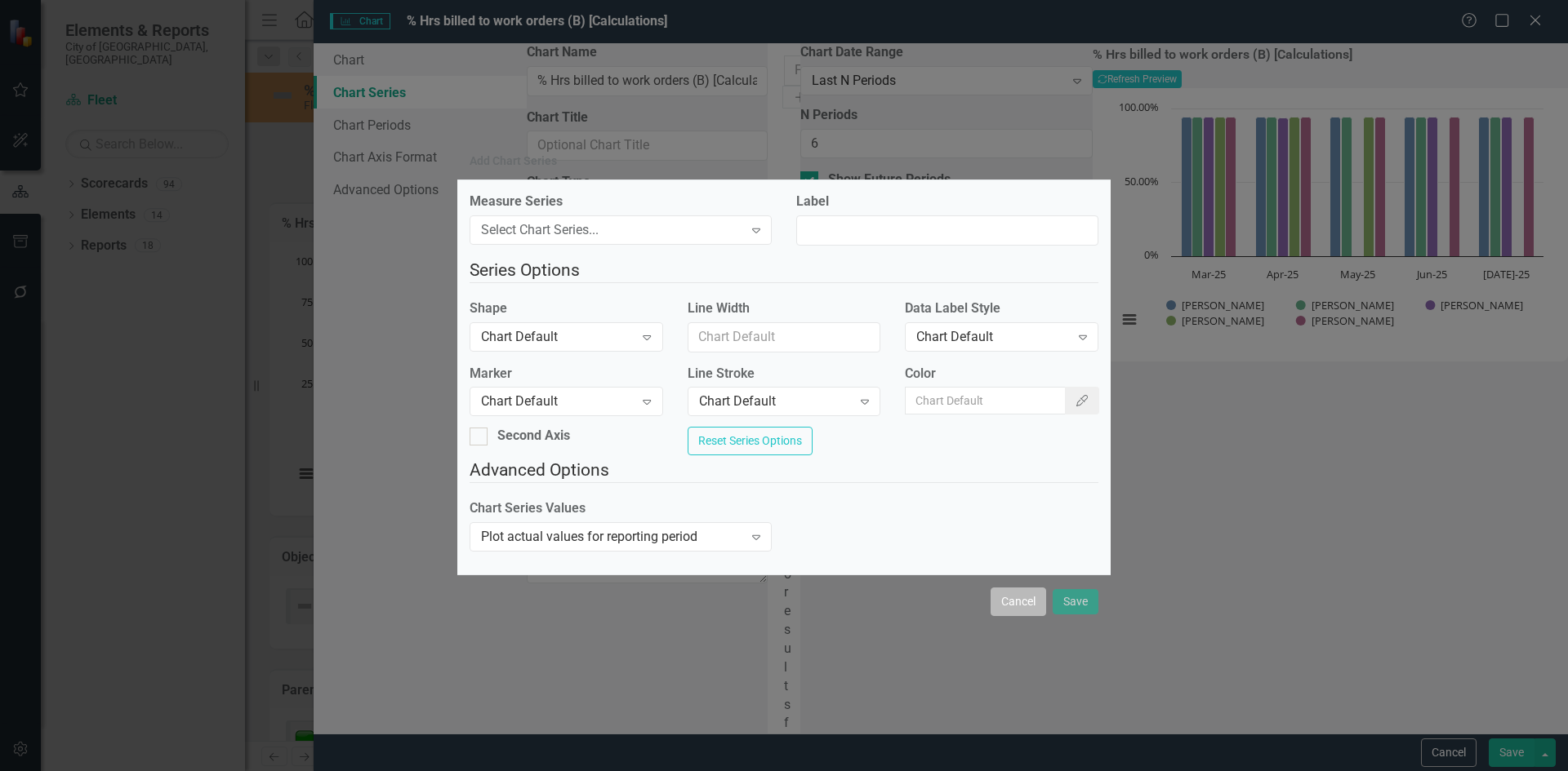
click at [1011, 613] on button "Cancel" at bounding box center [1018, 602] width 56 height 29
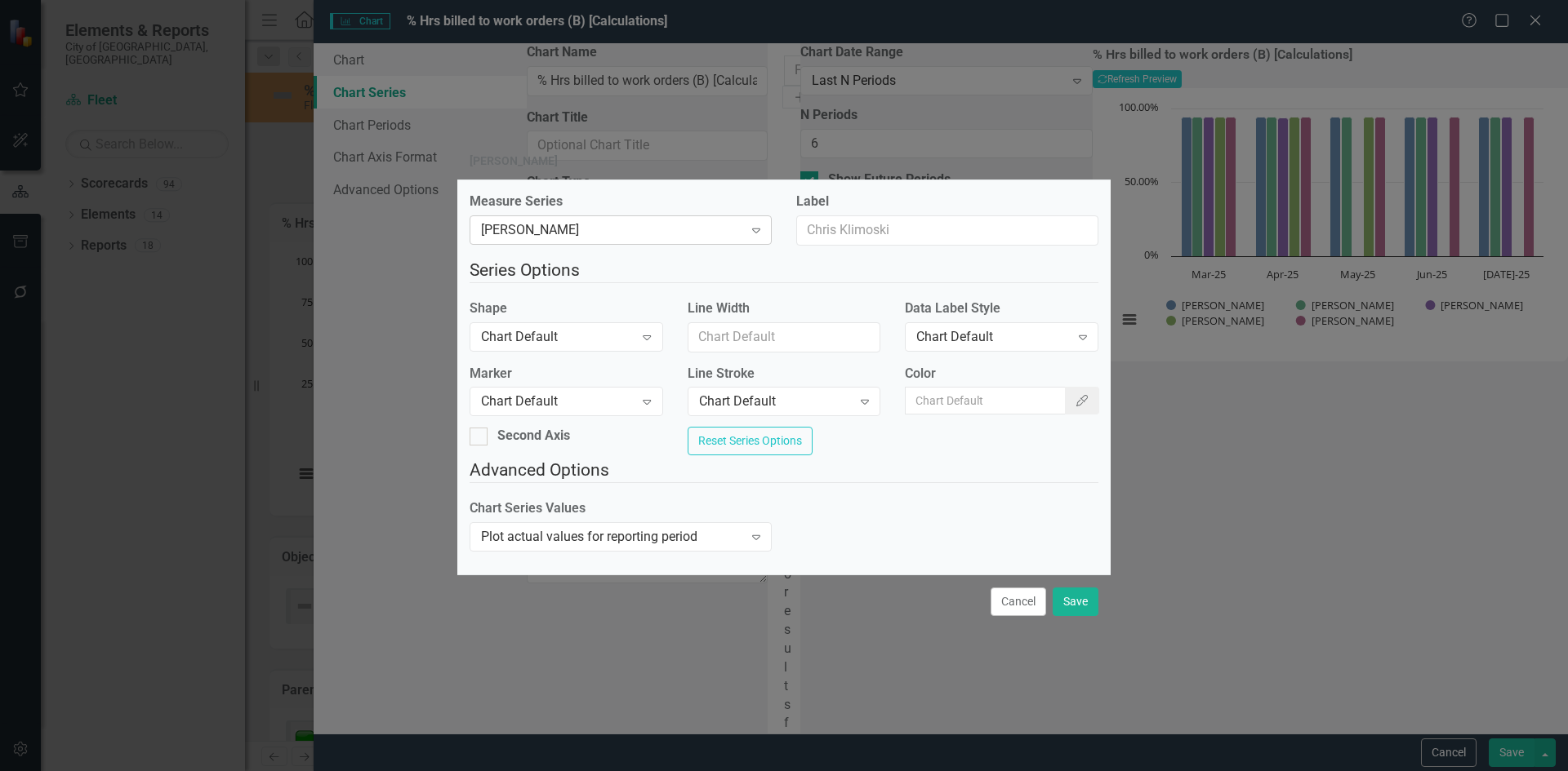
click at [650, 222] on div "[PERSON_NAME]" at bounding box center [612, 231] width 262 height 19
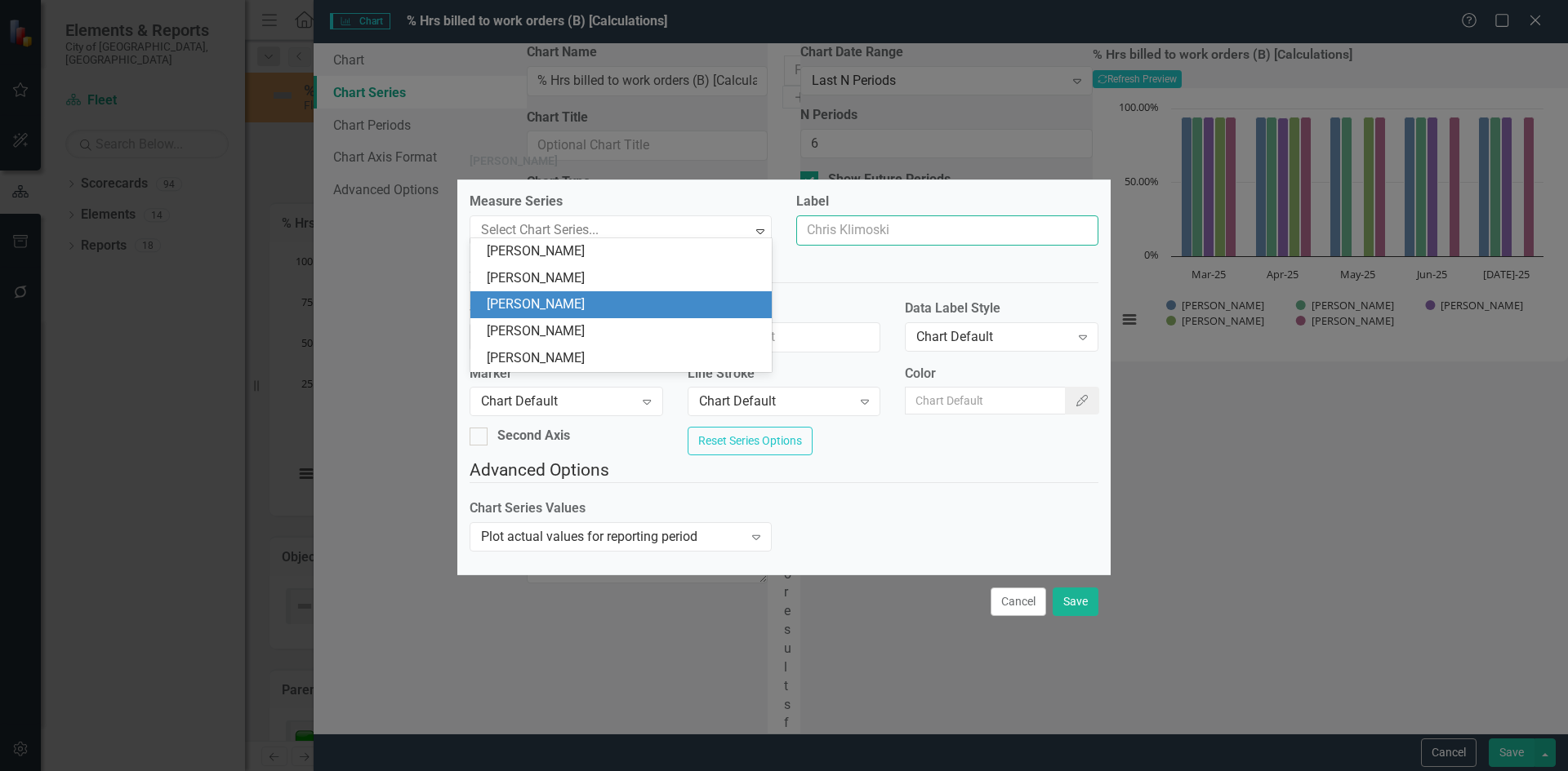
click at [849, 221] on input "Label" at bounding box center [946, 231] width 302 height 31
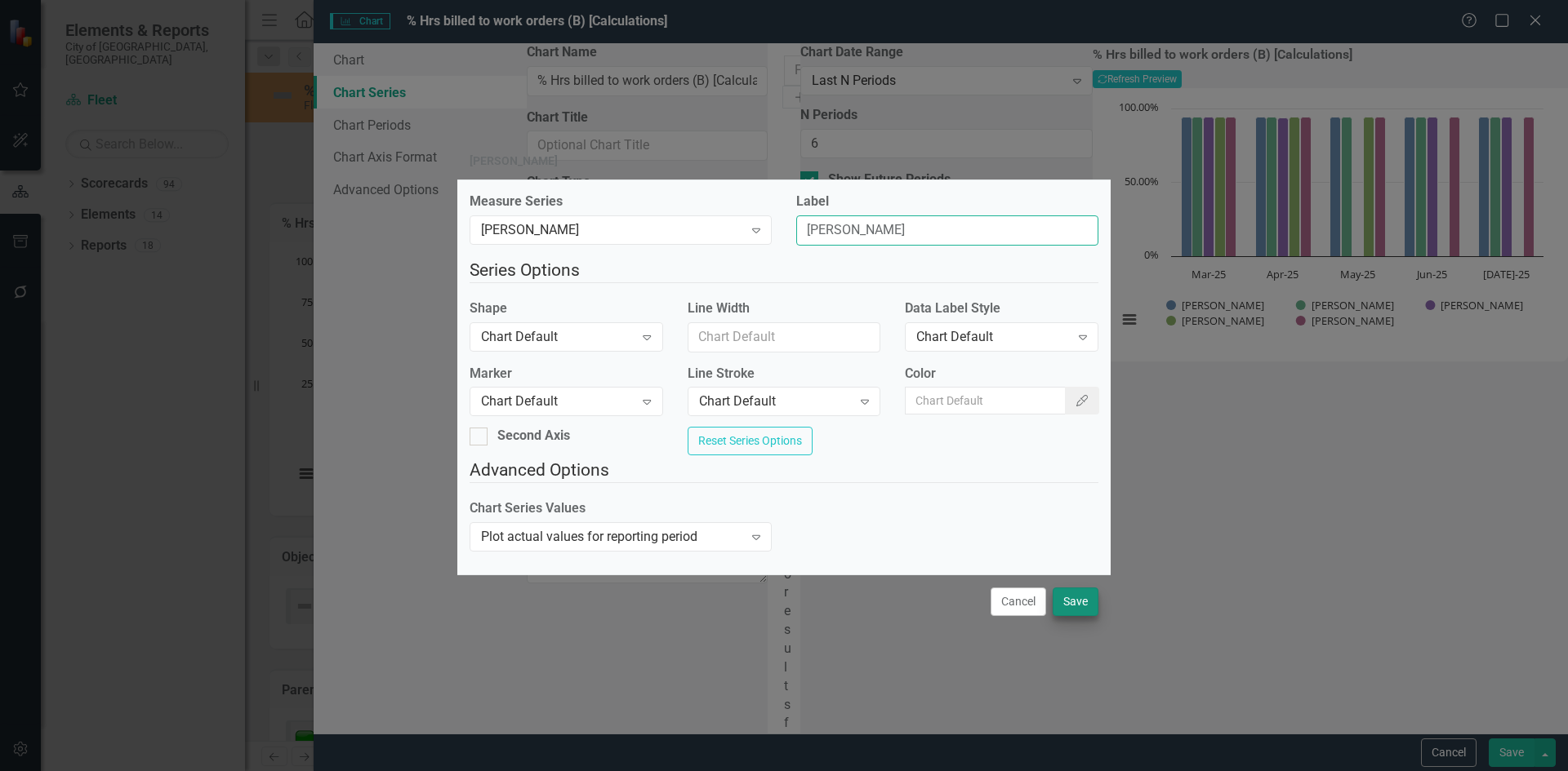
type input "[PERSON_NAME]"
click at [1078, 616] on button "Save" at bounding box center [1075, 602] width 46 height 29
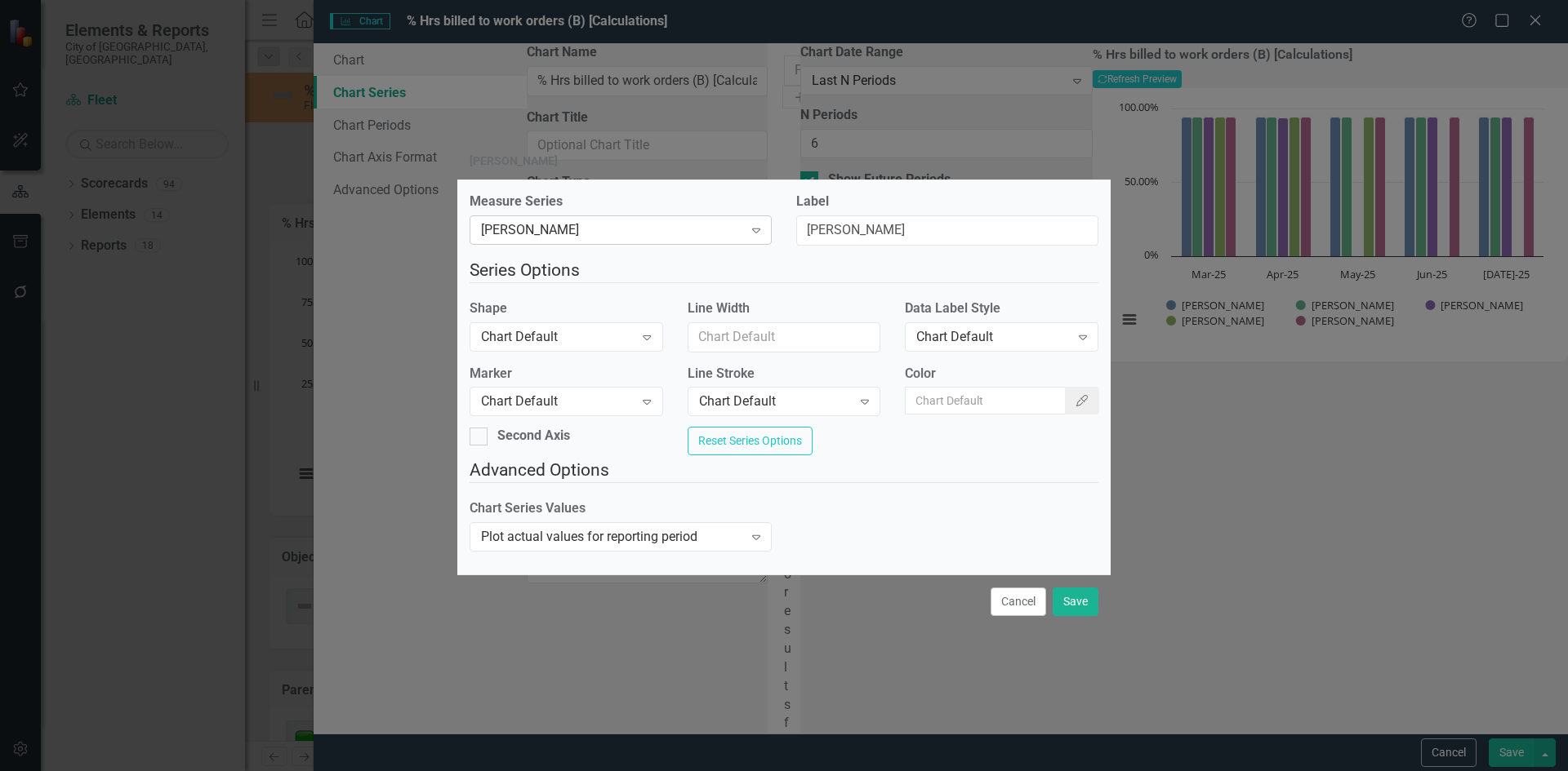
click at [757, 223] on icon "Expand" at bounding box center [756, 230] width 16 height 13
drag, startPoint x: 584, startPoint y: 222, endPoint x: 460, endPoint y: 215, distance: 124.2
click at [460, 215] on div "Measure Series Chris Klimoski Expand" at bounding box center [620, 224] width 326 height 63
click at [518, 228] on div "[PERSON_NAME]" at bounding box center [612, 231] width 262 height 19
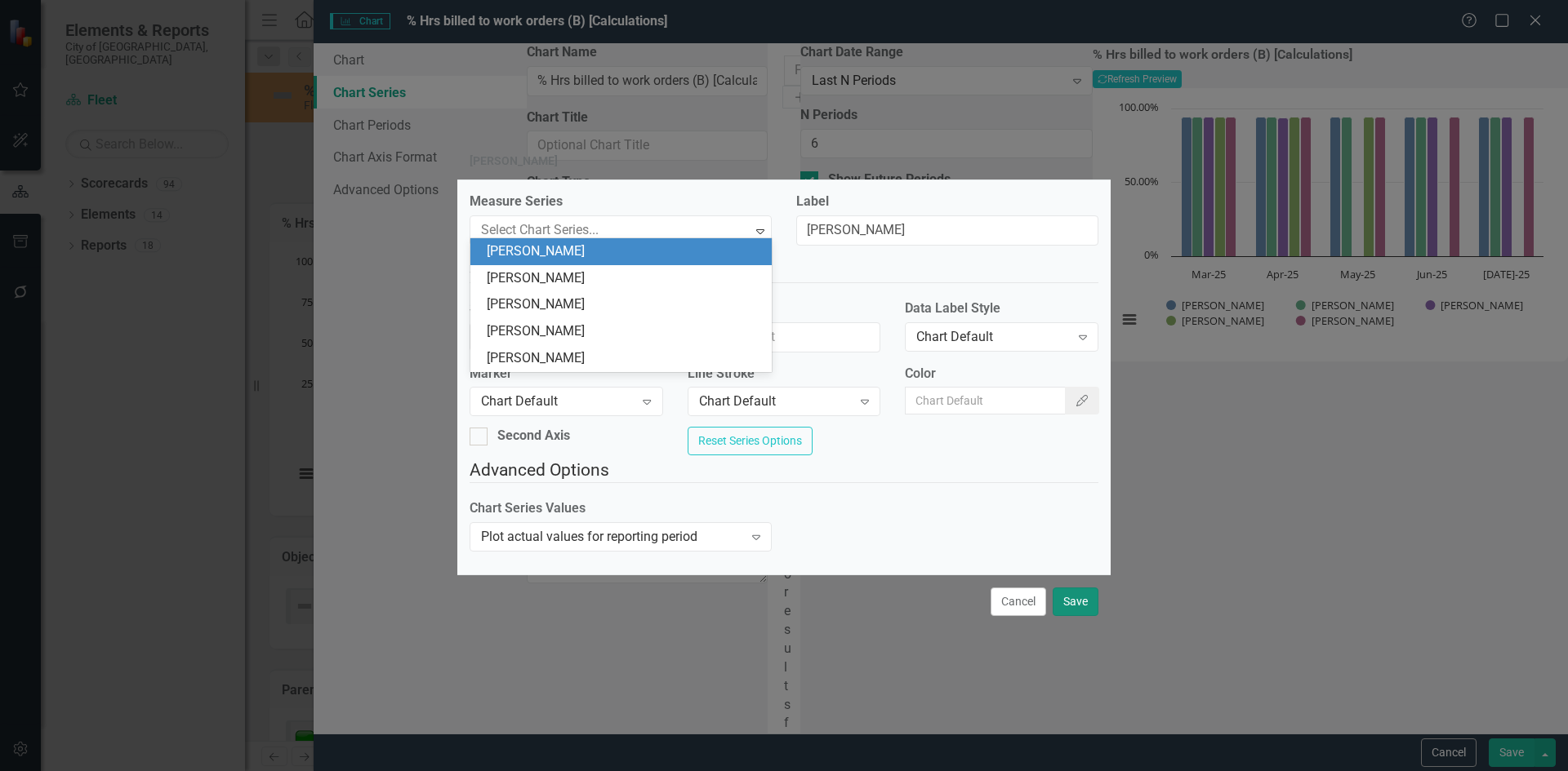
click at [1068, 611] on button "Save" at bounding box center [1075, 602] width 46 height 29
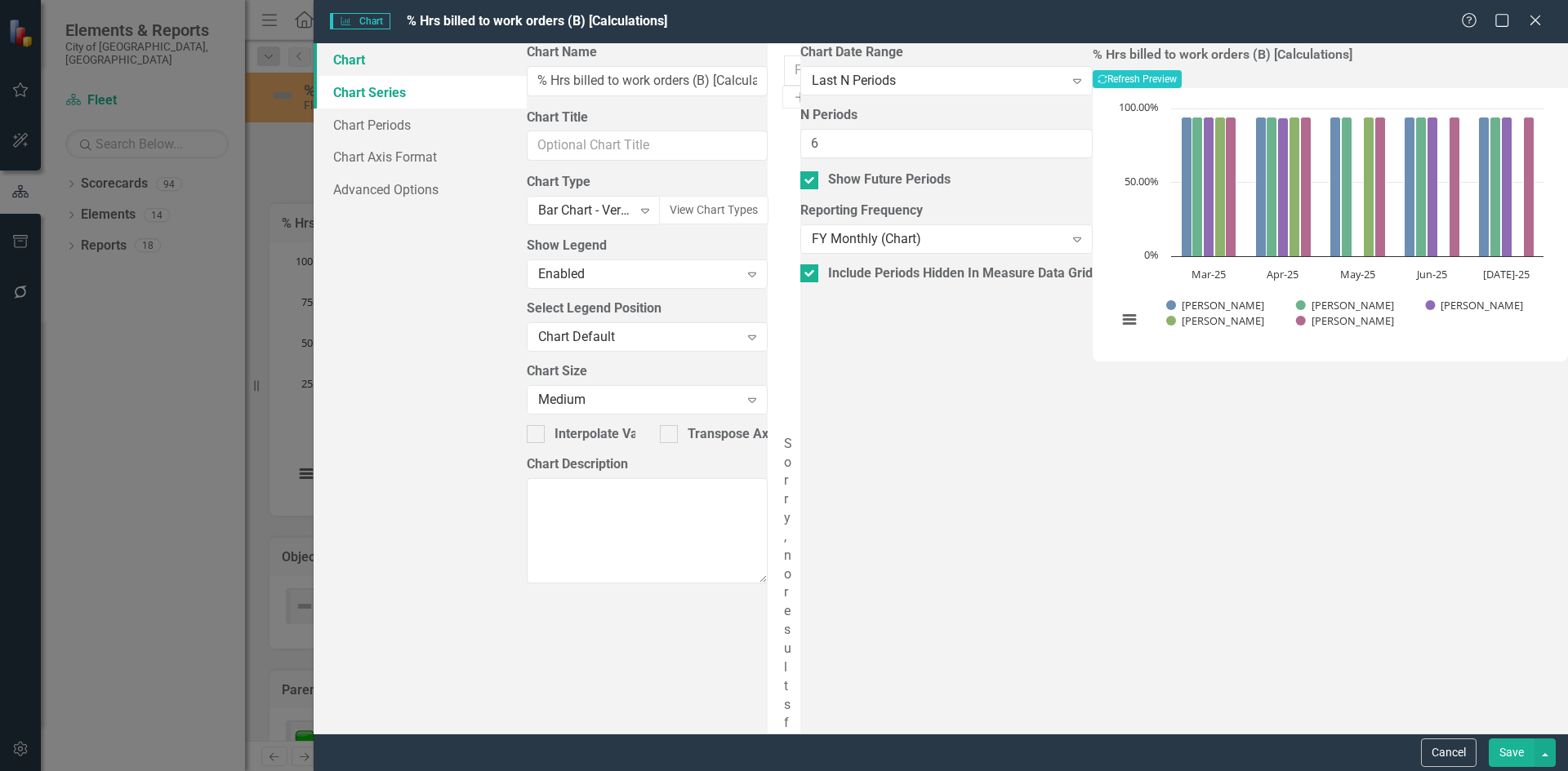
click at [355, 65] on link "Chart" at bounding box center [420, 59] width 213 height 32
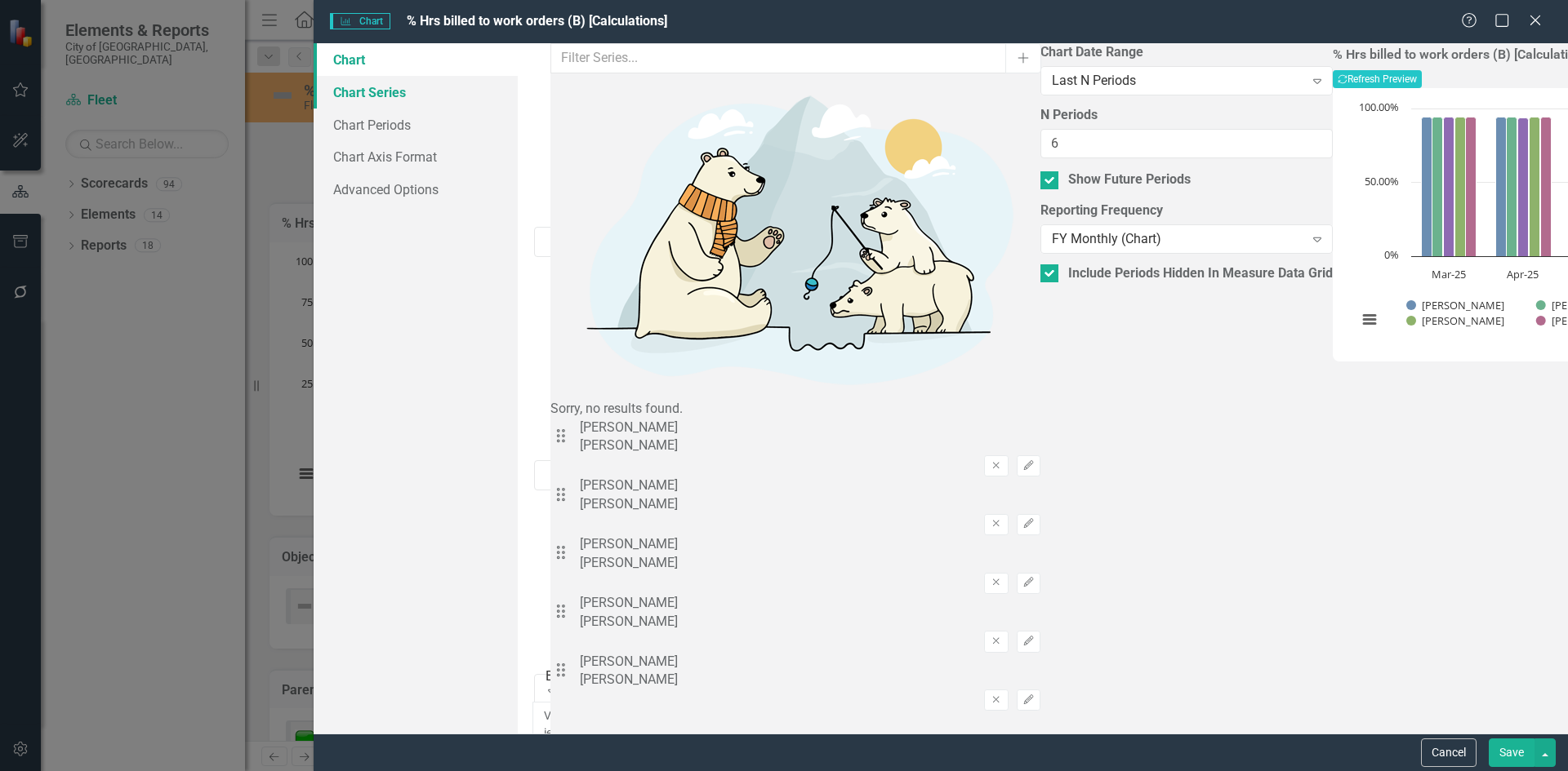
click at [375, 98] on link "Chart Series" at bounding box center [415, 92] width 205 height 32
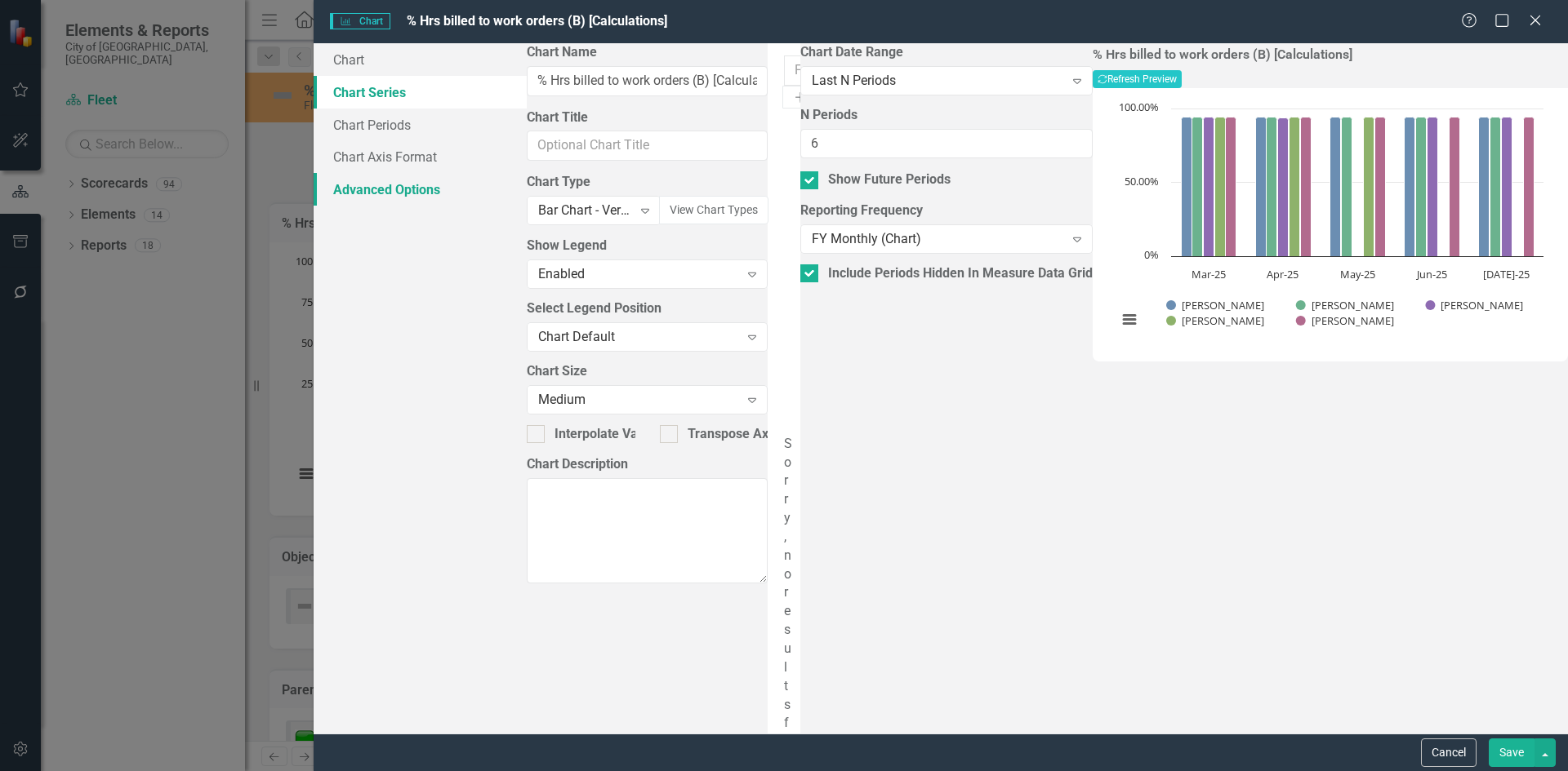
click at [361, 186] on link "Advanced Options" at bounding box center [420, 189] width 213 height 32
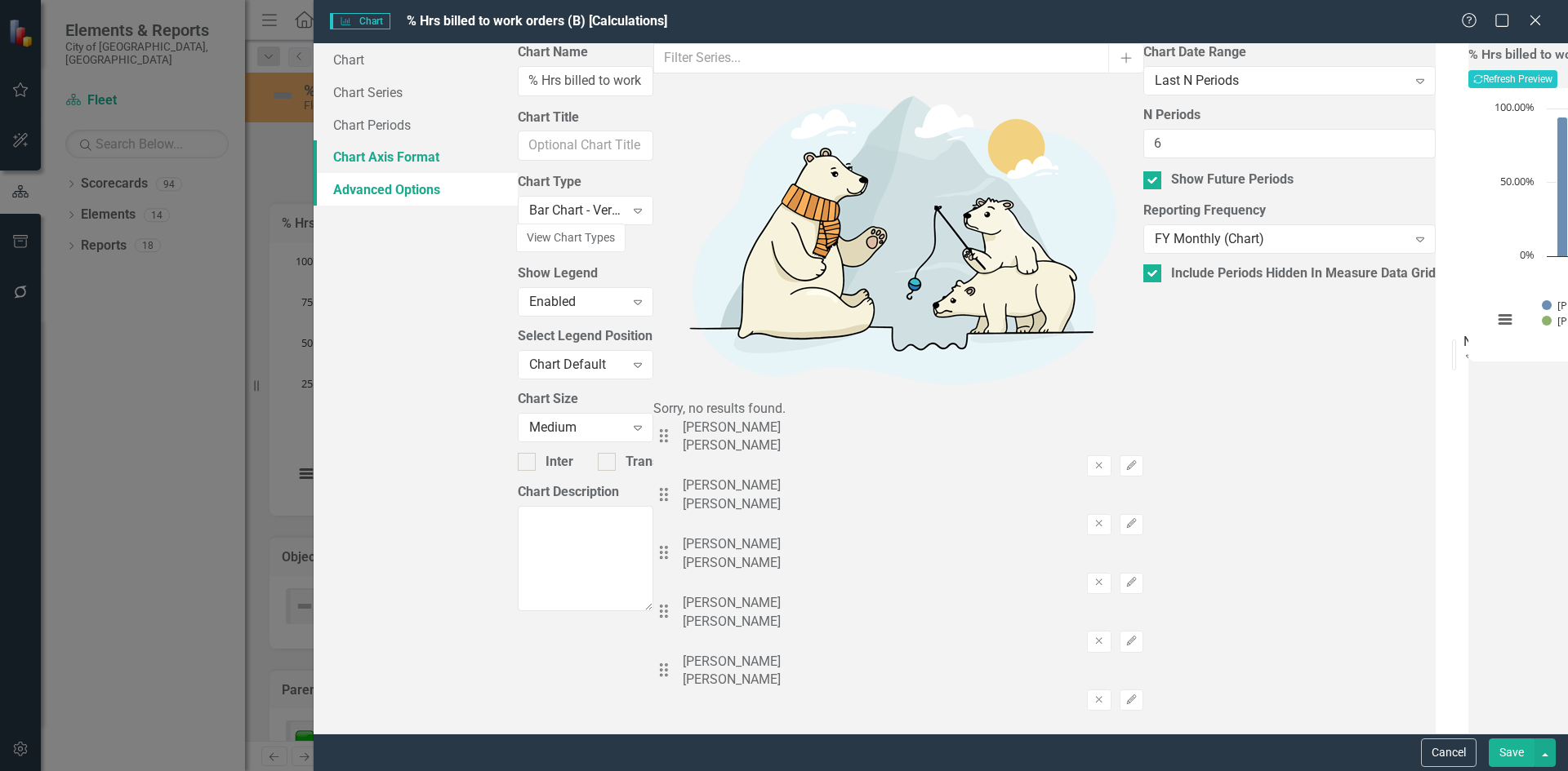
click at [365, 153] on link "Chart Axis Format" at bounding box center [415, 157] width 205 height 32
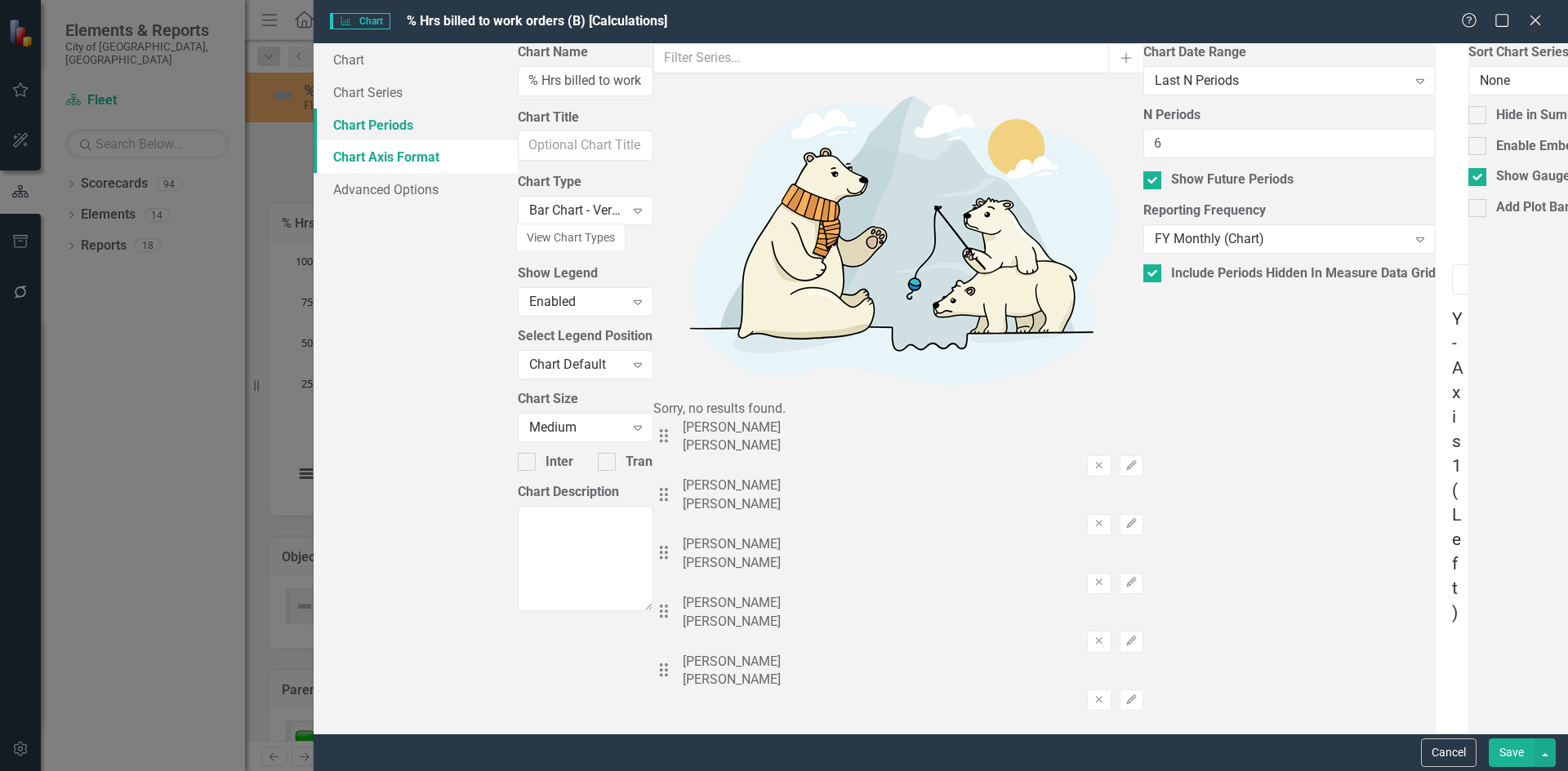
click at [372, 132] on link "Chart Periods" at bounding box center [415, 125] width 205 height 32
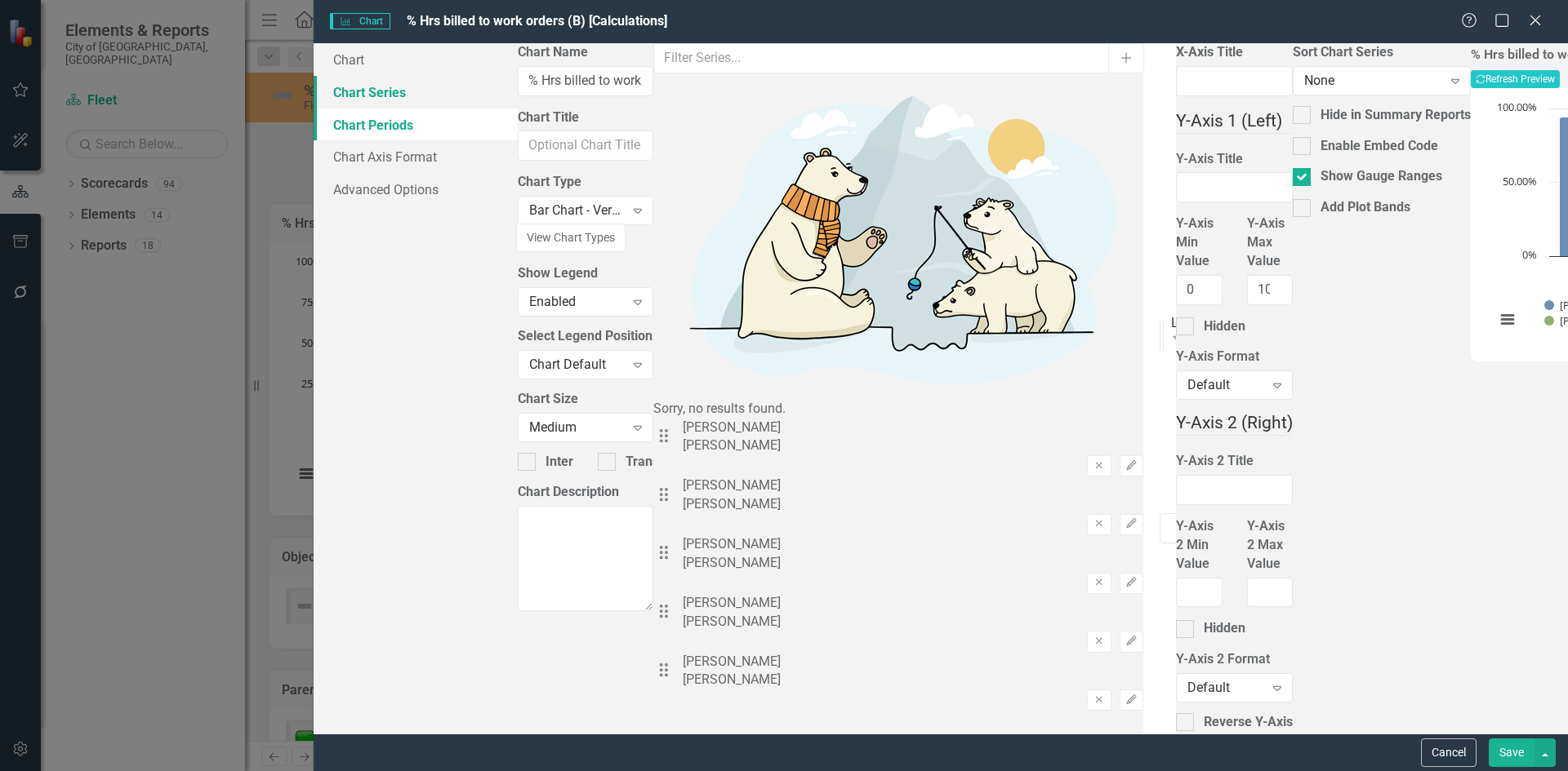
click at [389, 99] on link "Chart Series" at bounding box center [415, 92] width 205 height 32
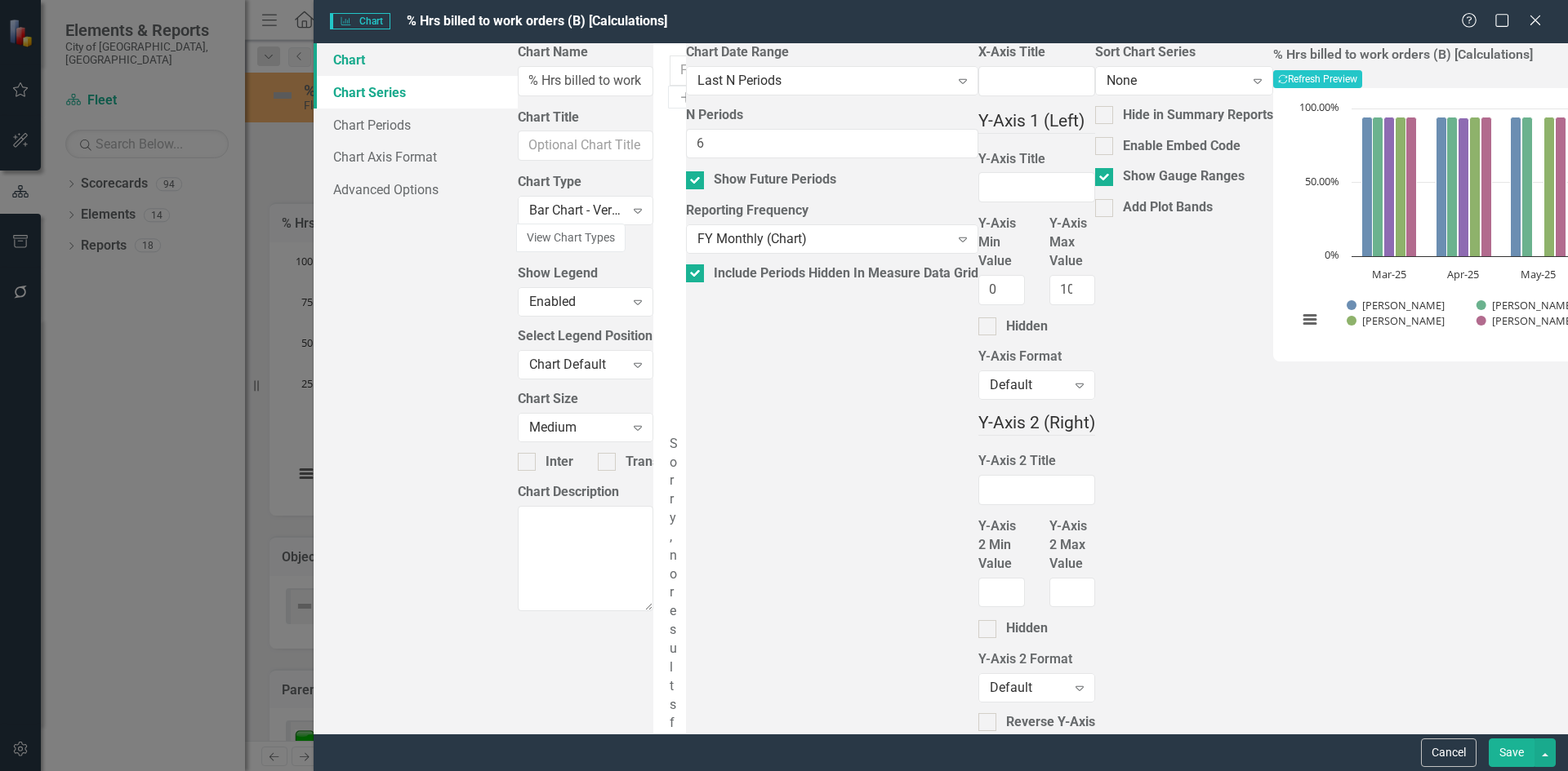
click at [381, 60] on link "Chart" at bounding box center [415, 59] width 205 height 32
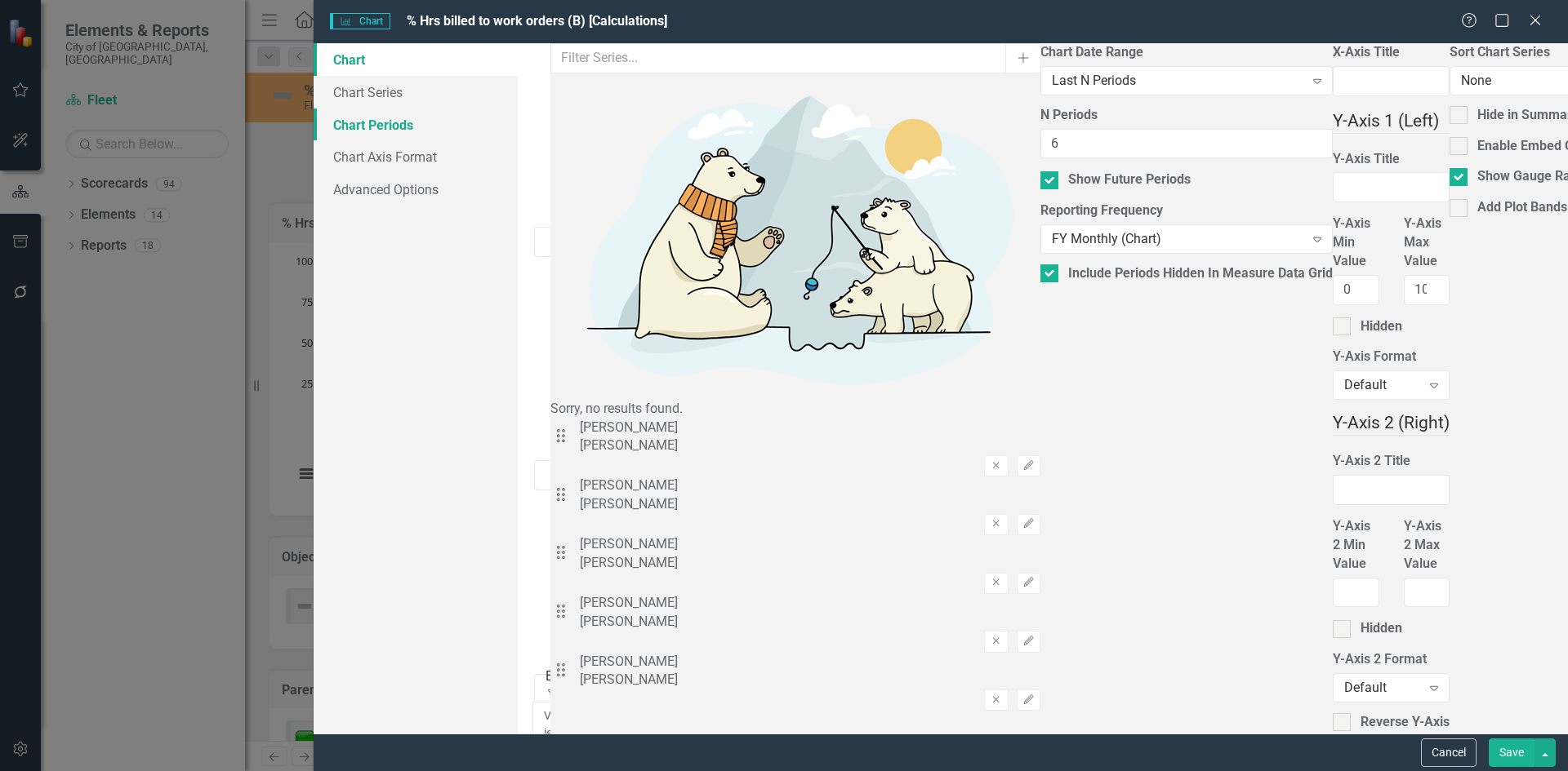
click at [370, 126] on link "Chart Periods" at bounding box center [415, 125] width 205 height 32
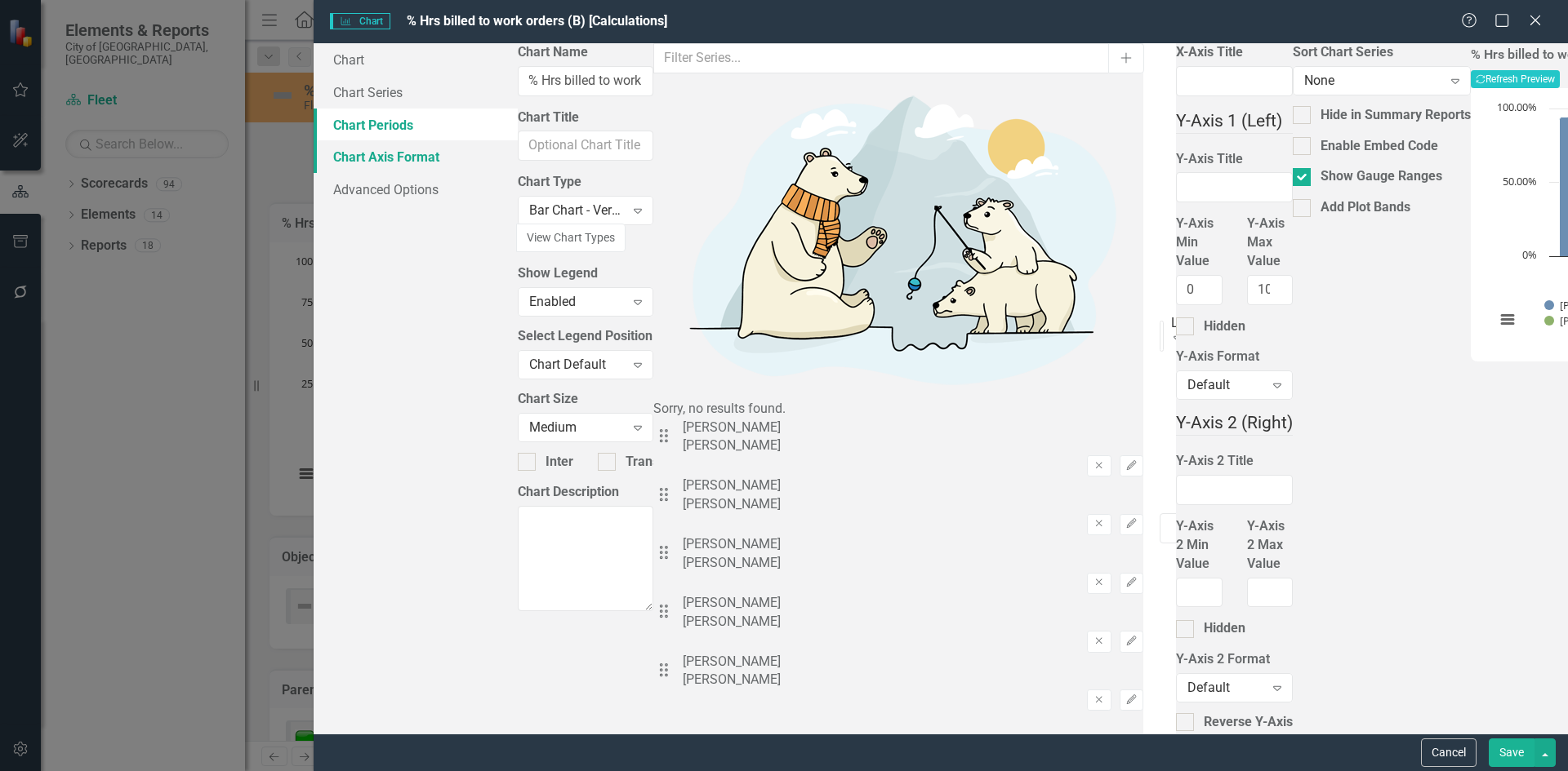
click at [370, 160] on link "Chart Axis Format" at bounding box center [415, 157] width 205 height 32
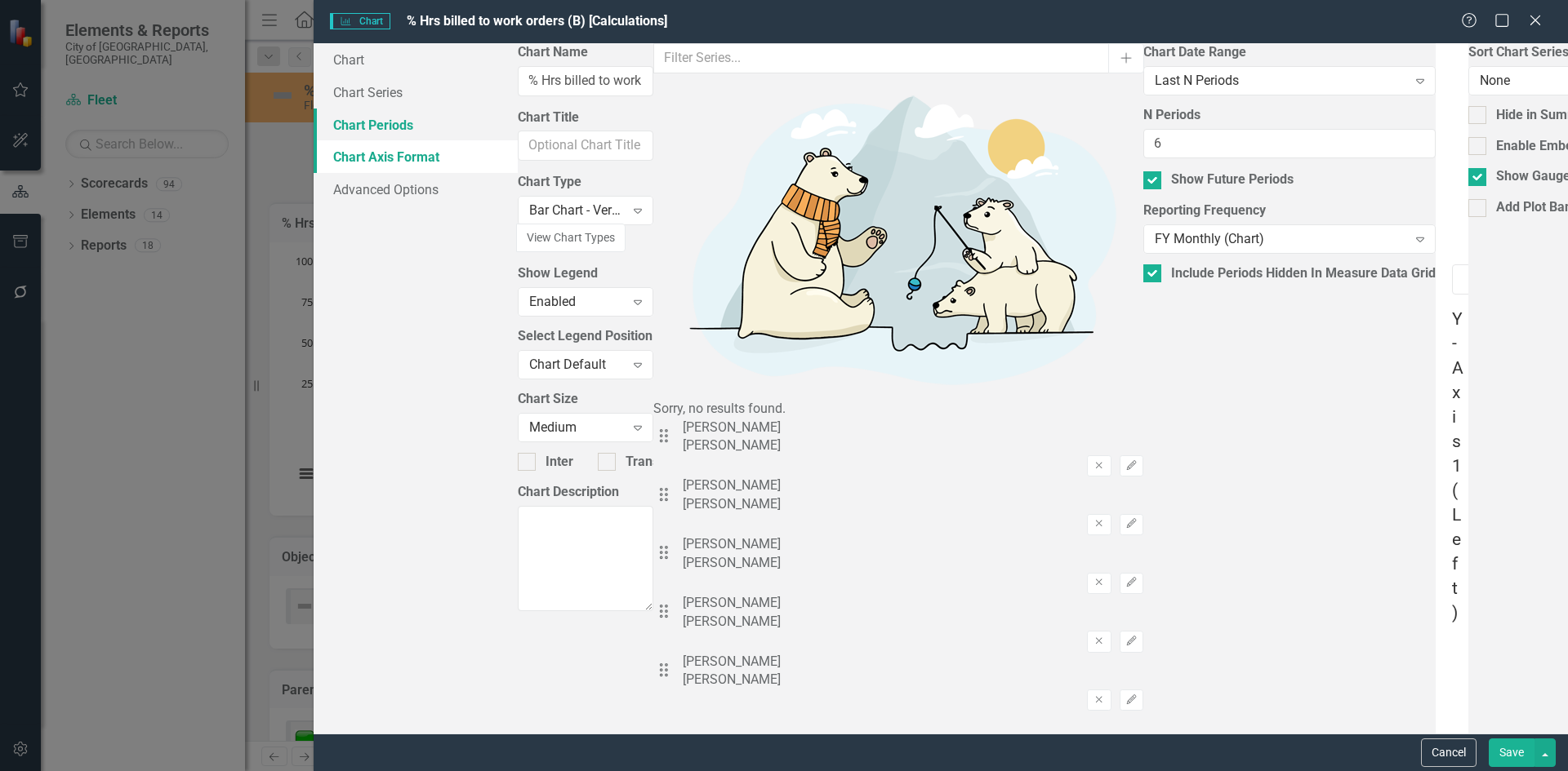
click at [377, 122] on link "Chart Periods" at bounding box center [415, 125] width 205 height 32
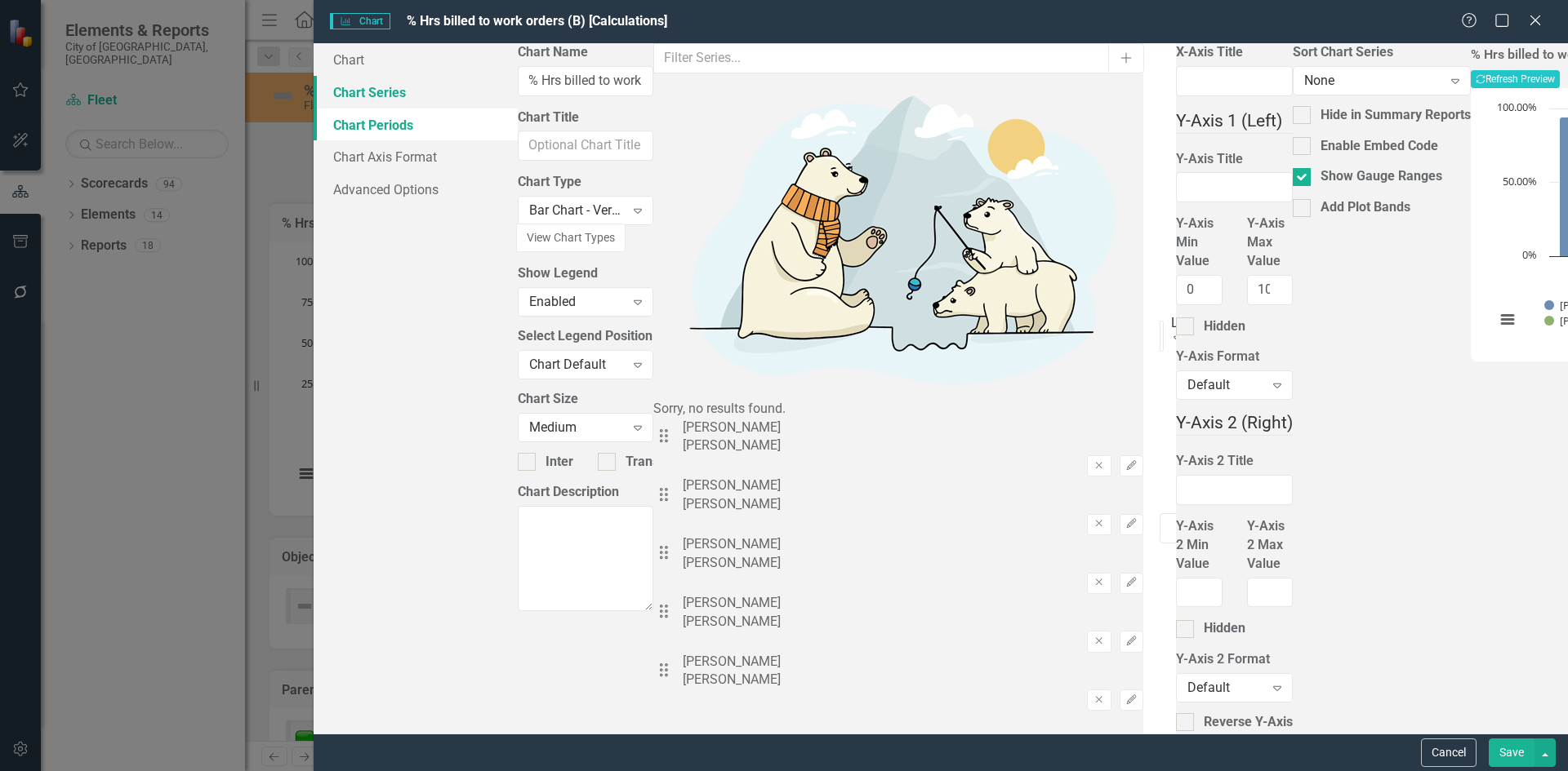
click at [387, 100] on link "Chart Series" at bounding box center [415, 92] width 205 height 32
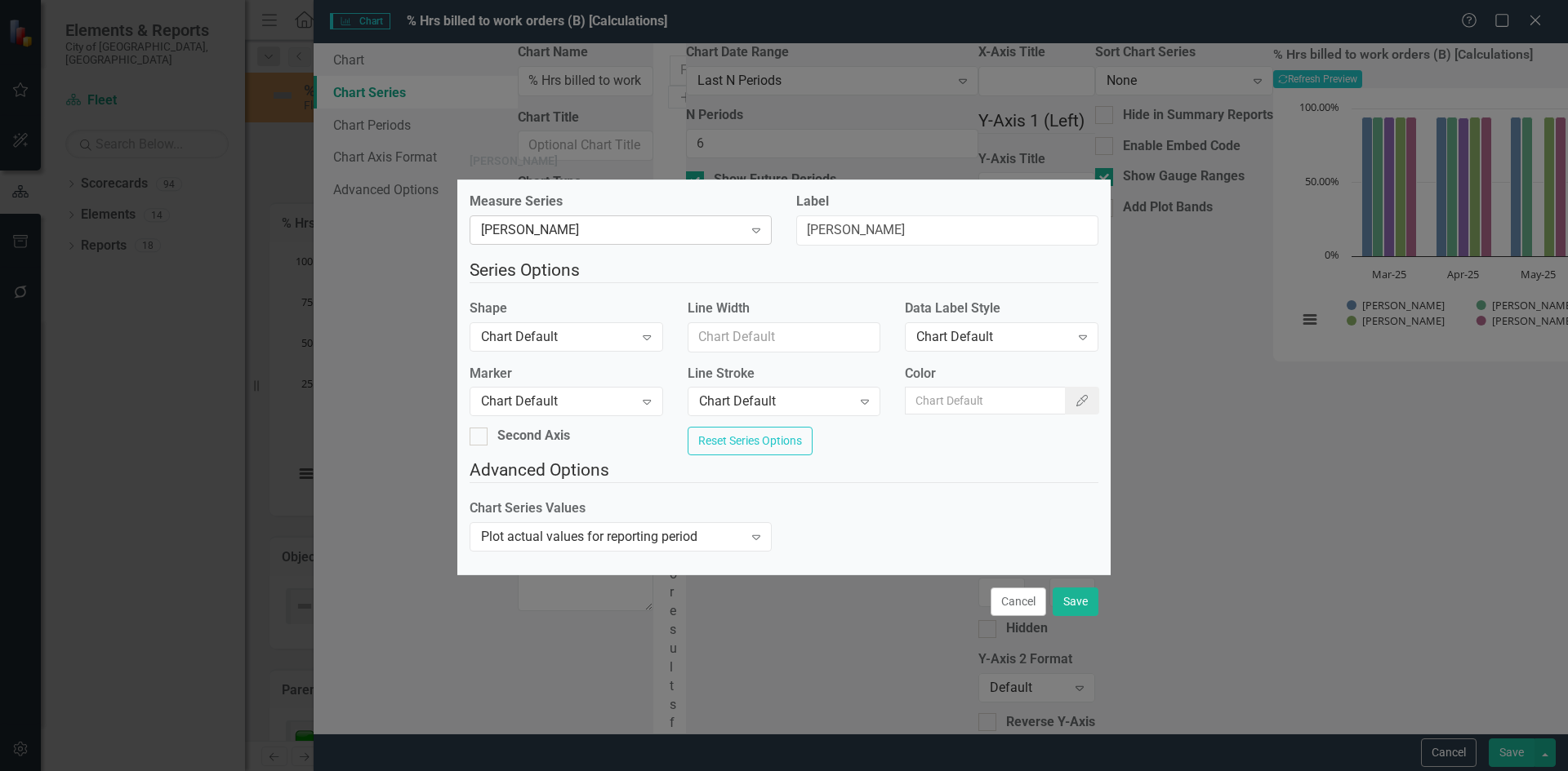
click at [752, 223] on icon "Expand" at bounding box center [756, 230] width 16 height 13
click at [651, 618] on div "Cancel Save" at bounding box center [783, 602] width 653 height 54
click at [755, 543] on icon "Expand" at bounding box center [756, 537] width 16 height 13
click at [790, 575] on div "Measure Series Chris Klimoski Expand Label Oscar Mejia Series Options Shape Cha…" at bounding box center [783, 377] width 653 height 396
click at [990, 616] on button "Cancel" at bounding box center [1018, 602] width 56 height 29
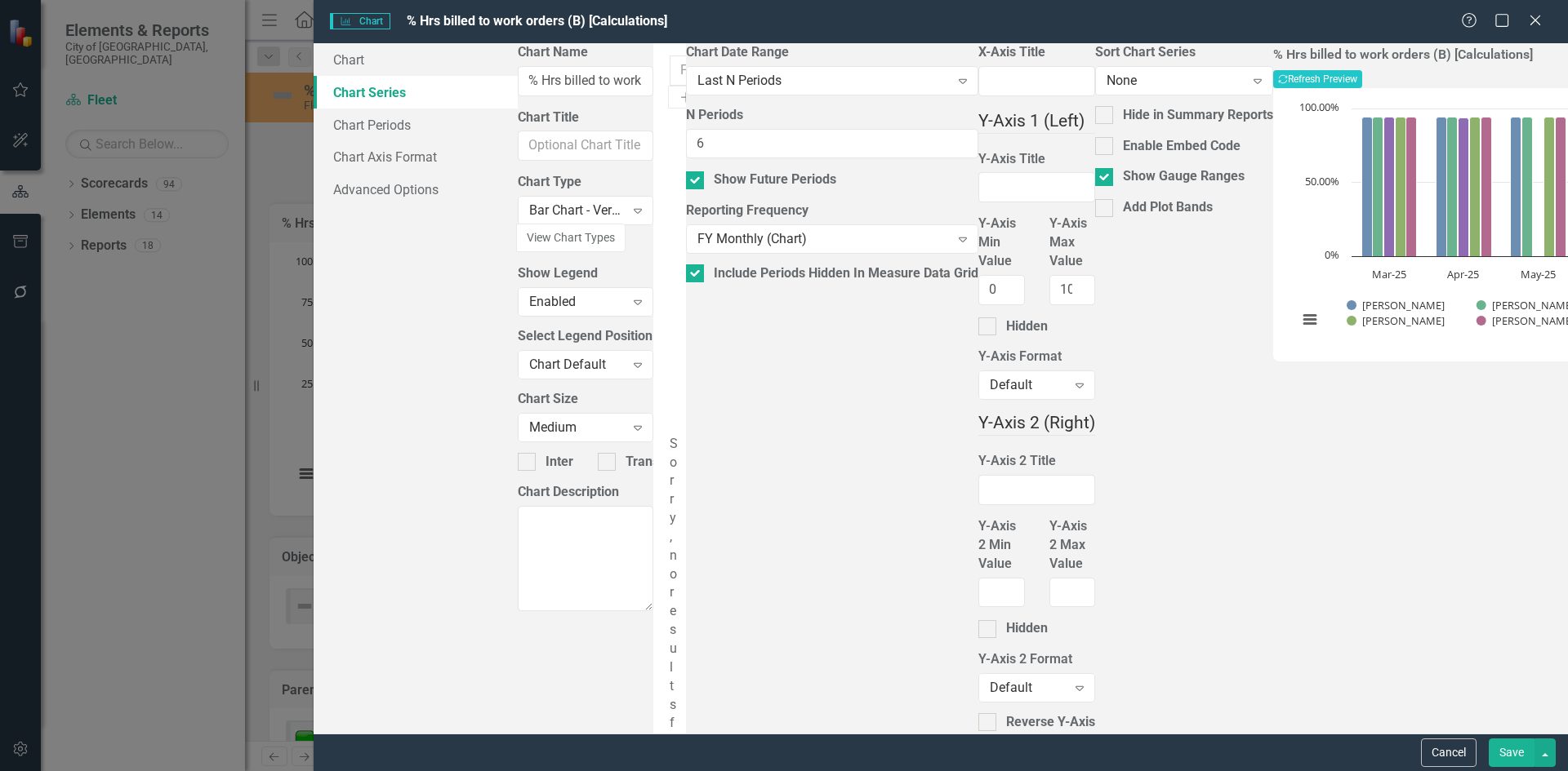
click at [1526, 747] on button "Save" at bounding box center [1511, 753] width 46 height 29
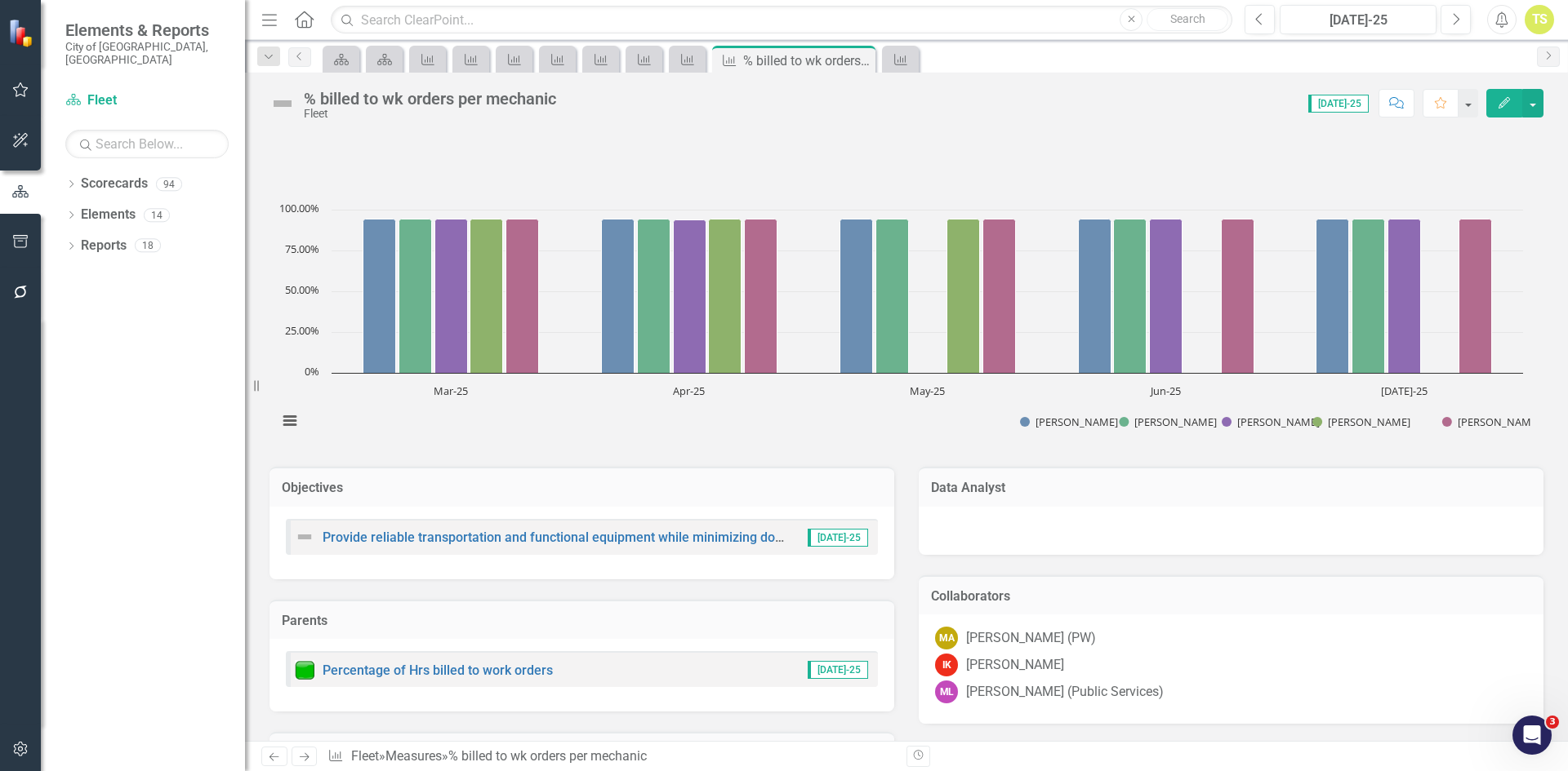
click at [305, 751] on icon "Next" at bounding box center [304, 757] width 14 height 11
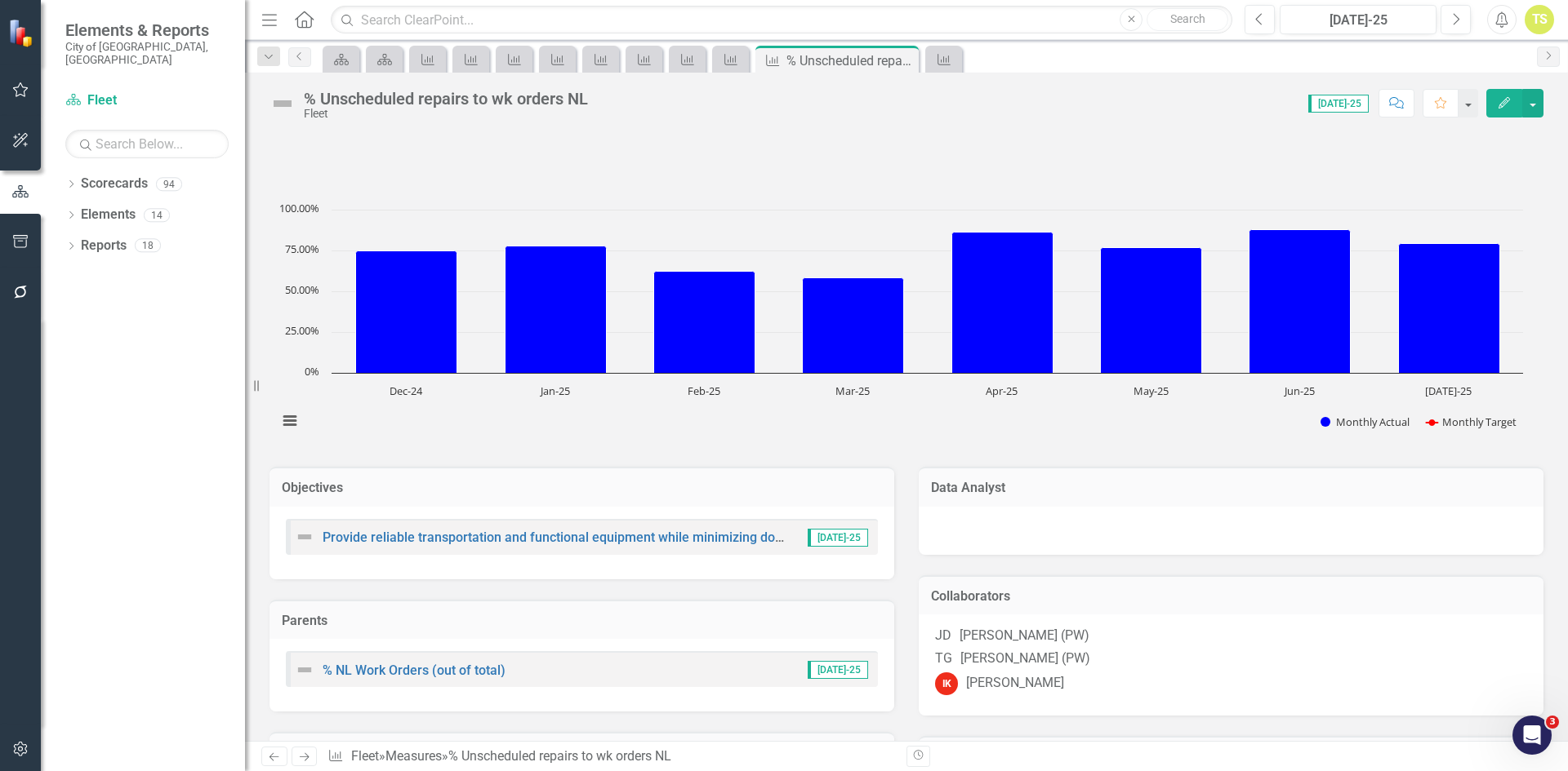
click at [279, 762] on icon "Previous" at bounding box center [273, 757] width 14 height 11
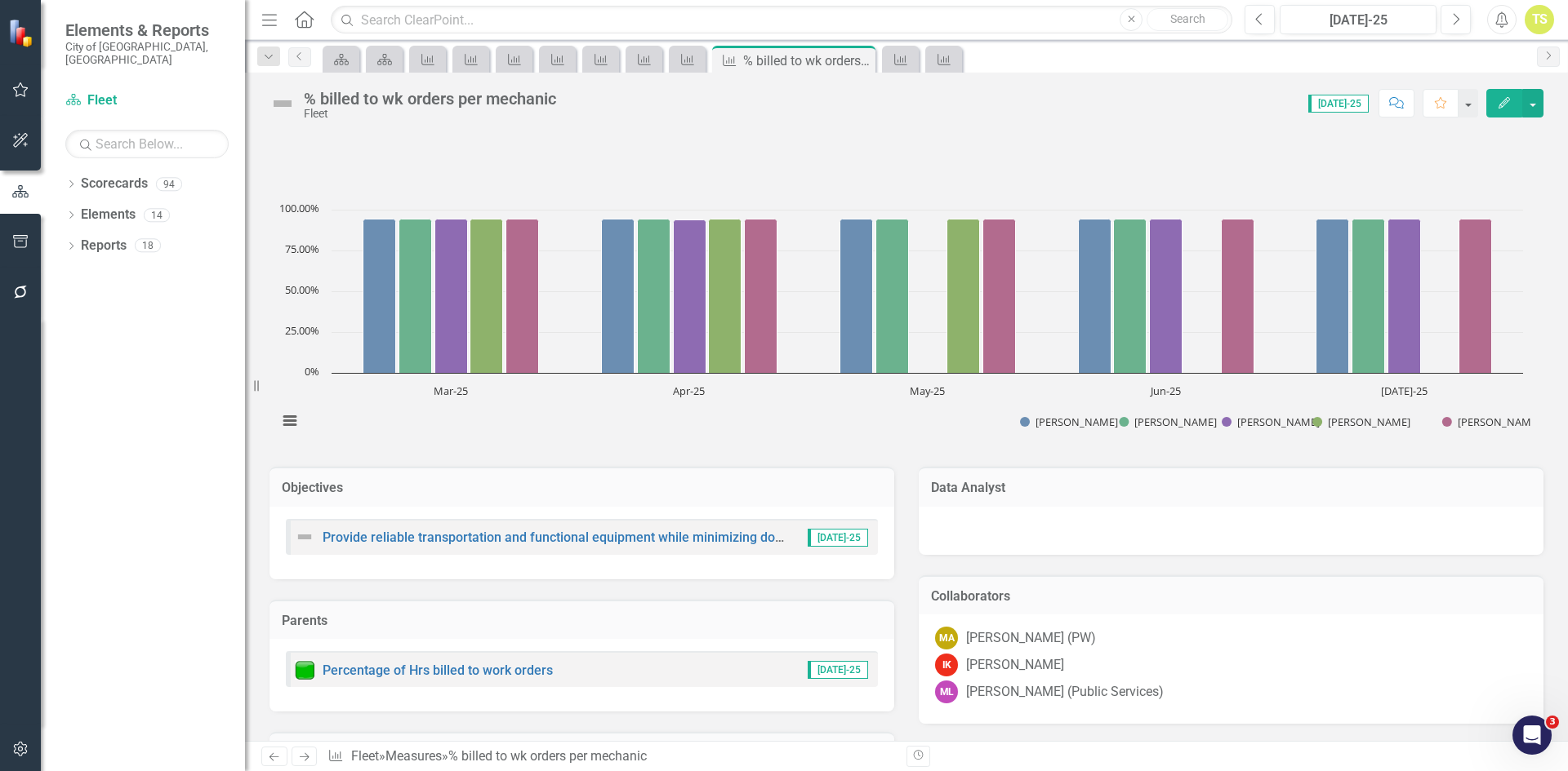
click at [279, 762] on icon "Previous" at bounding box center [273, 757] width 14 height 11
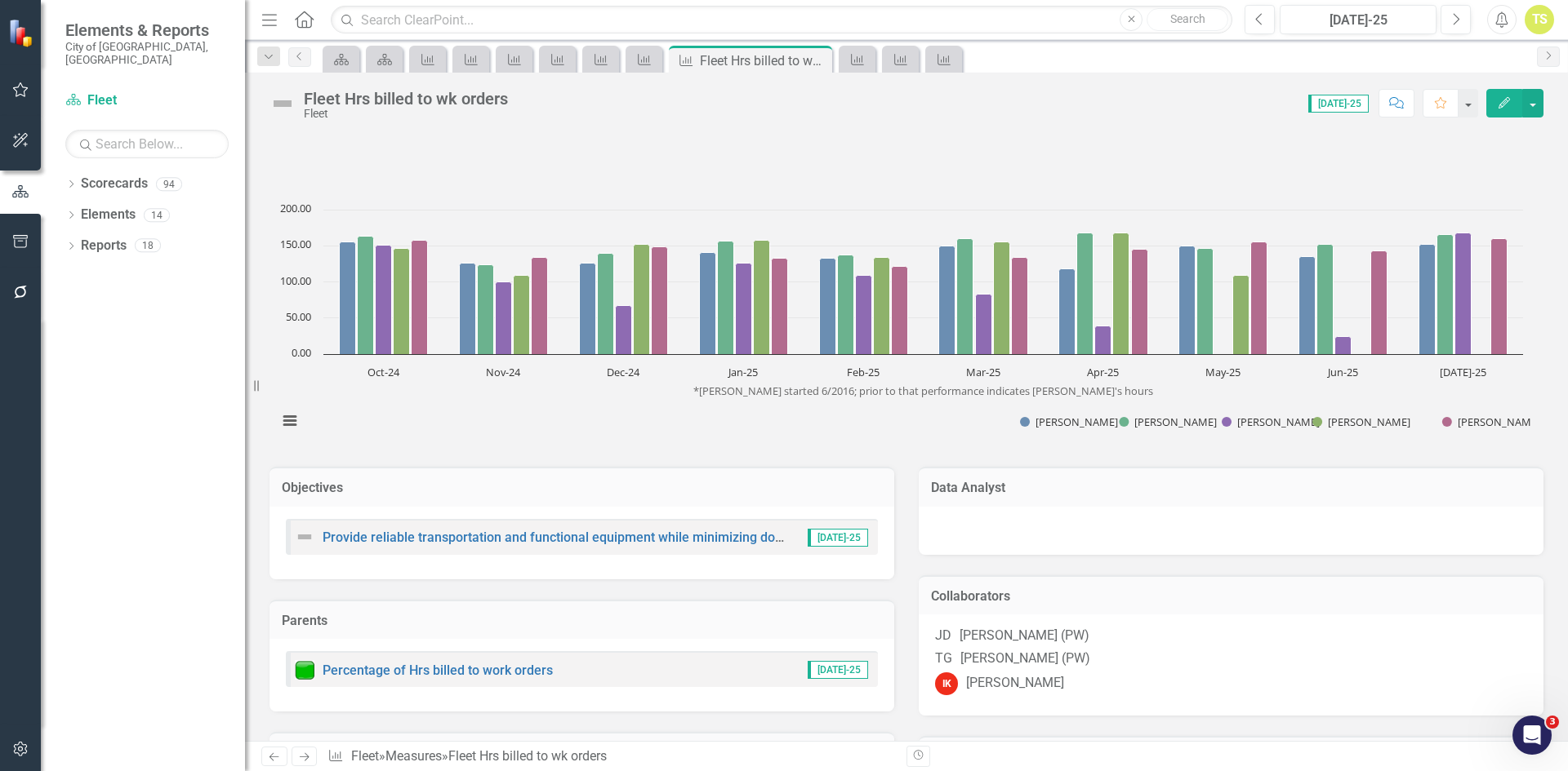
click at [310, 756] on icon "Next" at bounding box center [304, 757] width 14 height 11
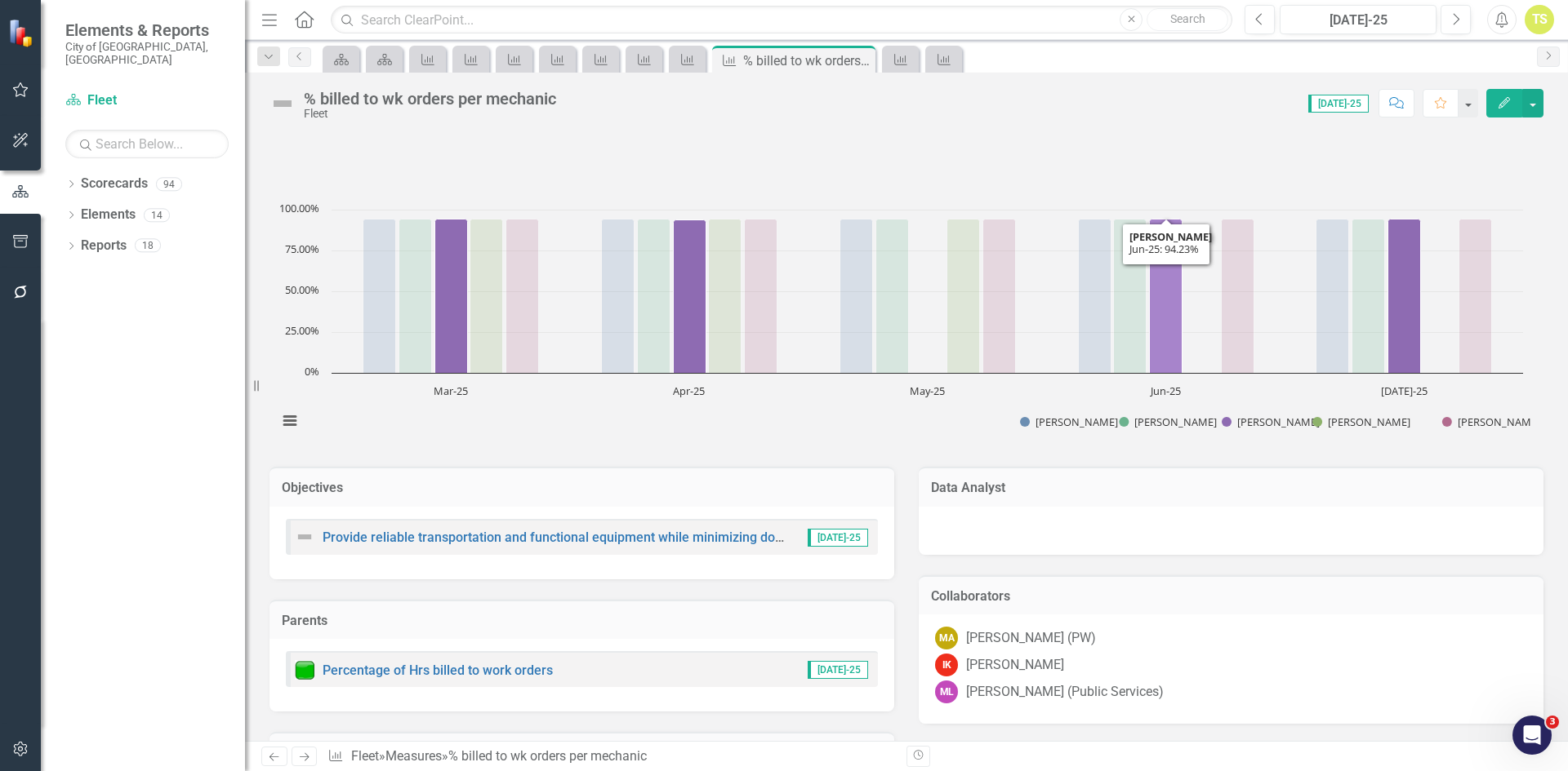
click at [1162, 344] on icon "Jun-25, 94.23076923. Oscar Mejia." at bounding box center [1166, 296] width 32 height 154
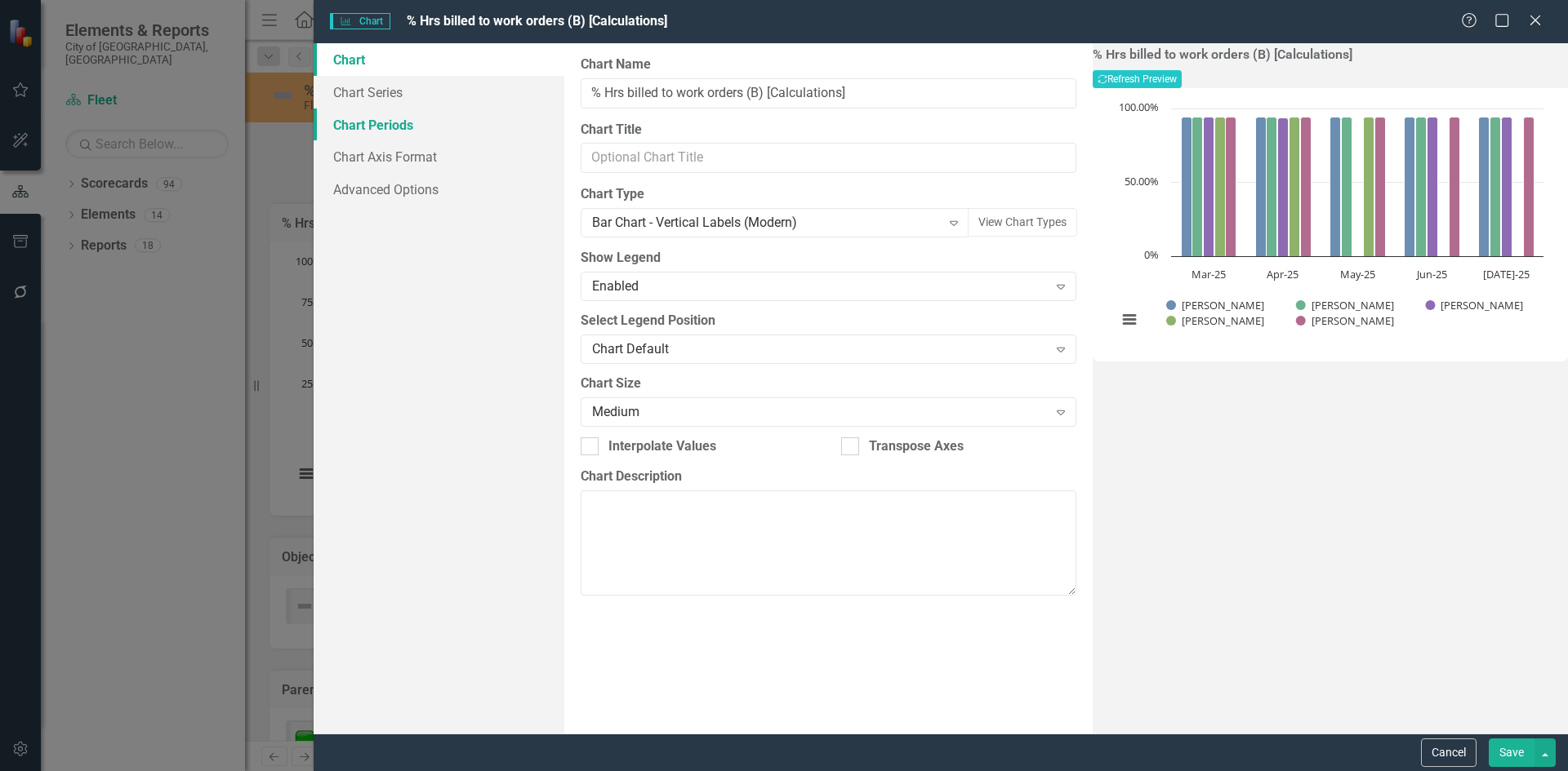
click at [365, 128] on link "Chart Periods" at bounding box center [439, 125] width 251 height 32
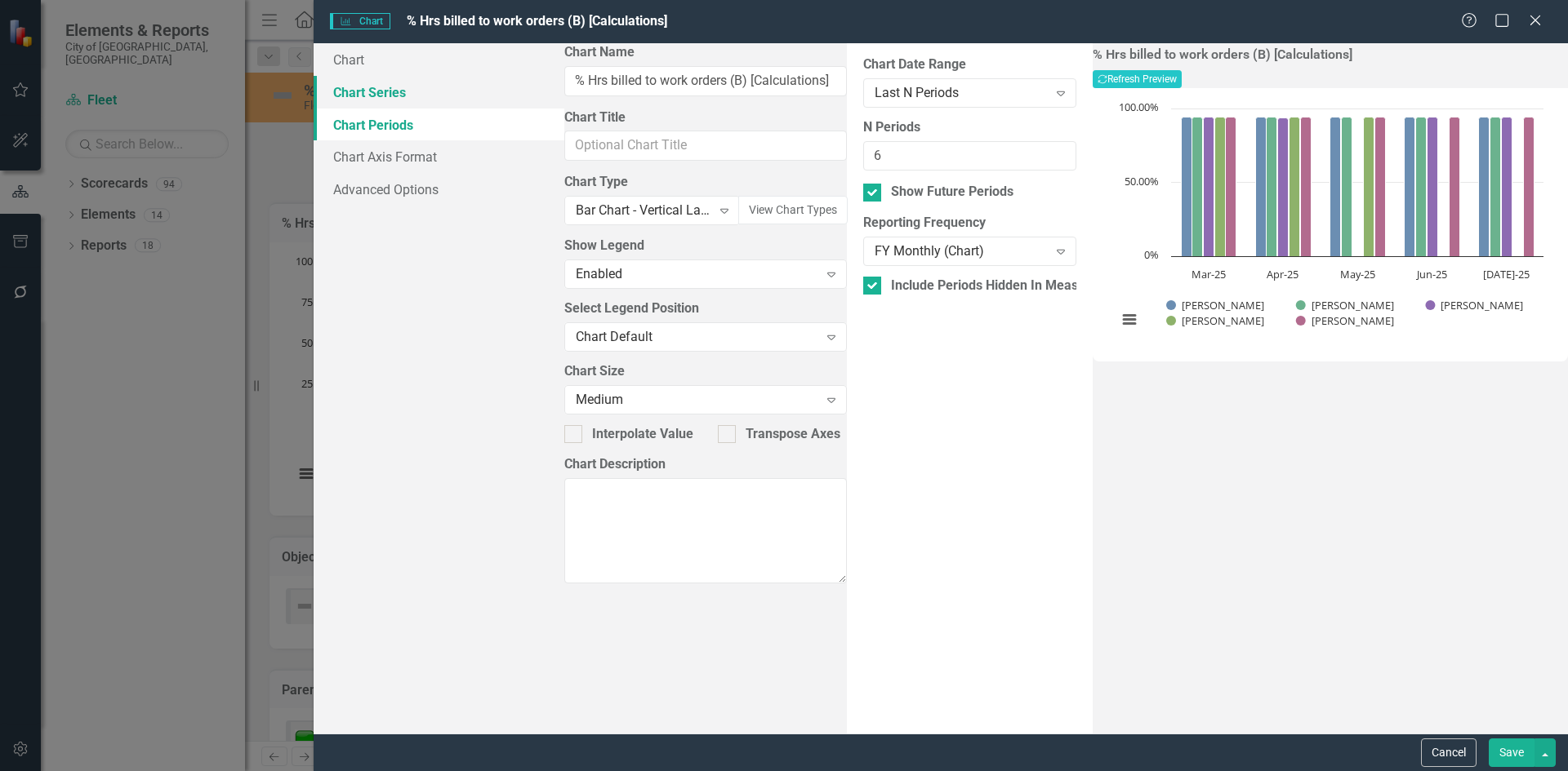
click at [383, 91] on link "Chart Series" at bounding box center [439, 92] width 251 height 32
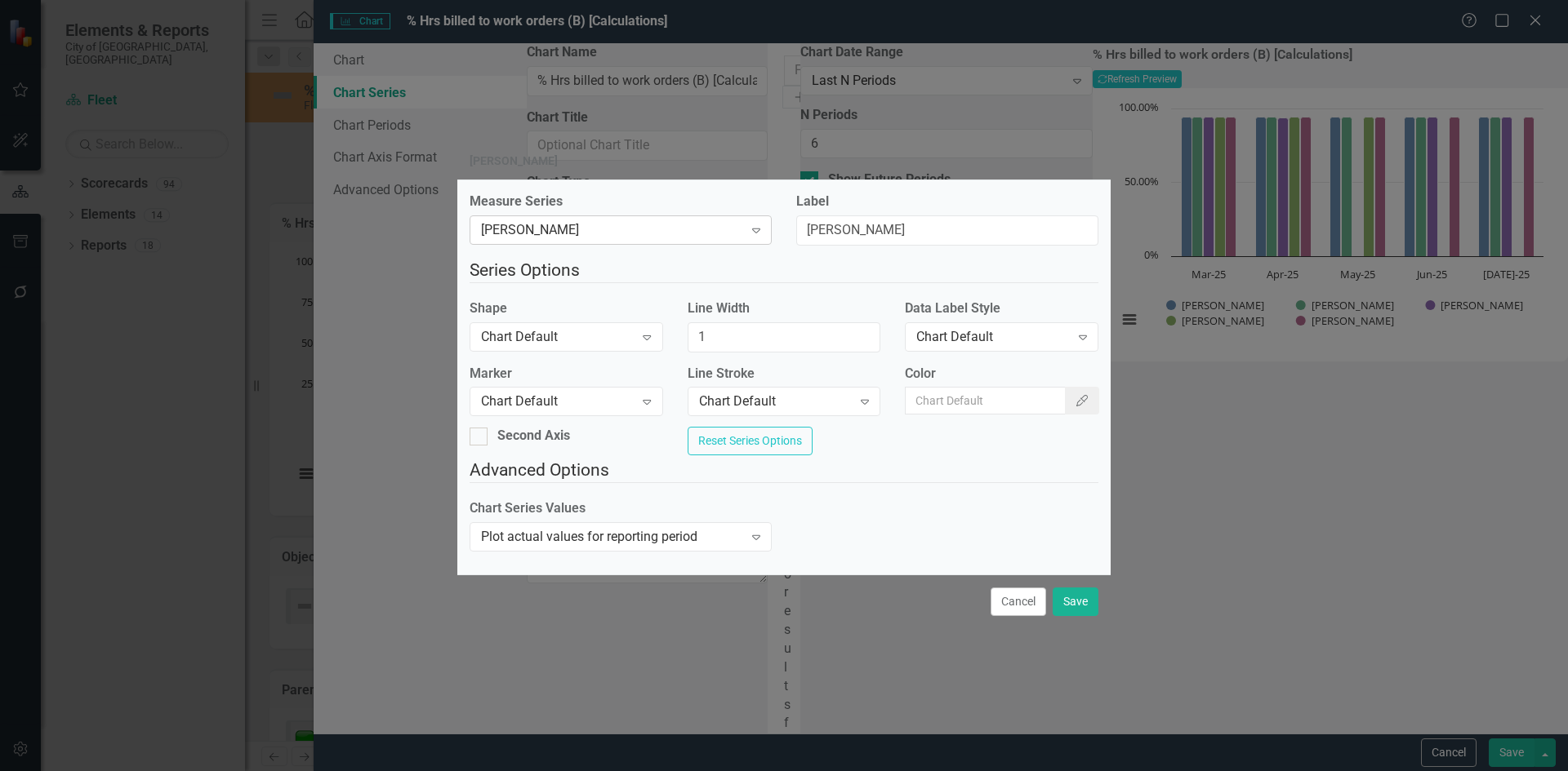
click at [758, 227] on icon "Expand" at bounding box center [756, 230] width 16 height 13
click at [1036, 616] on button "Cancel" at bounding box center [1018, 602] width 56 height 29
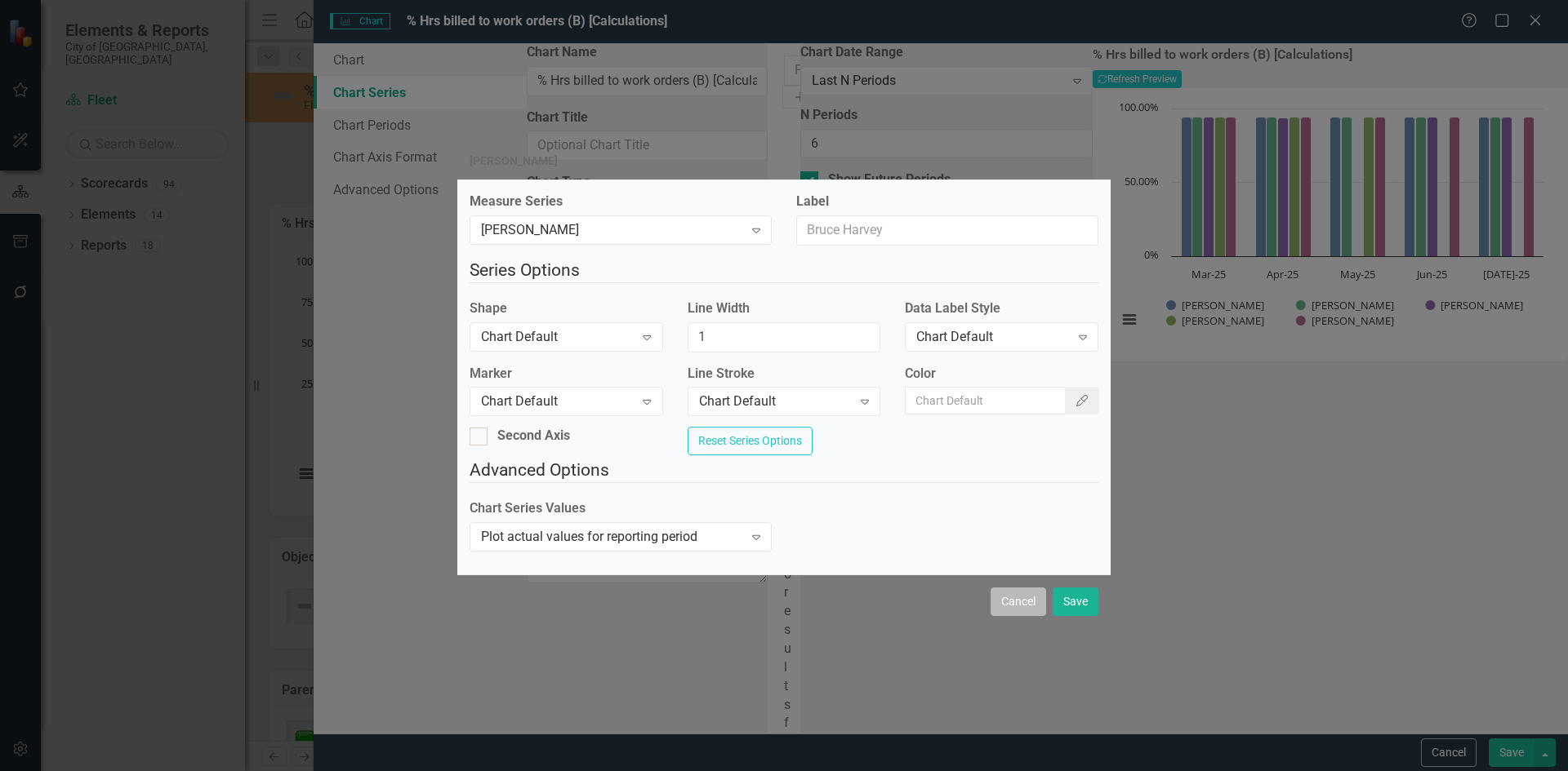
click at [1011, 614] on button "Cancel" at bounding box center [1018, 602] width 56 height 29
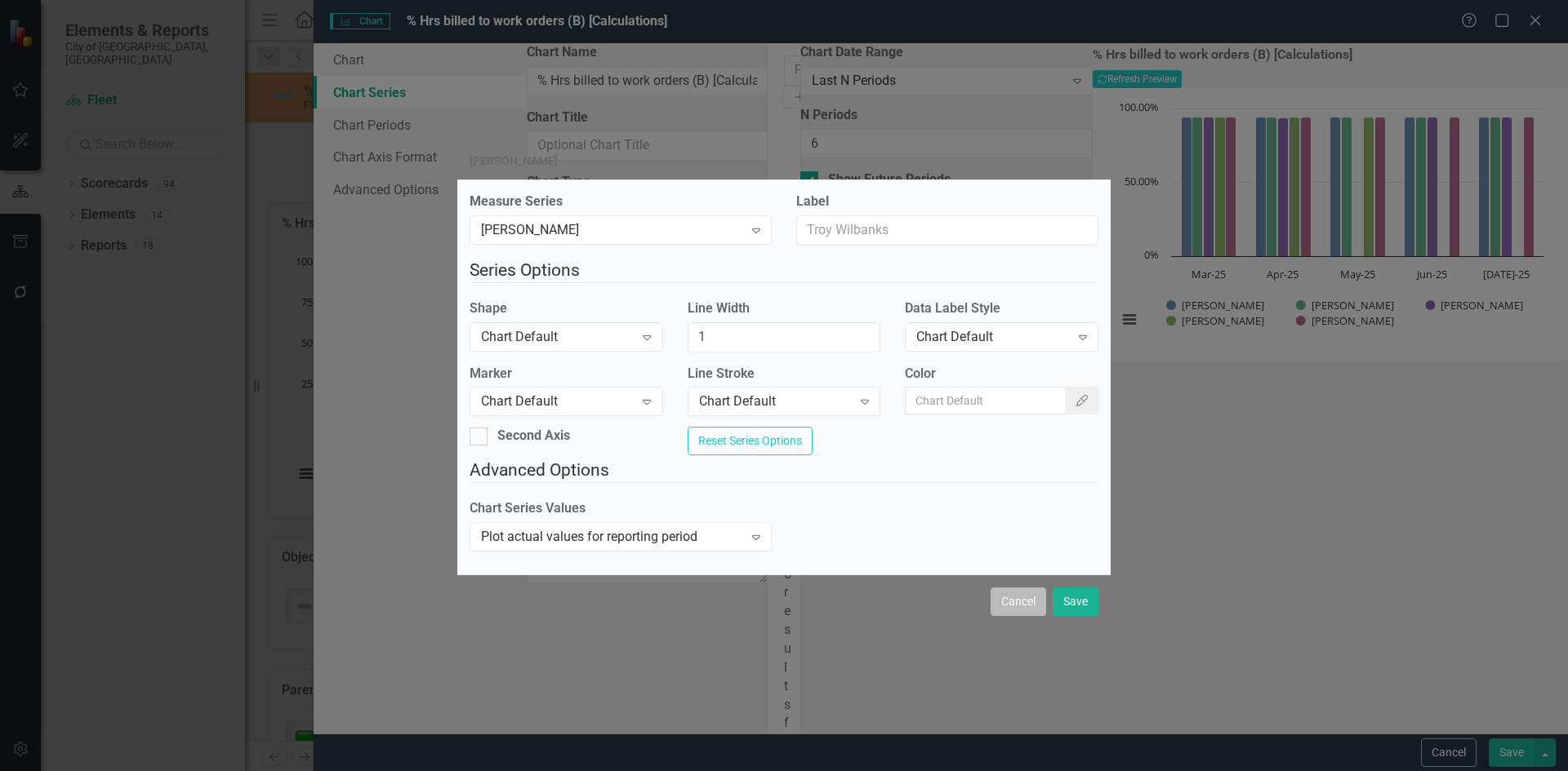
click at [1005, 616] on button "Cancel" at bounding box center [1018, 602] width 56 height 29
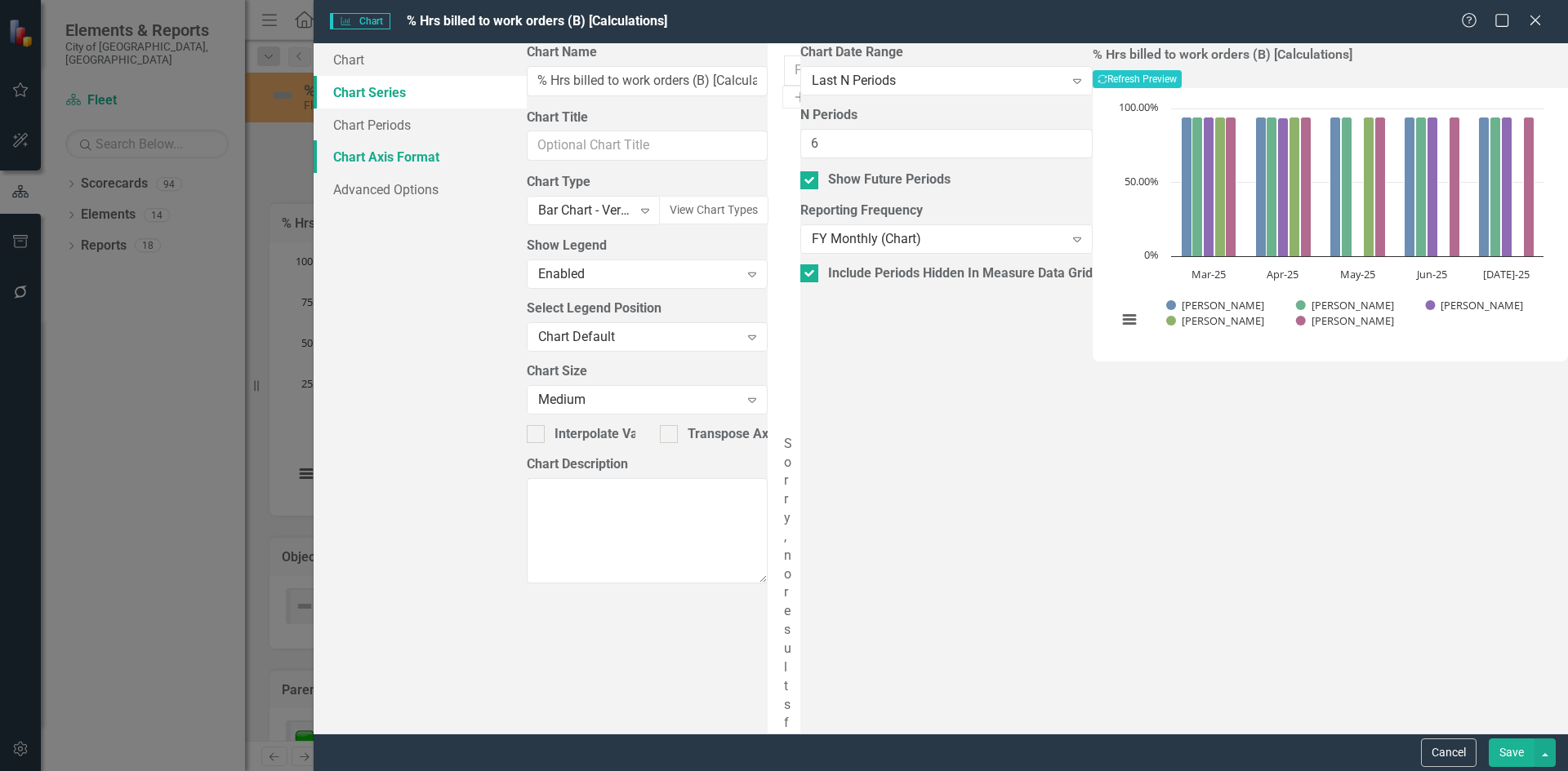
click at [430, 158] on link "Chart Axis Format" at bounding box center [420, 157] width 213 height 32
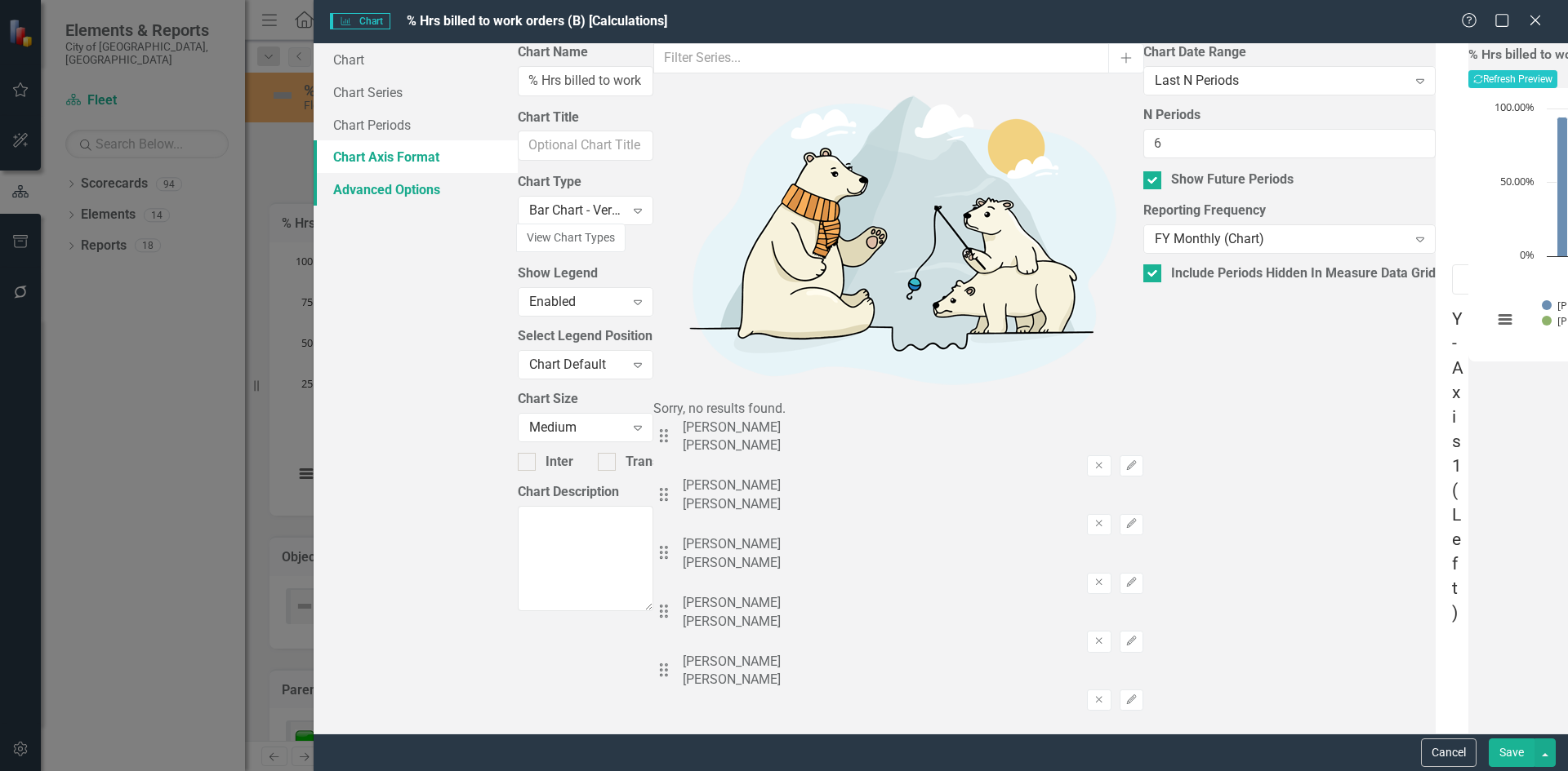
click at [403, 199] on link "Advanced Options" at bounding box center [415, 189] width 205 height 32
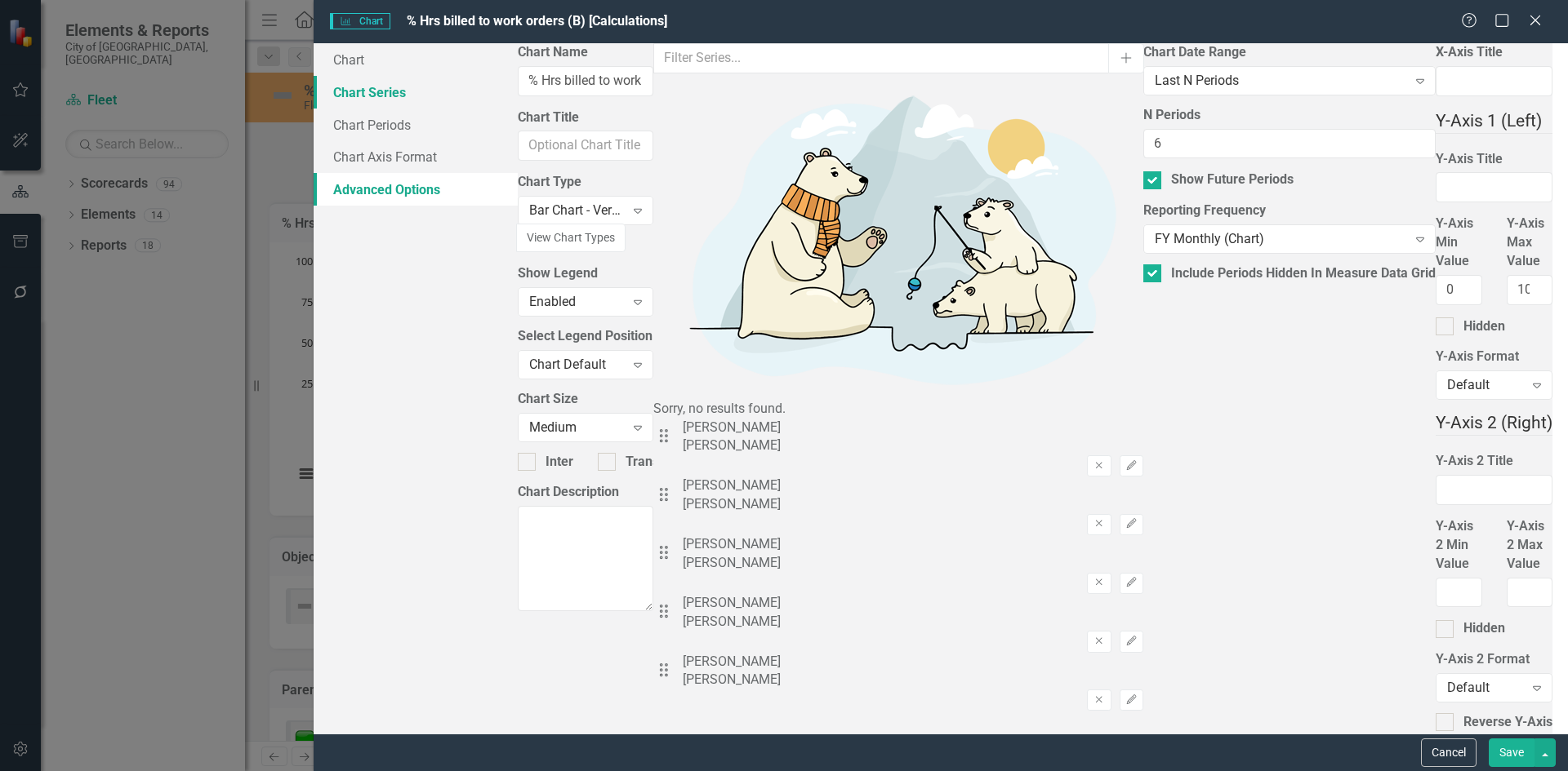
click at [416, 95] on link "Chart Series" at bounding box center [415, 92] width 205 height 32
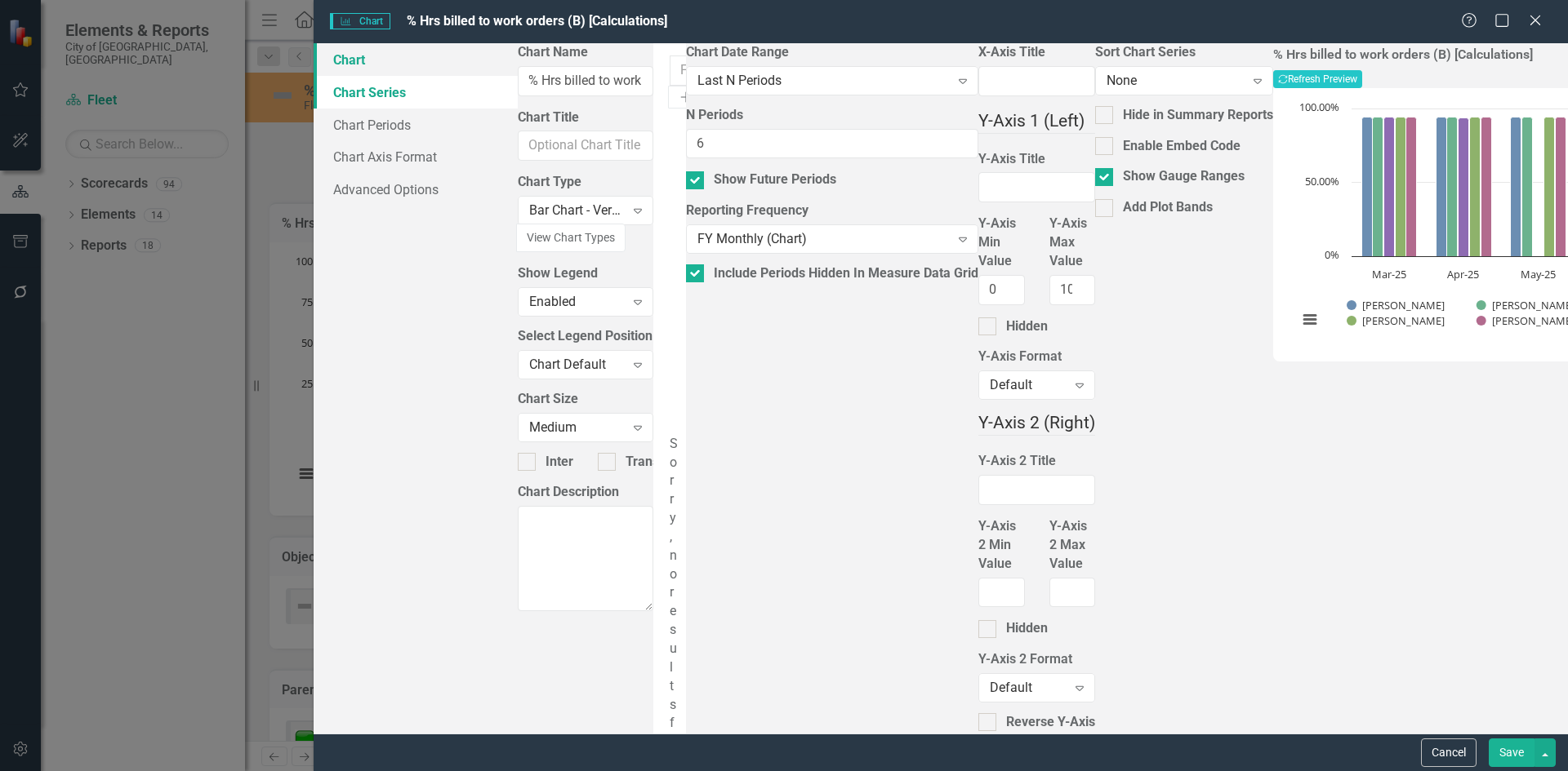
click at [417, 69] on link "Chart" at bounding box center [415, 59] width 205 height 32
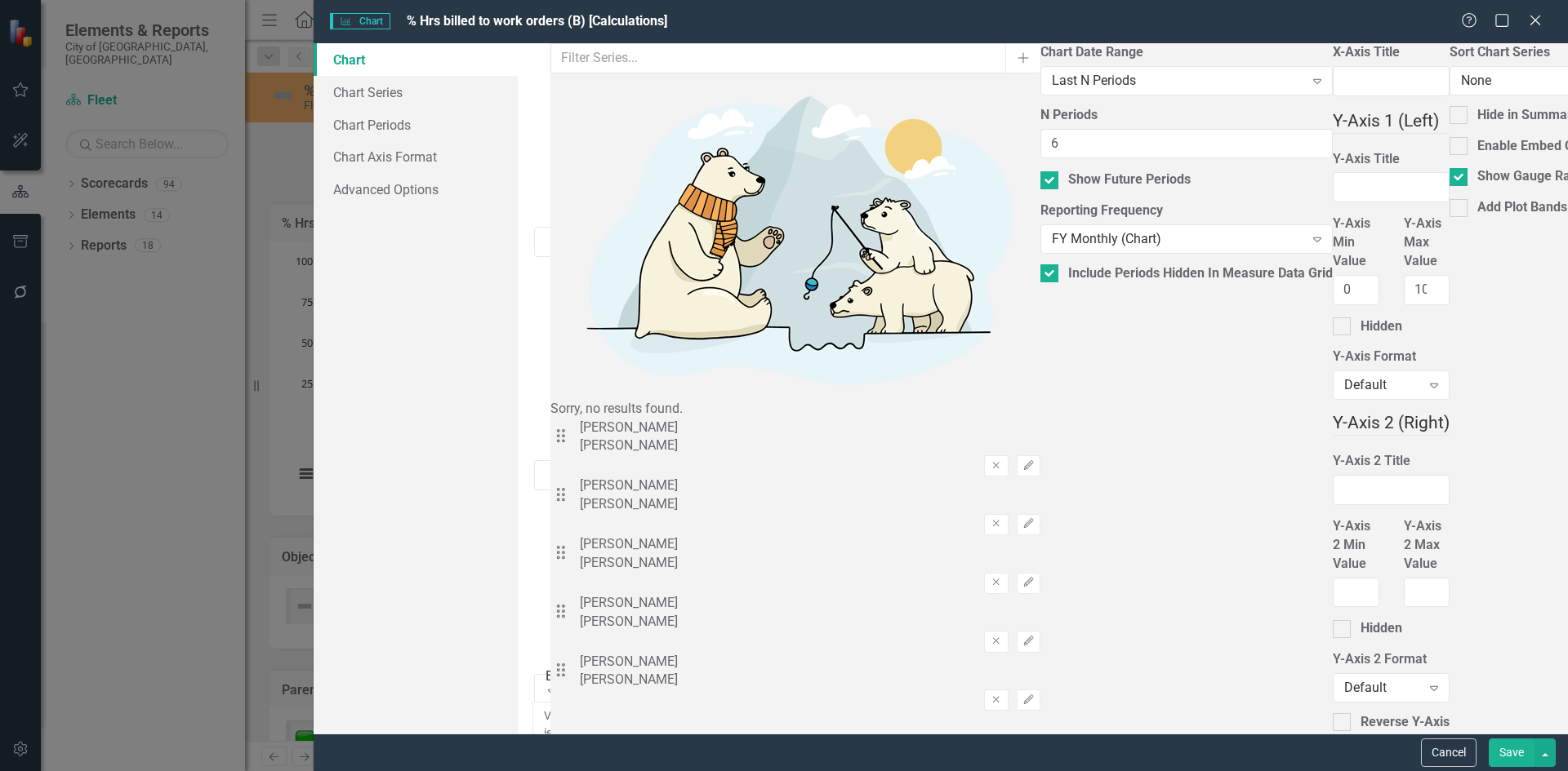
click at [403, 129] on link "Chart Periods" at bounding box center [415, 125] width 205 height 32
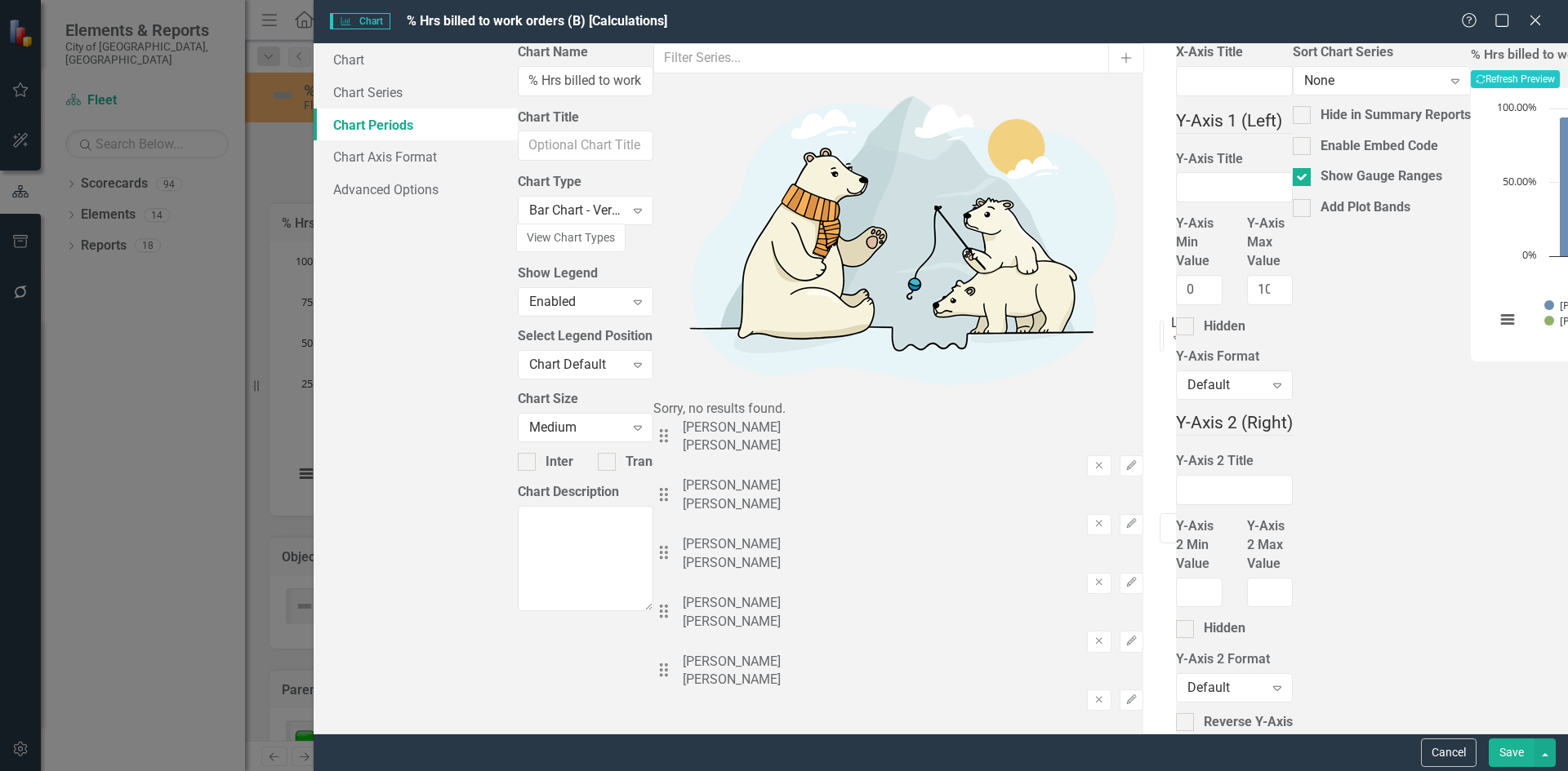
click at [182, 317] on div "Charts Chart % Hrs billed to work orders (B) [Calculations] Help Maximize Close…" at bounding box center [784, 386] width 1568 height 771
click at [199, 387] on div "Charts Chart % Hrs billed to work orders (B) [Calculations] Help Maximize Close…" at bounding box center [784, 386] width 1568 height 771
click at [1521, 753] on button "Save" at bounding box center [1511, 753] width 46 height 29
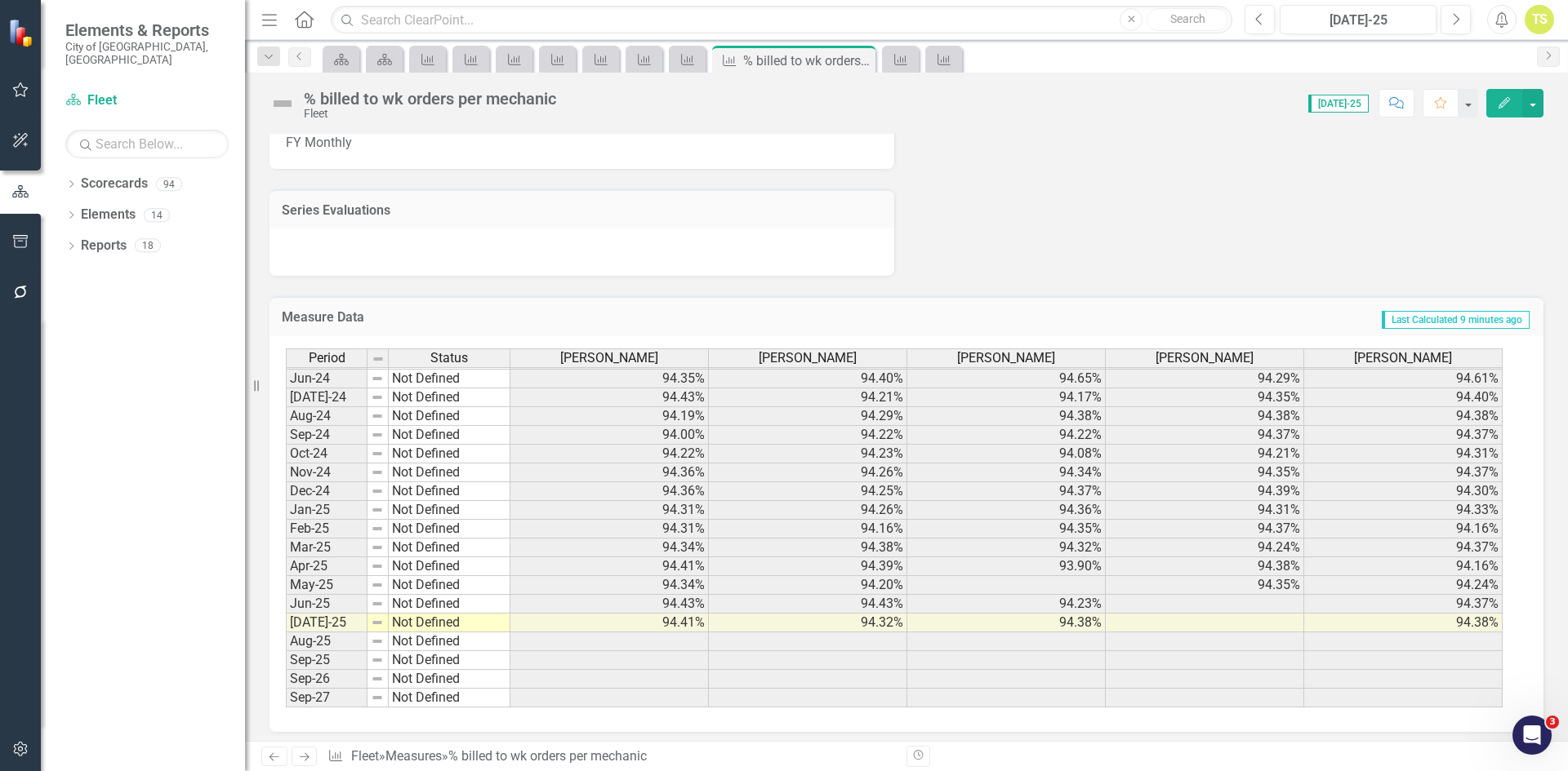
scroll to position [1112, 0]
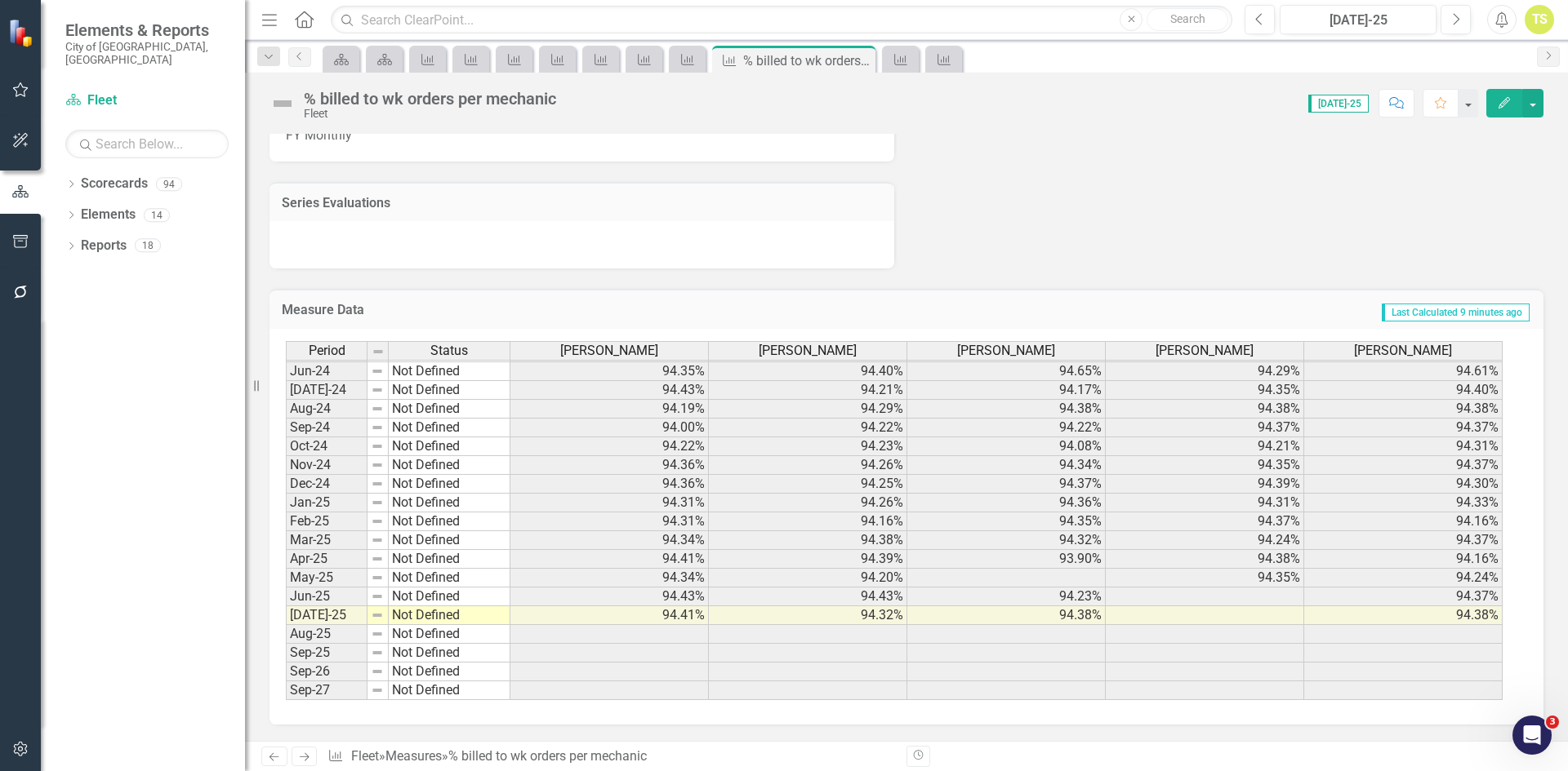
click at [1057, 352] on div "[PERSON_NAME]" at bounding box center [1006, 351] width 197 height 18
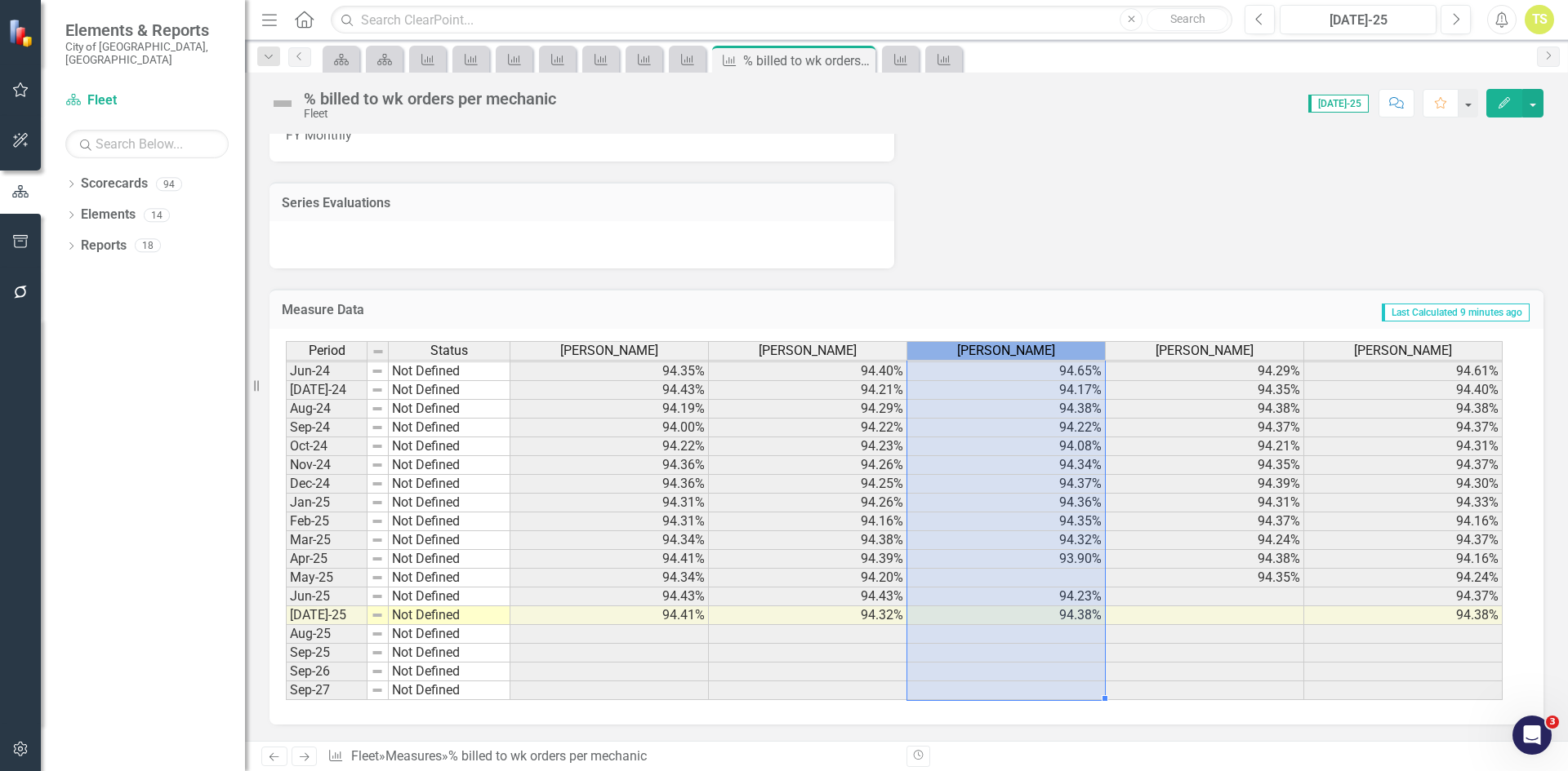
click at [1057, 352] on div "[PERSON_NAME]" at bounding box center [1006, 351] width 197 height 18
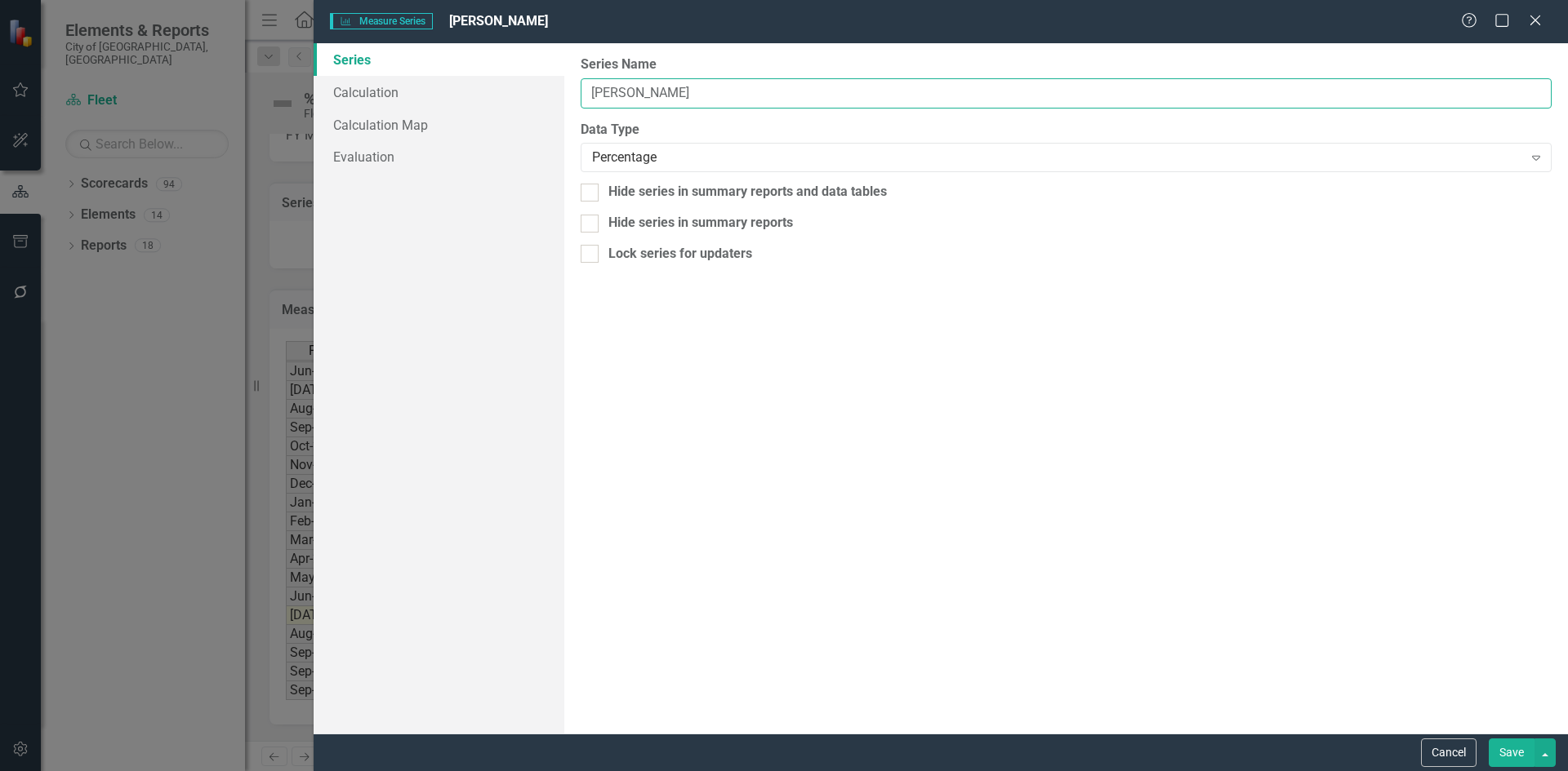
drag, startPoint x: 698, startPoint y: 90, endPoint x: 566, endPoint y: 95, distance: 132.1
click at [566, 95] on div "From this page, you can edit the name, type, and visibility options of your ser…" at bounding box center [1066, 388] width 1004 height 691
type input "[PERSON_NAME]"
click at [1518, 751] on button "Save" at bounding box center [1511, 753] width 46 height 29
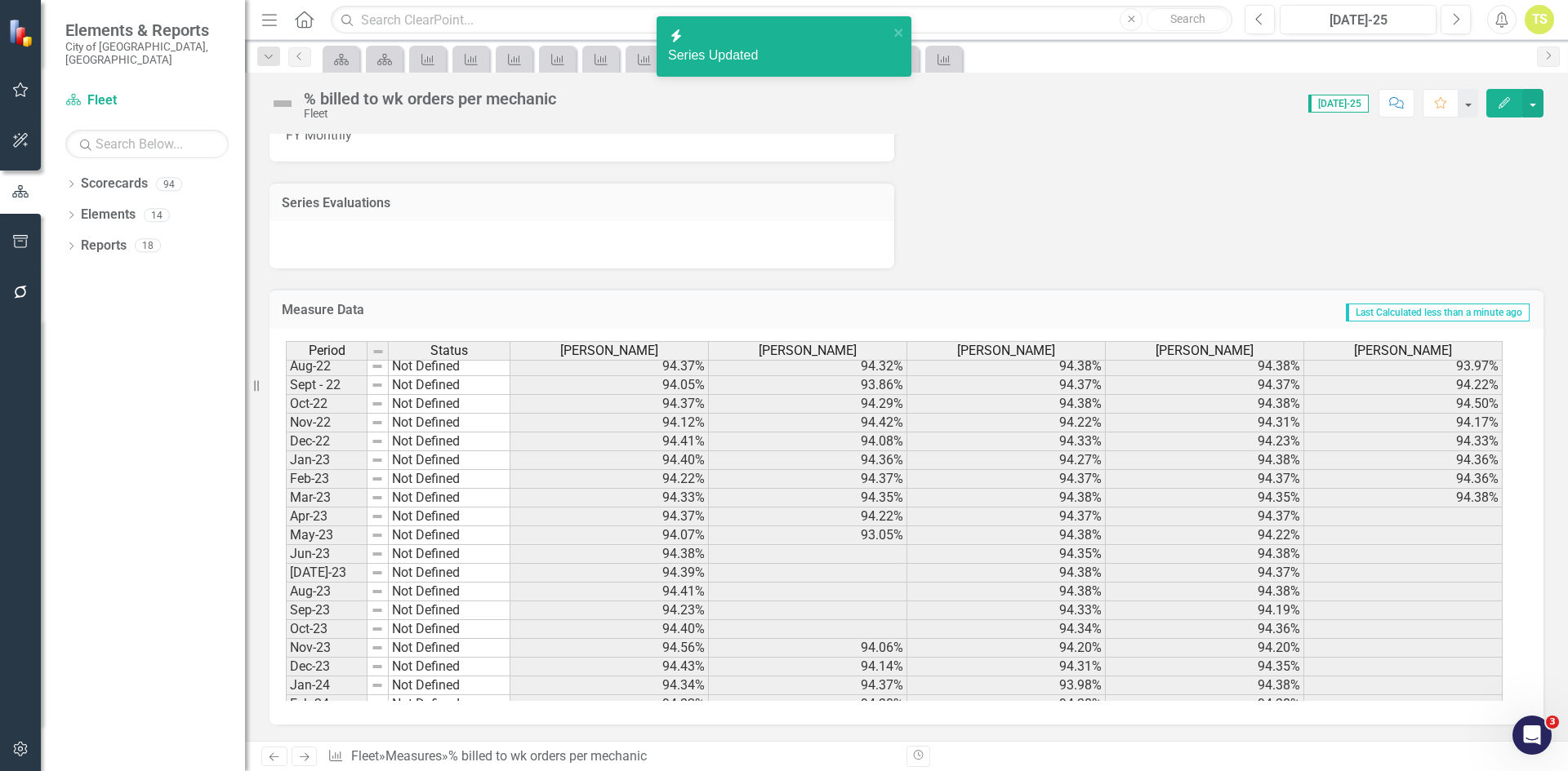
scroll to position [0, 0]
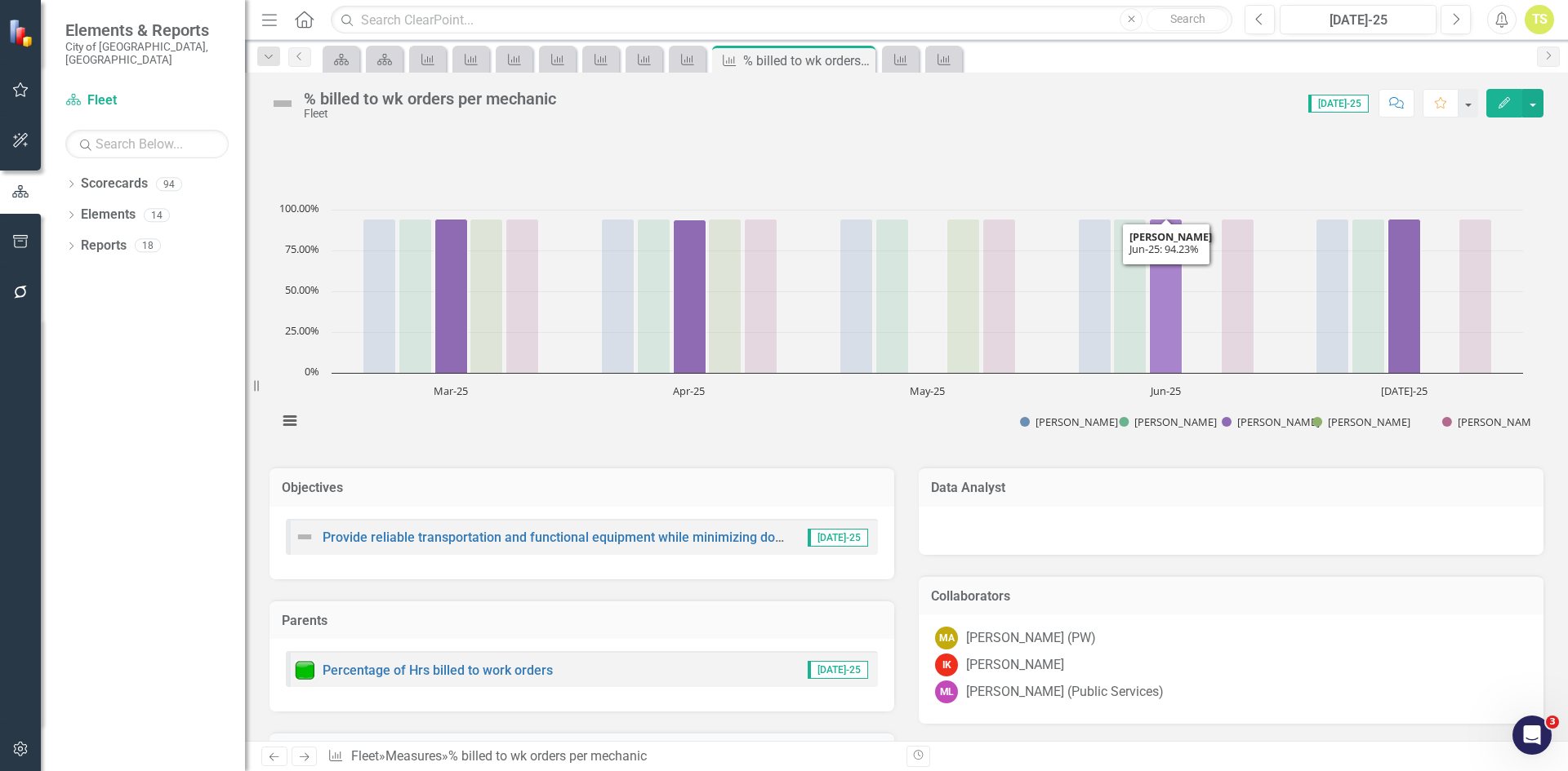
click at [1174, 352] on icon "Jun-25, 94.23076923. Oscar Mejia." at bounding box center [1166, 296] width 32 height 154
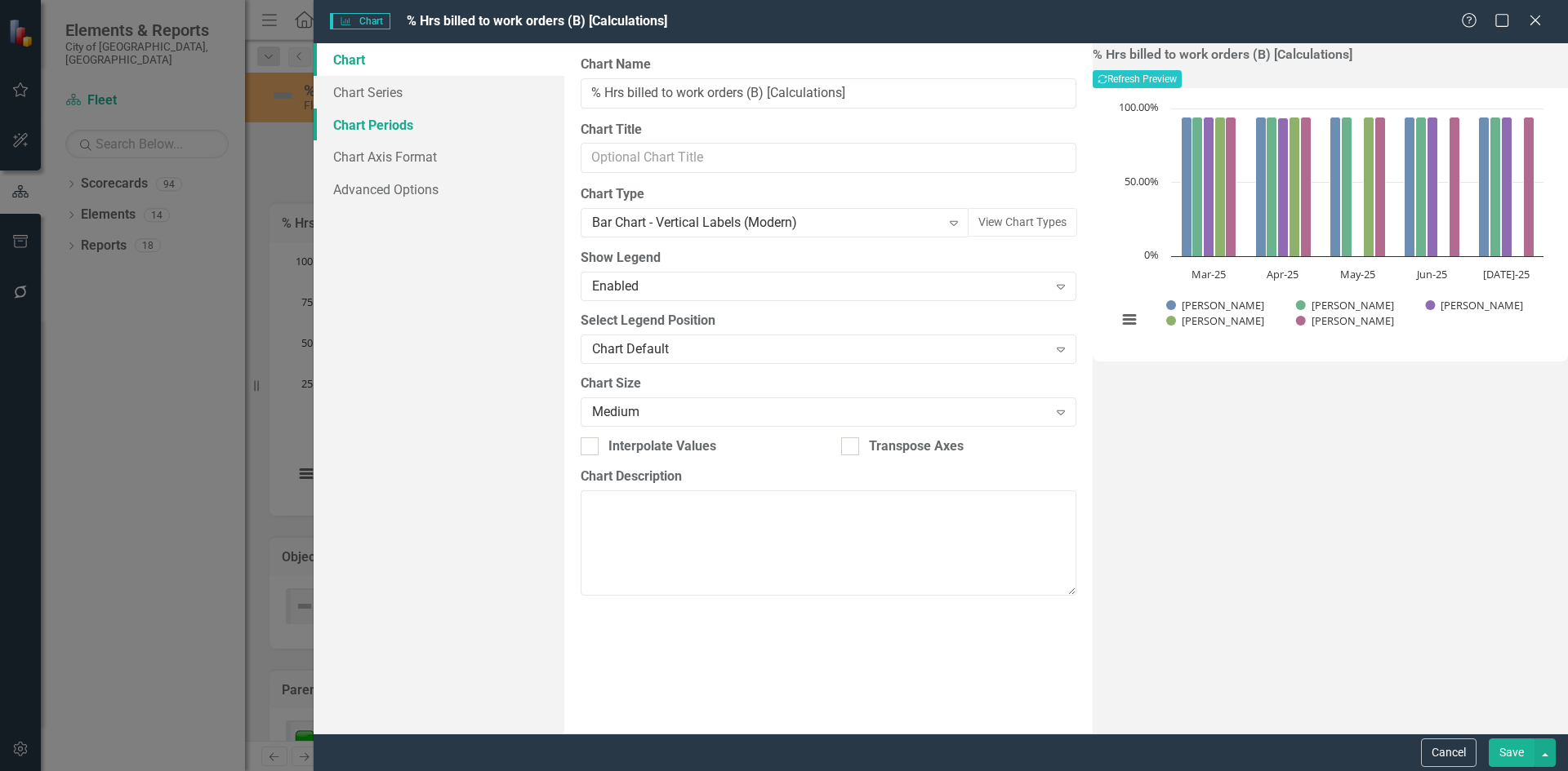
click at [385, 124] on link "Chart Periods" at bounding box center [439, 125] width 251 height 32
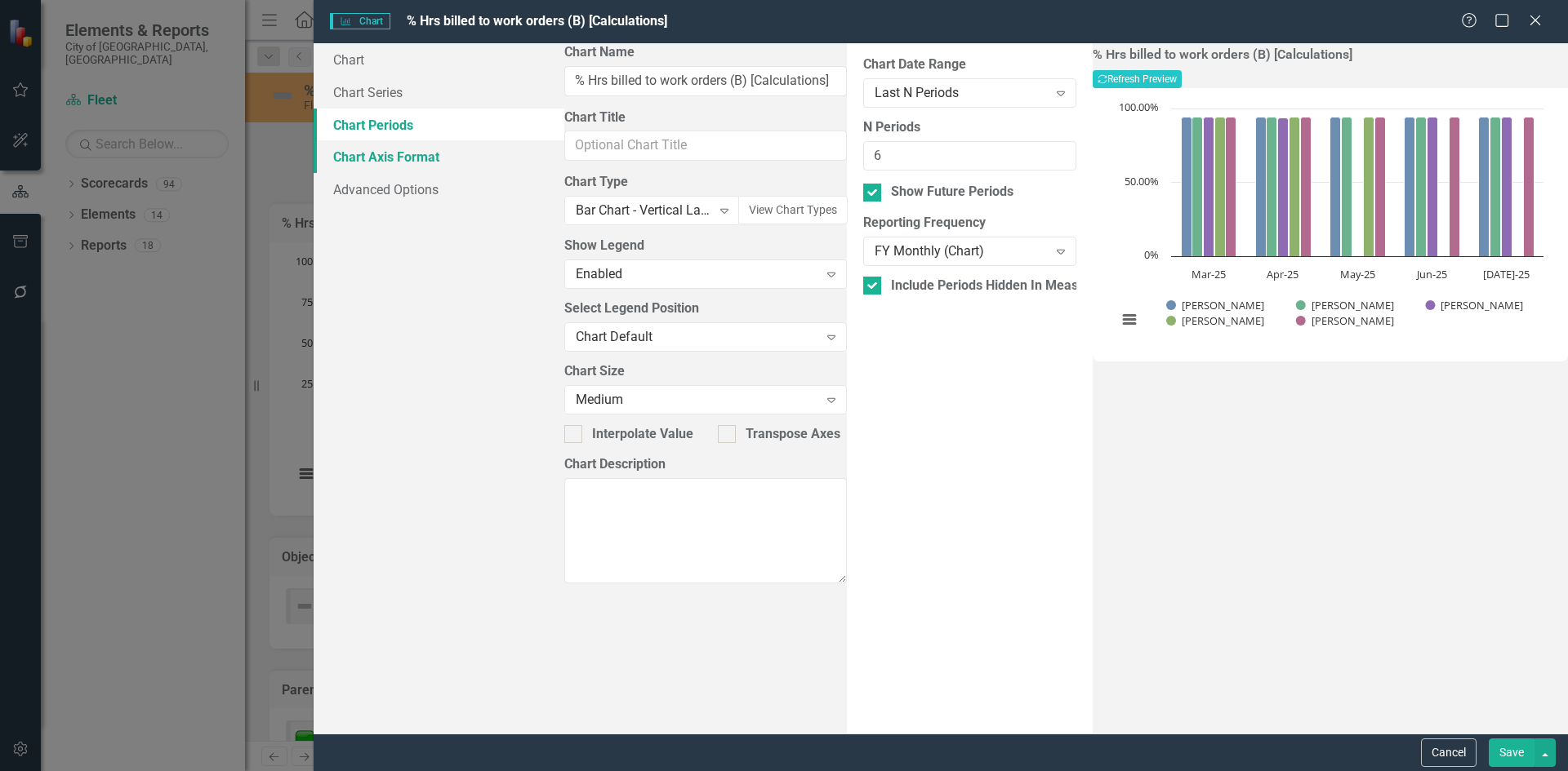
click at [378, 163] on link "Chart Axis Format" at bounding box center [439, 157] width 251 height 32
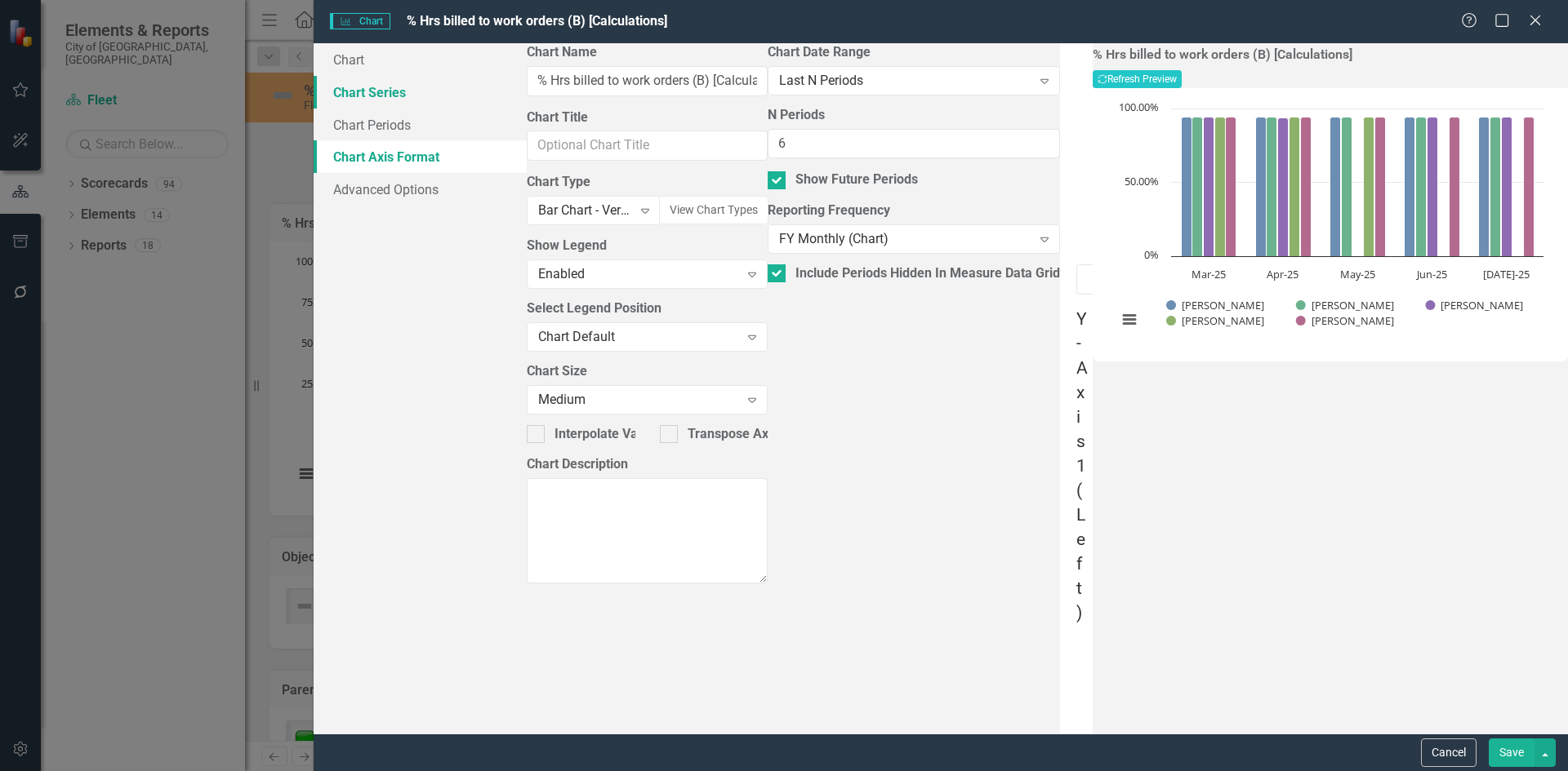
click at [387, 89] on link "Chart Series" at bounding box center [420, 92] width 213 height 32
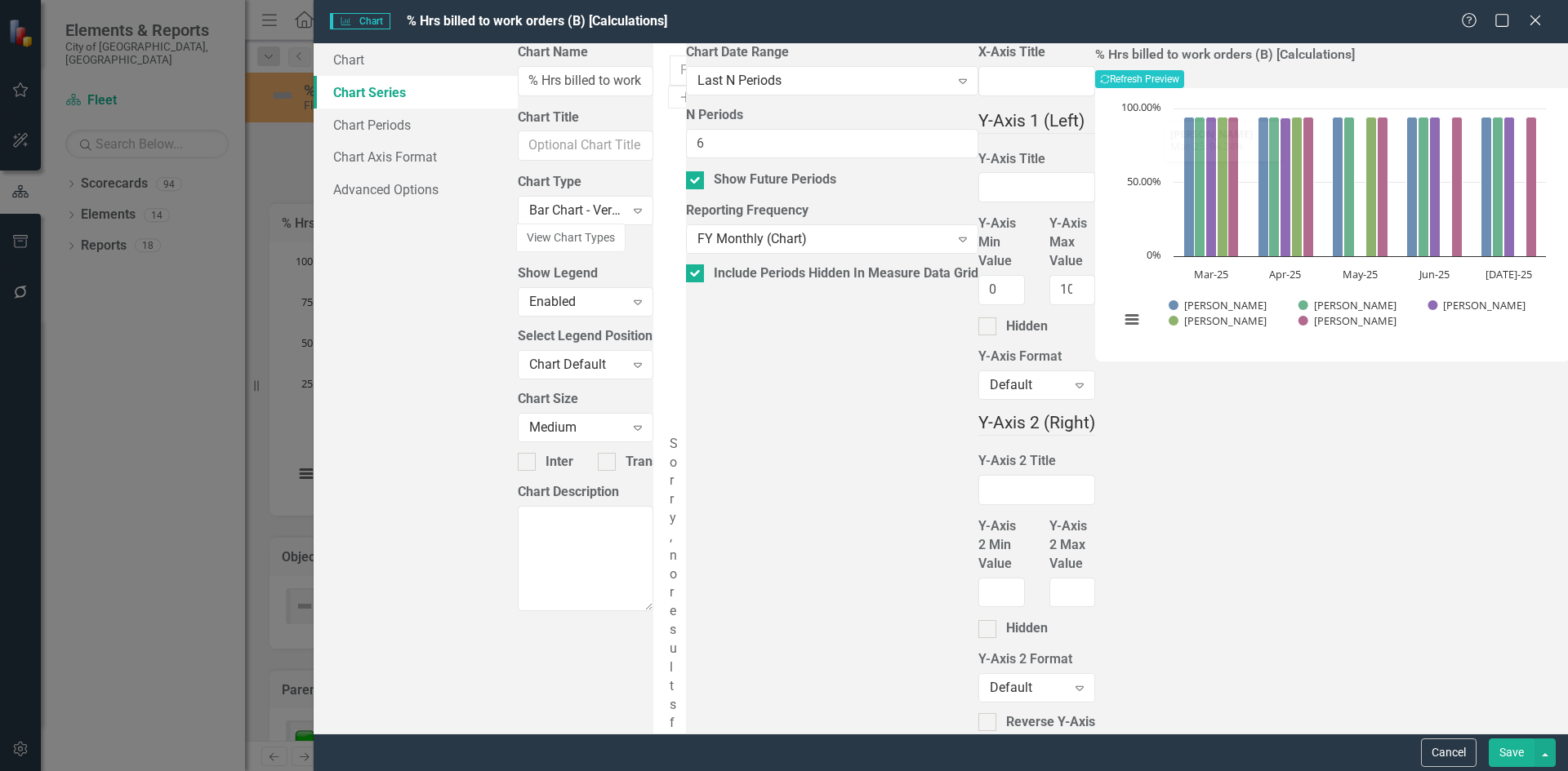
click at [184, 386] on div "Charts Chart % Hrs billed to work orders (B) [Calculations] Help Maximize Close…" at bounding box center [784, 386] width 1568 height 771
click at [1529, 27] on icon "Close" at bounding box center [1535, 20] width 21 height 15
